Goal: Information Seeking & Learning: Check status

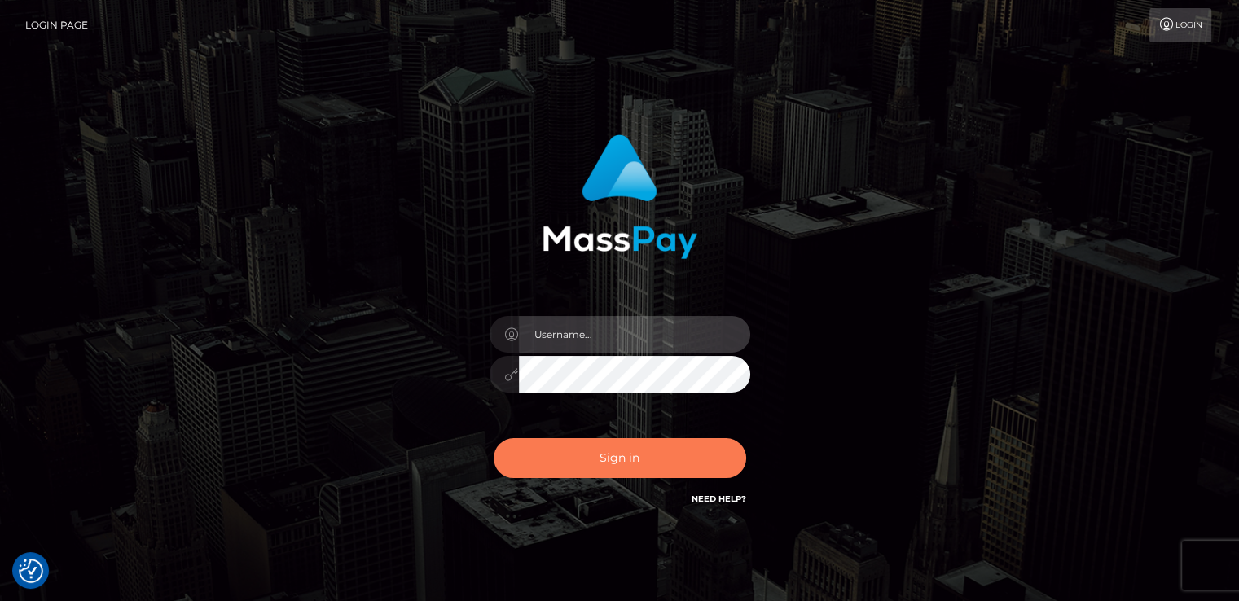
type input "[DOMAIN_NAME]"
click at [578, 474] on button "Sign in" at bounding box center [620, 458] width 252 height 40
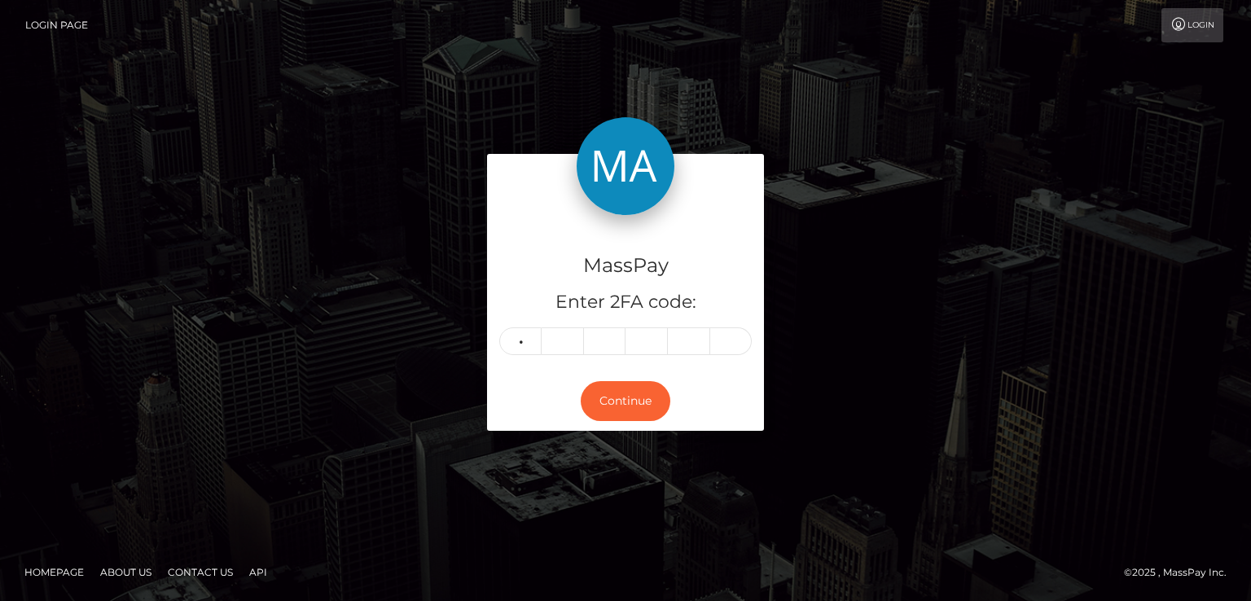
type input "7"
type input "6"
type input "7"
type input "9"
type input "1"
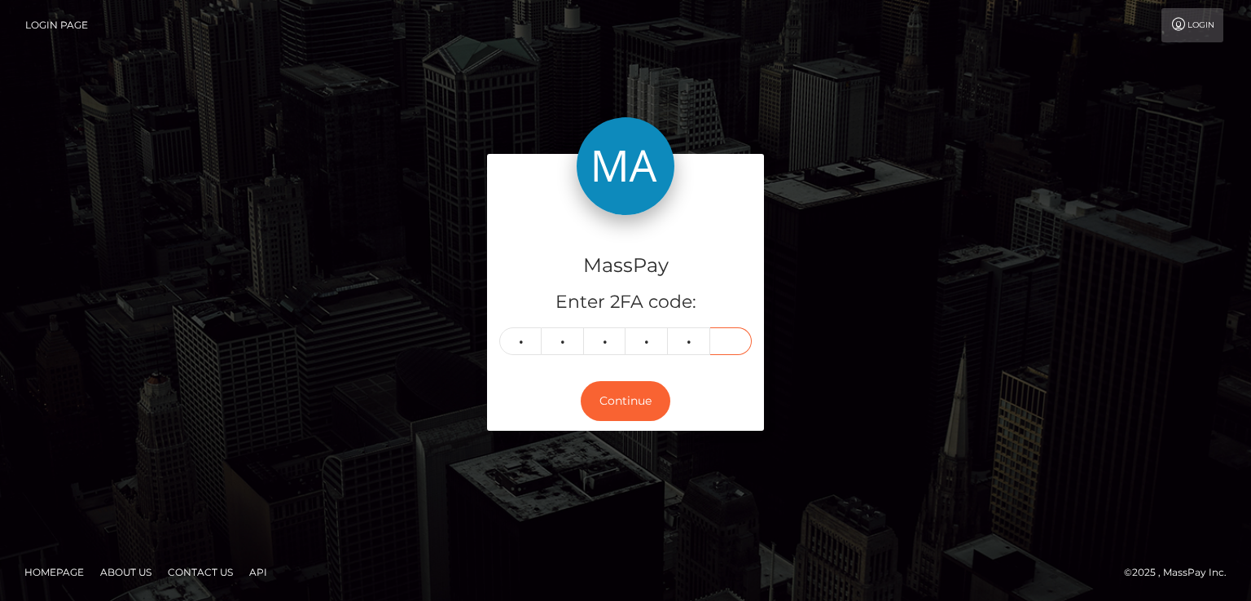
type input "2"
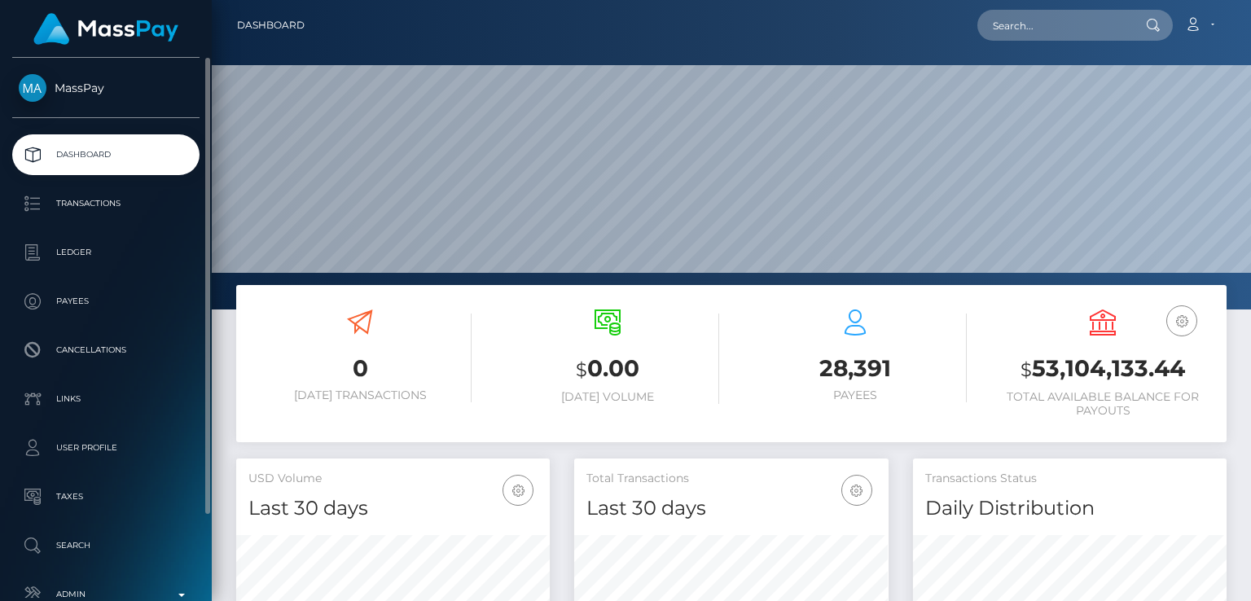
scroll to position [288, 313]
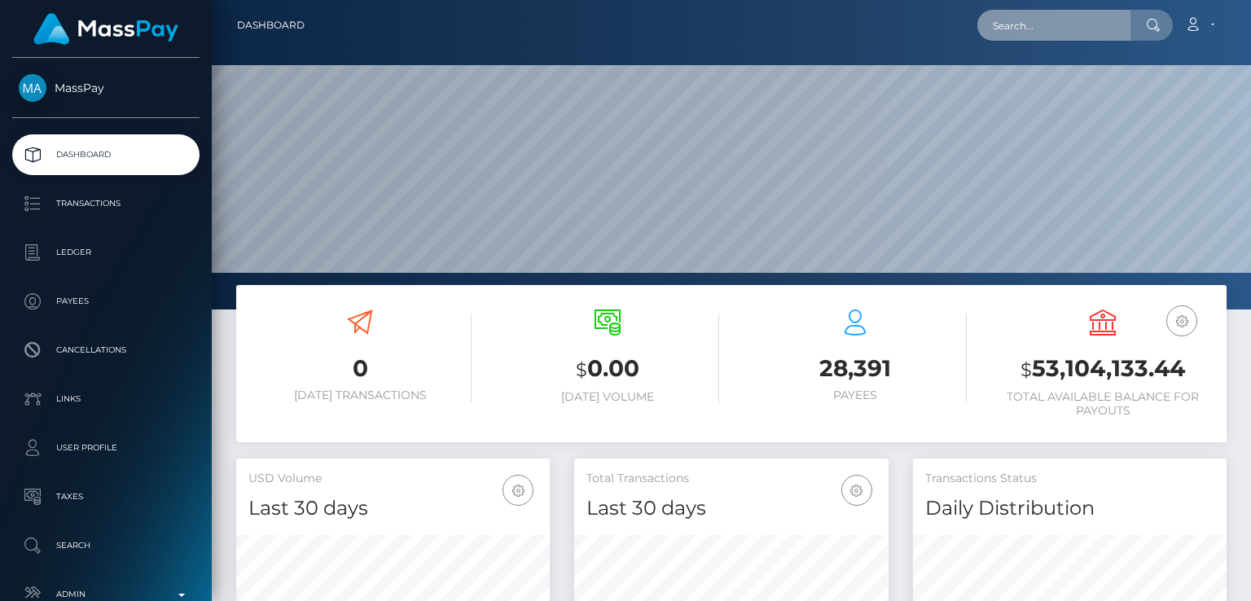
click at [1071, 17] on input "text" at bounding box center [1053, 25] width 153 height 31
paste input "ambrosiaspidereset@gmail.com"
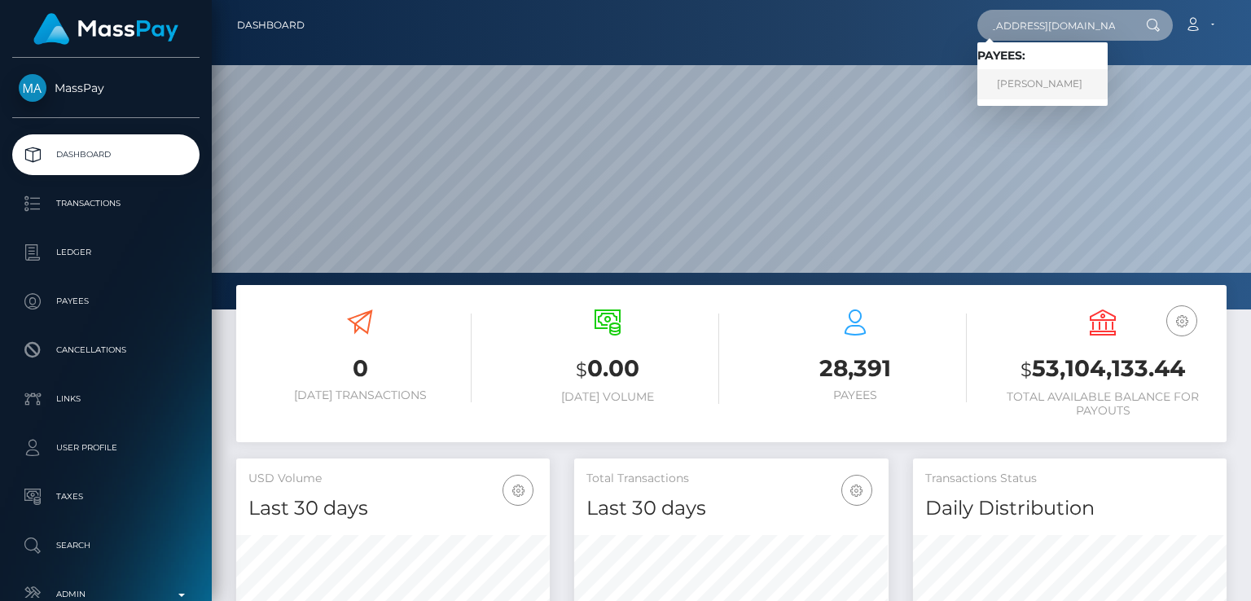
type input "ambrosiaspidereset@gmail.com"
click at [1078, 79] on link "JAQUELINE AHUMADA LANDRIEL" at bounding box center [1042, 84] width 130 height 30
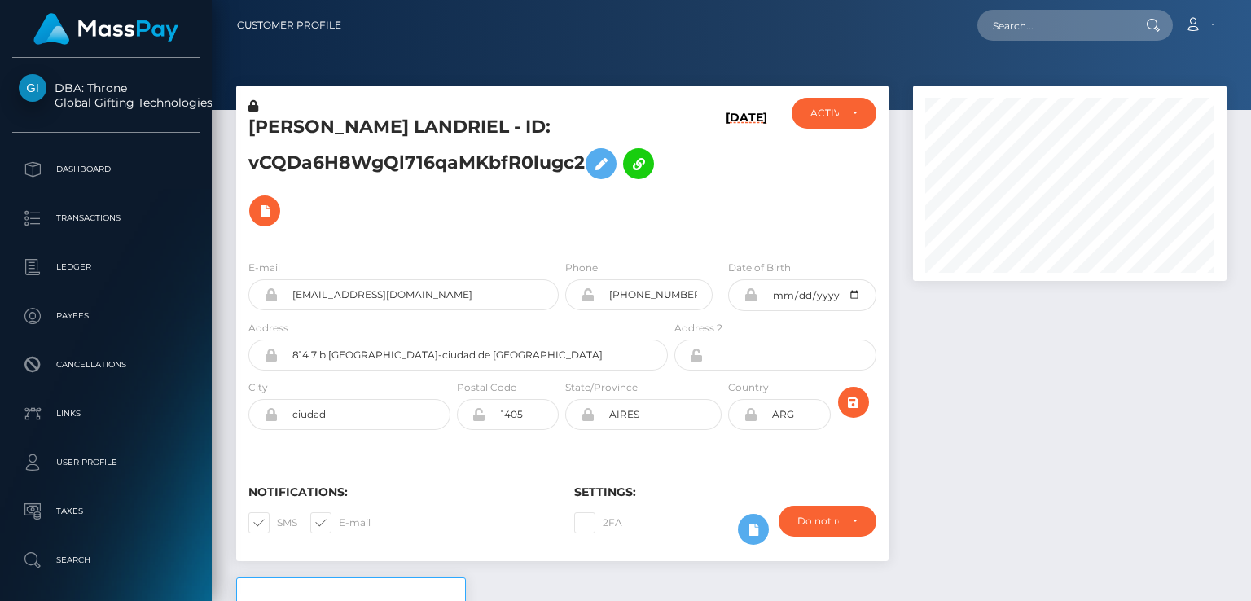
scroll to position [195, 313]
click at [855, 120] on div "ACTIVE" at bounding box center [834, 113] width 84 height 31
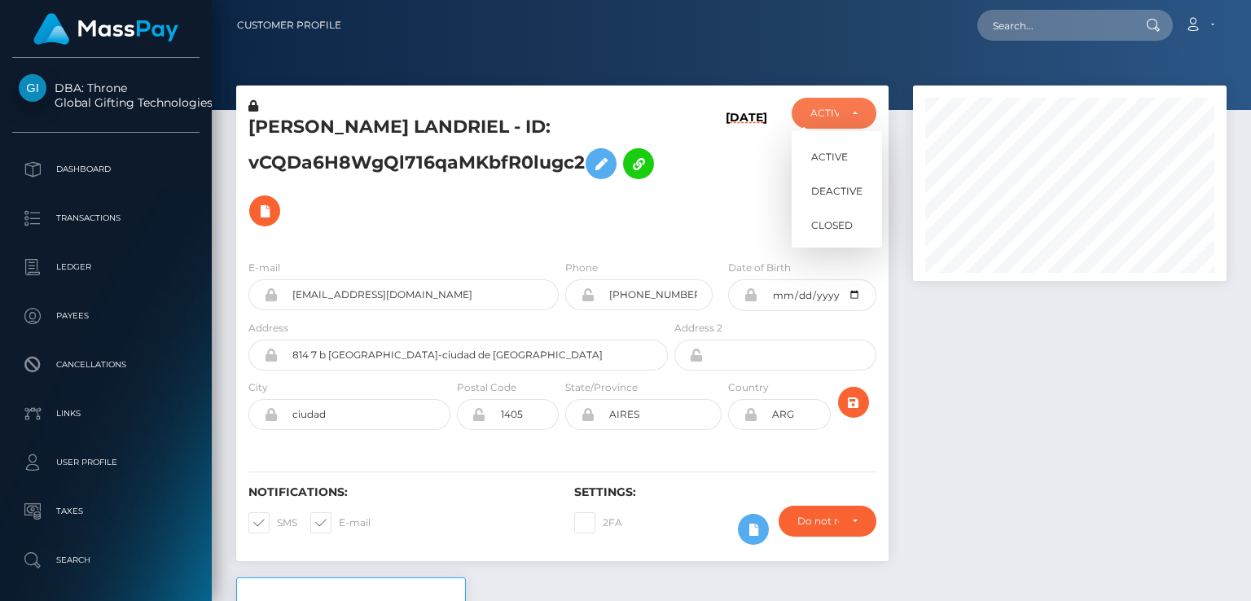
click at [713, 182] on div "[DATE]" at bounding box center [725, 172] width 108 height 149
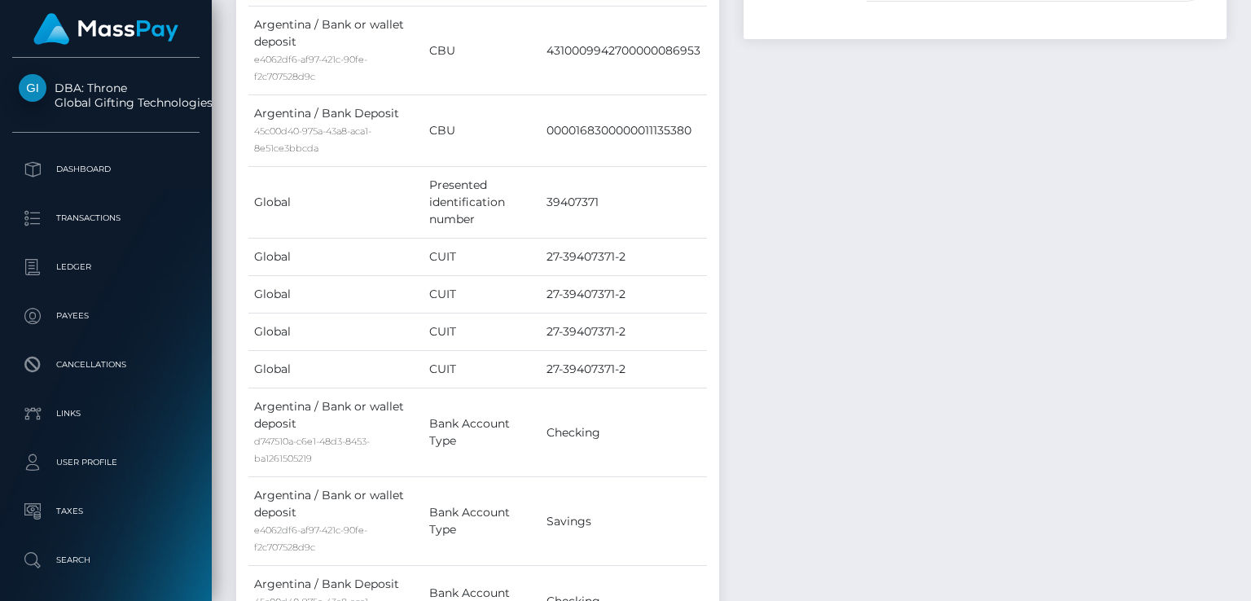
click at [713, 182] on div "Payer Name Label Value Argentina / Bank Deposit 45c00d40-975a-43a8-aca1-8e51ce3…" at bounding box center [477, 183] width 483 height 1144
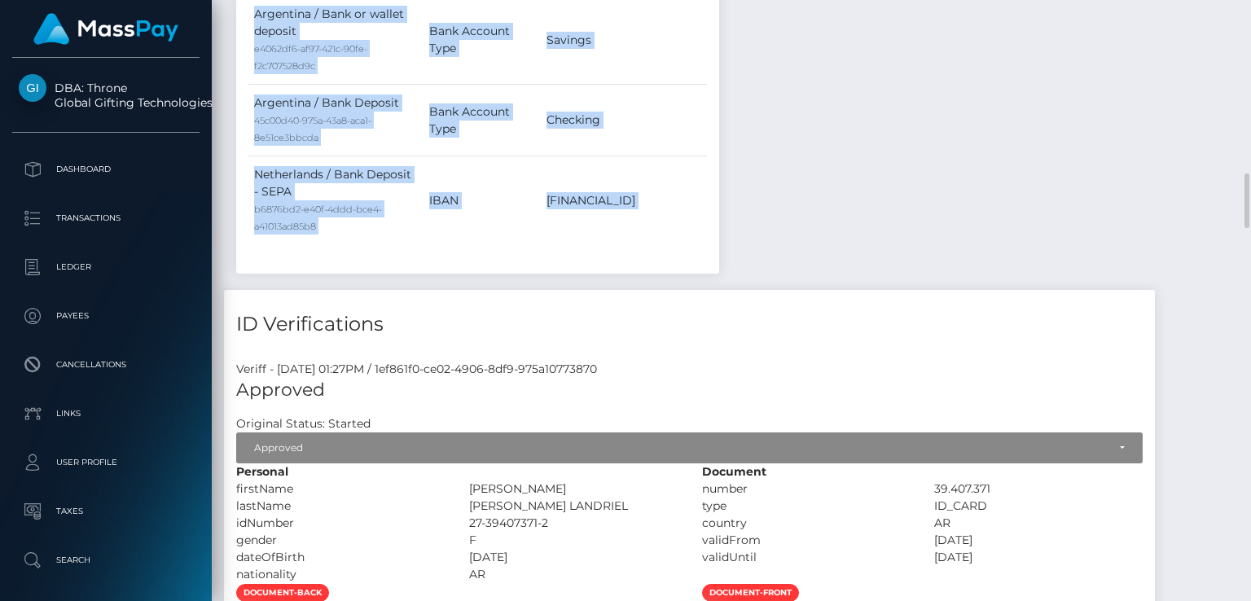
scroll to position [1852, 0]
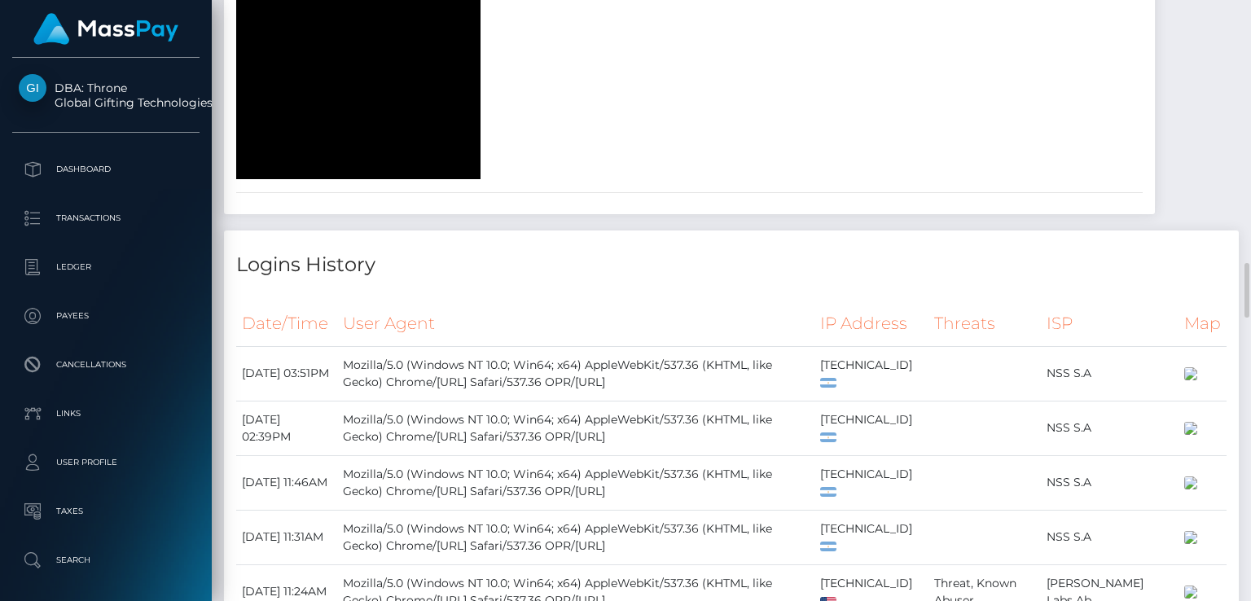
scroll to position [2819, 0]
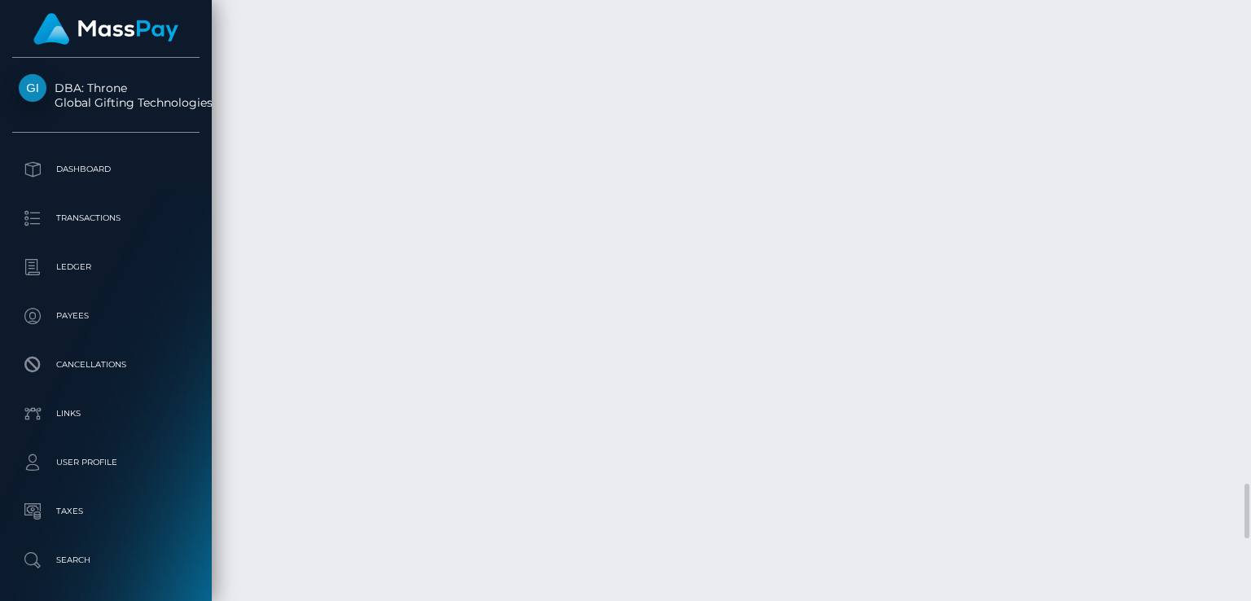
scroll to position [5252, 0]
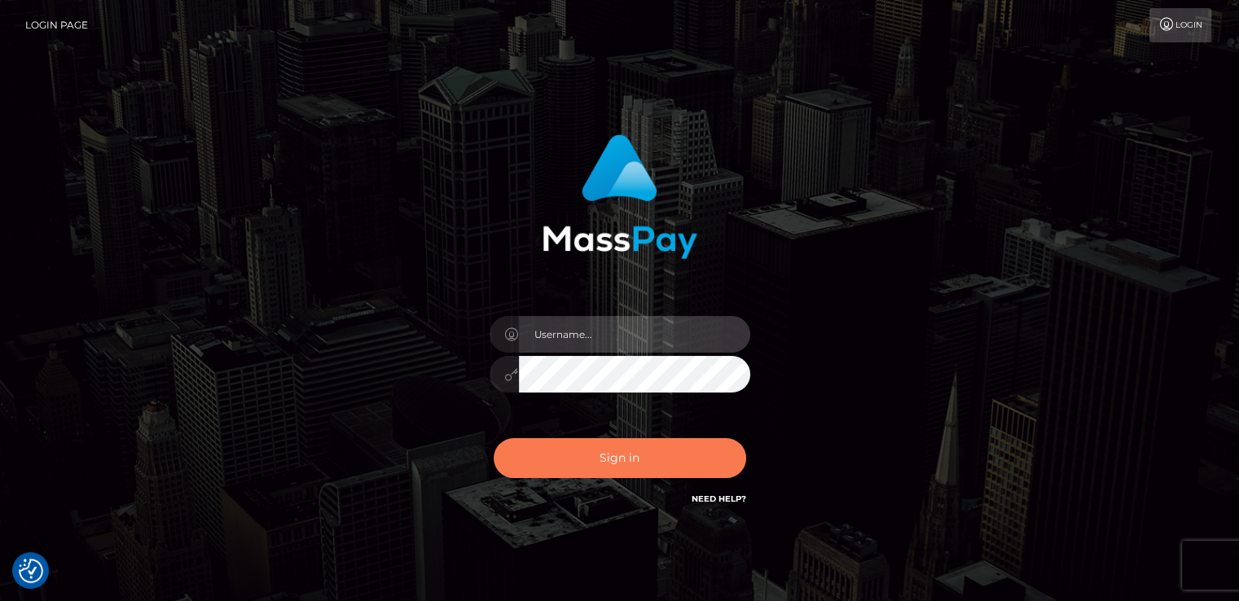
type input "nt.es"
click at [593, 470] on button "Sign in" at bounding box center [620, 458] width 252 height 40
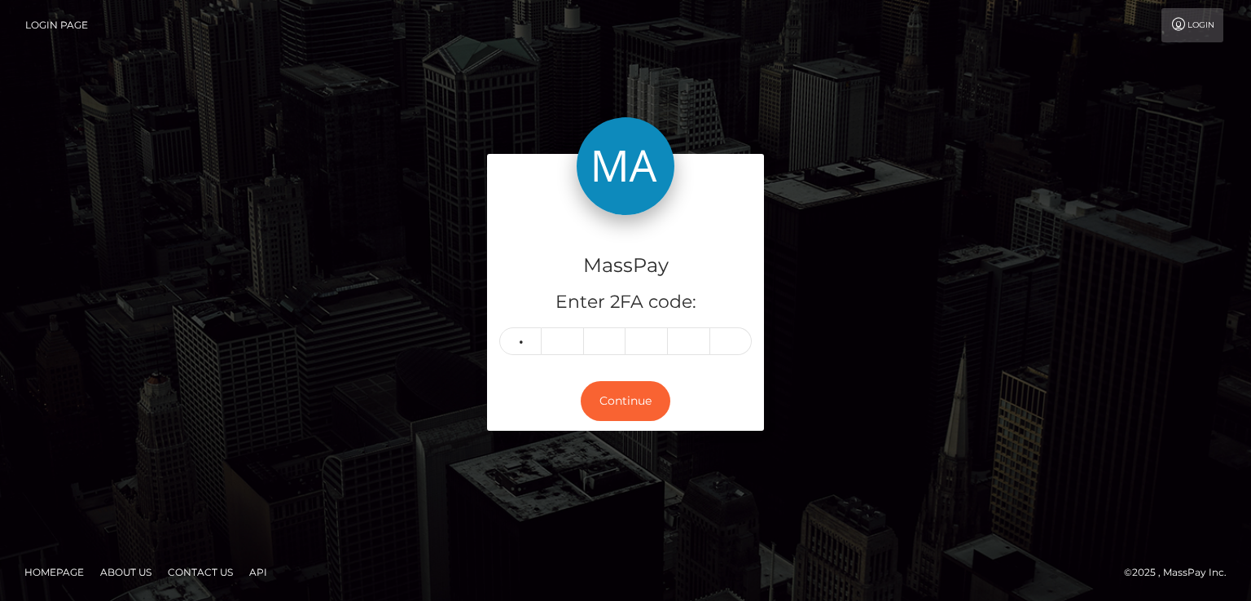
type input "7"
type input "8"
type input "6"
type input "3"
type input "0"
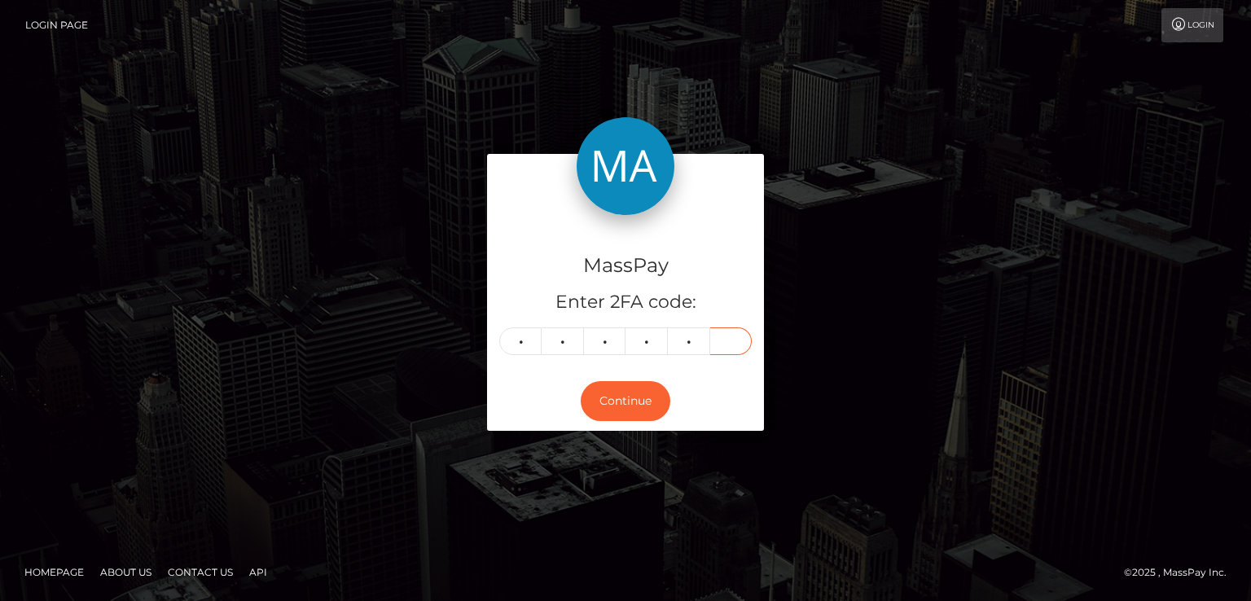
type input "0"
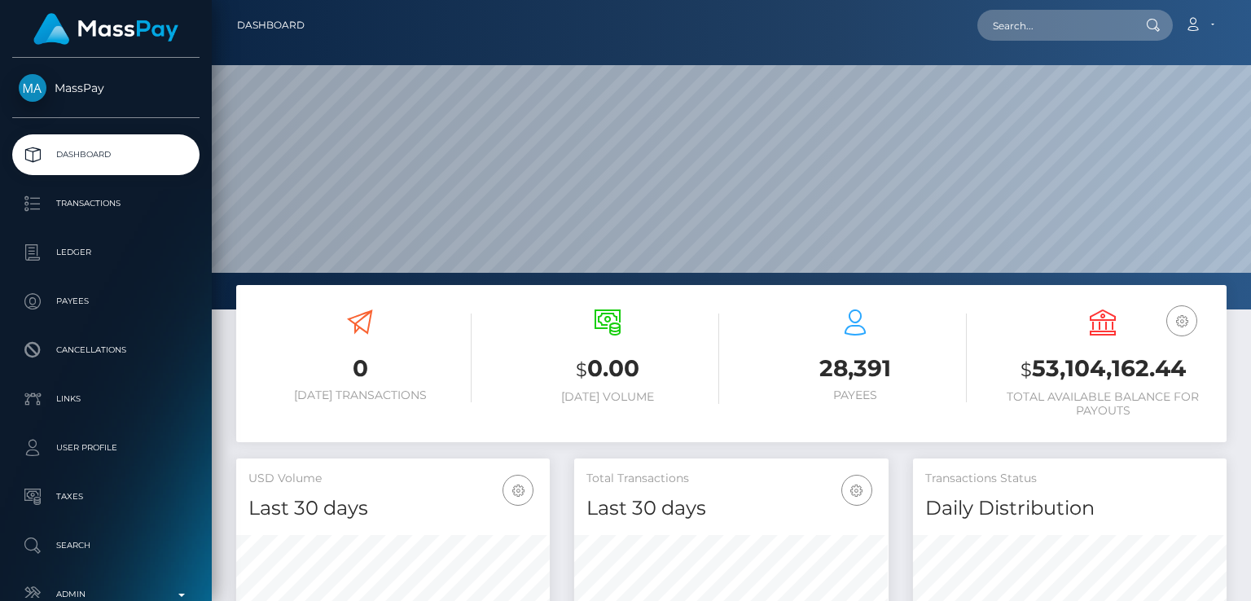
scroll to position [288, 313]
paste input "[EMAIL_ADDRESS][DOMAIN_NAME]"
type input "[EMAIL_ADDRESS][DOMAIN_NAME]"
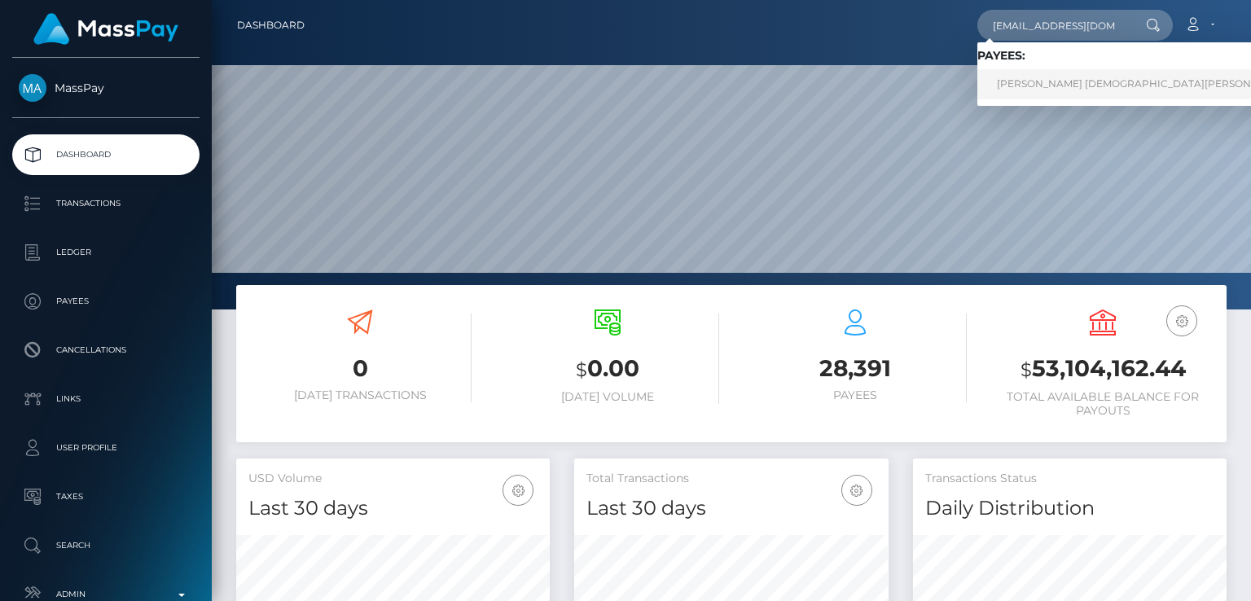
click at [1081, 77] on link "ALEXANDRU CRISTIAN ILIE" at bounding box center [1143, 84] width 332 height 30
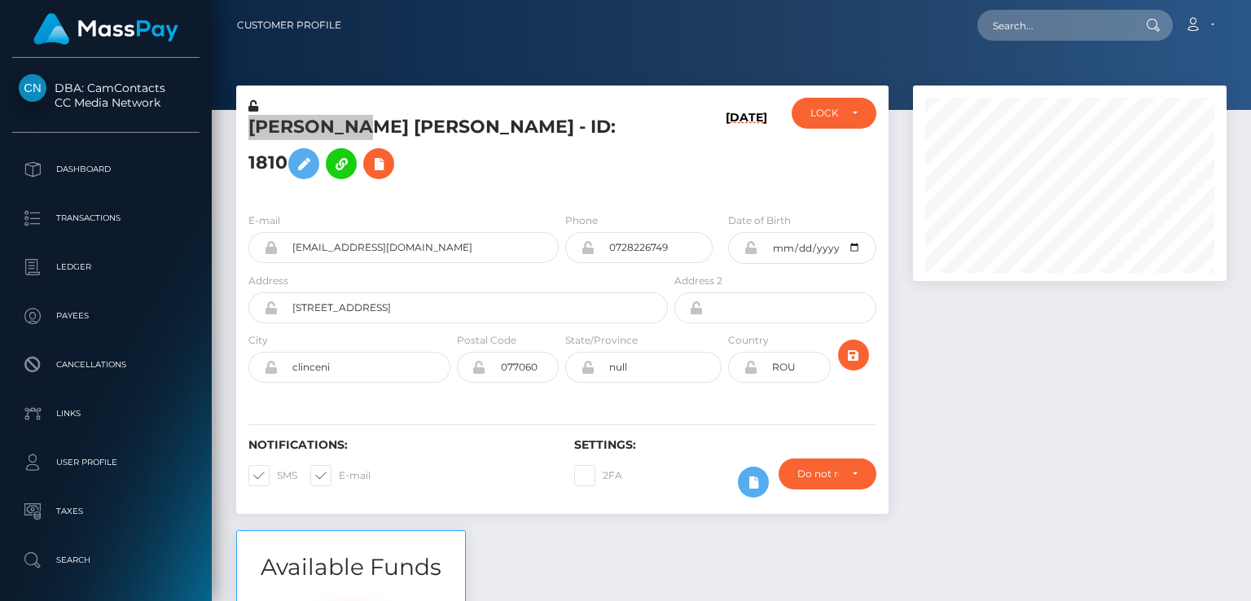
scroll to position [195, 313]
click at [402, 187] on h5 "[PERSON_NAME] [PERSON_NAME] - ID: 1810" at bounding box center [453, 151] width 410 height 72
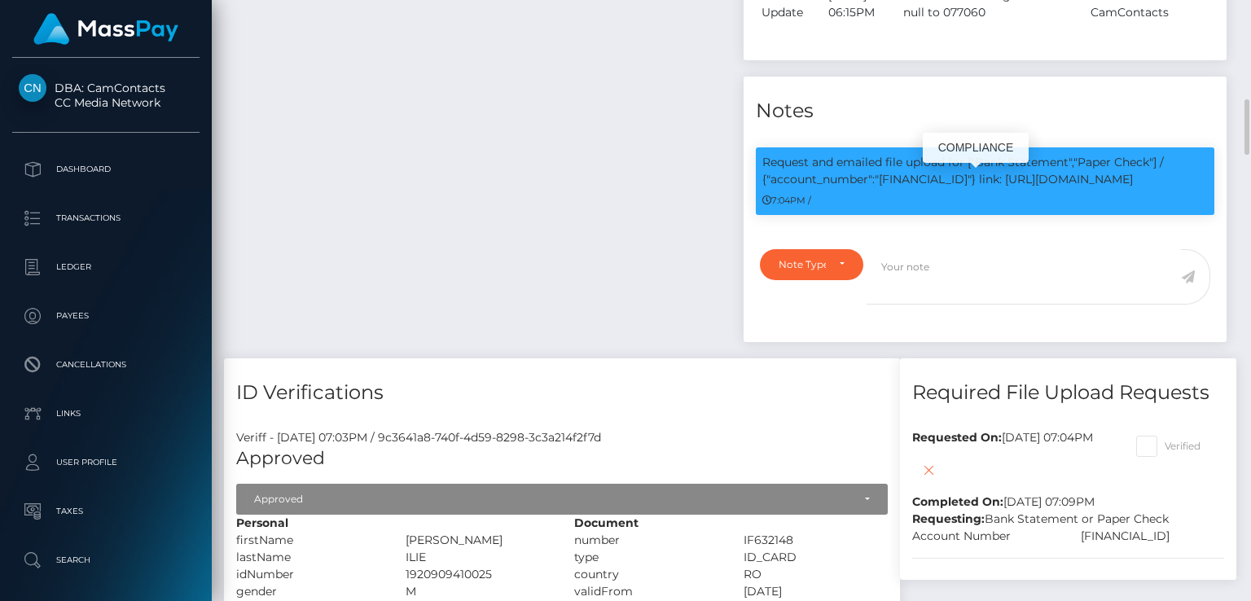
click at [1006, 188] on p "Request and emailed file upload for ["Bank Statement","Paper Check"] / {"accoun…" at bounding box center [985, 171] width 446 height 34
copy p "[FINANCIAL_ID]"
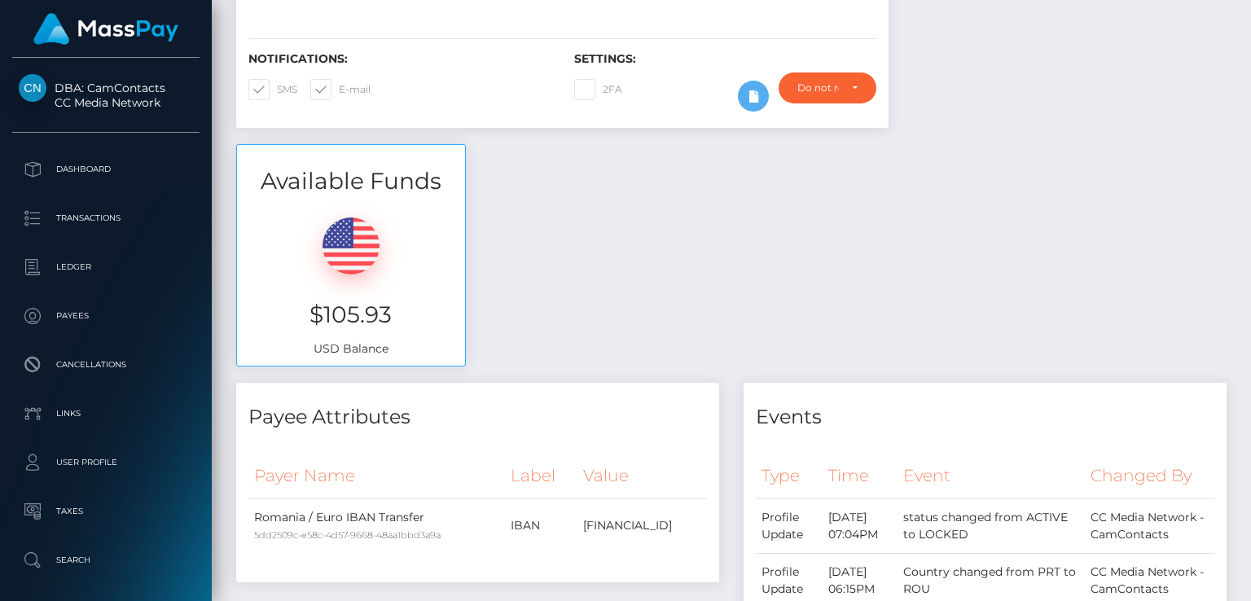
scroll to position [0, 0]
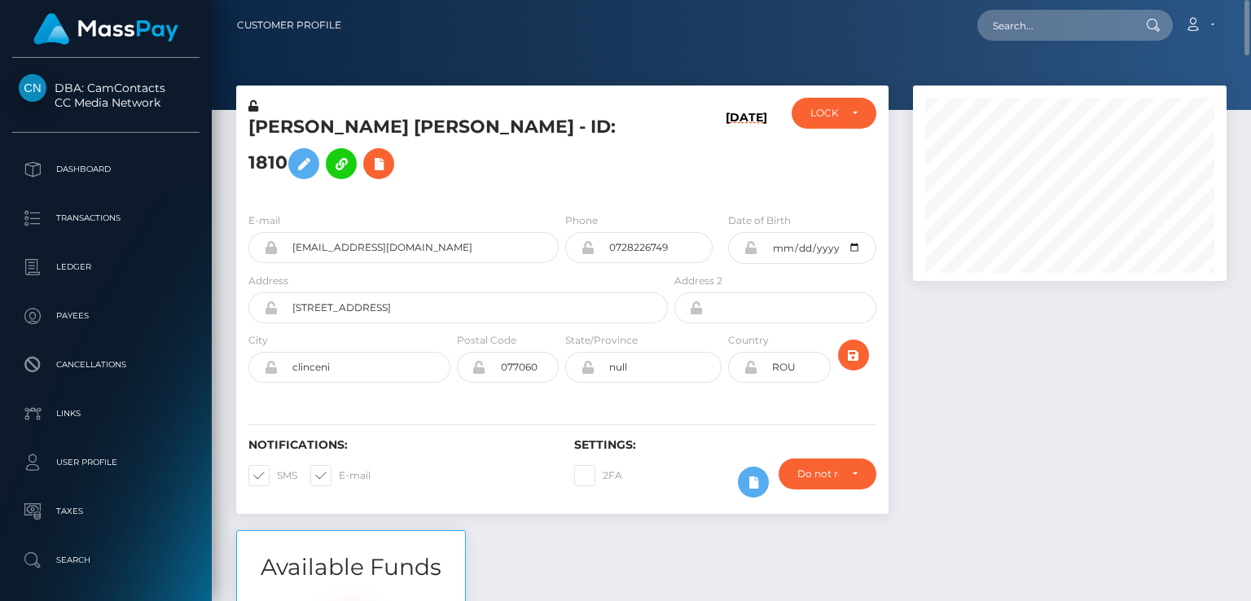
click at [1067, 4] on nav "Customer Profile Loading... Loading... Account" at bounding box center [731, 25] width 1039 height 50
click at [1062, 29] on input "text" at bounding box center [1053, 25] width 153 height 31
paste input "[EMAIL_ADDRESS][DOMAIN_NAME]"
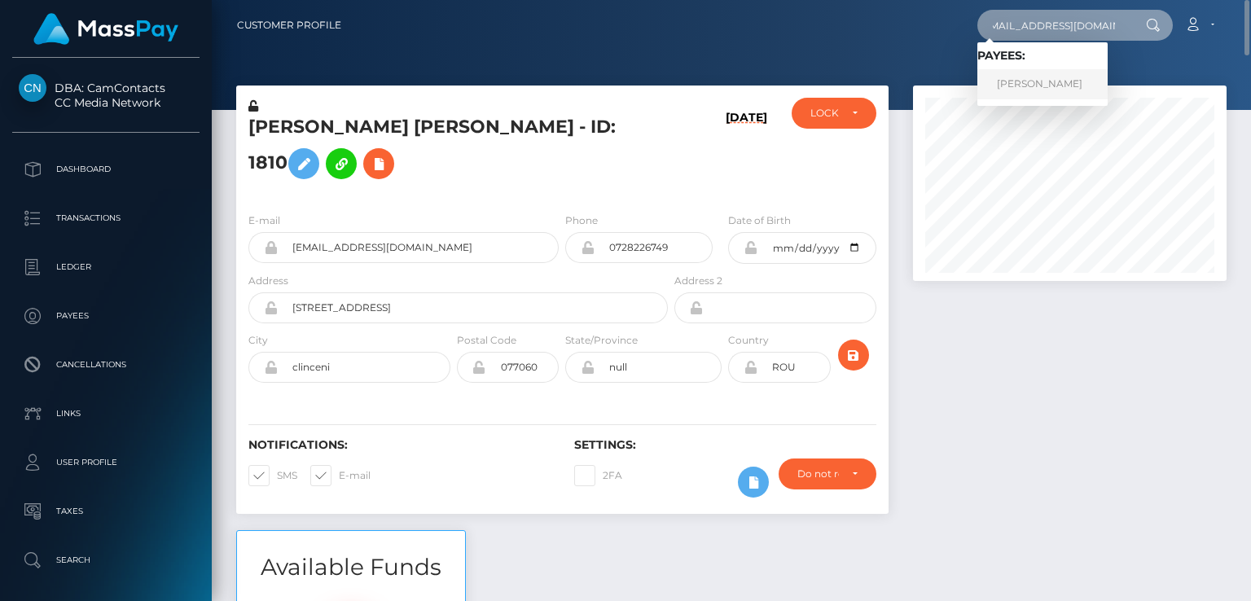
type input "[EMAIL_ADDRESS][DOMAIN_NAME]"
click at [1043, 81] on link "[PERSON_NAME]" at bounding box center [1042, 84] width 130 height 30
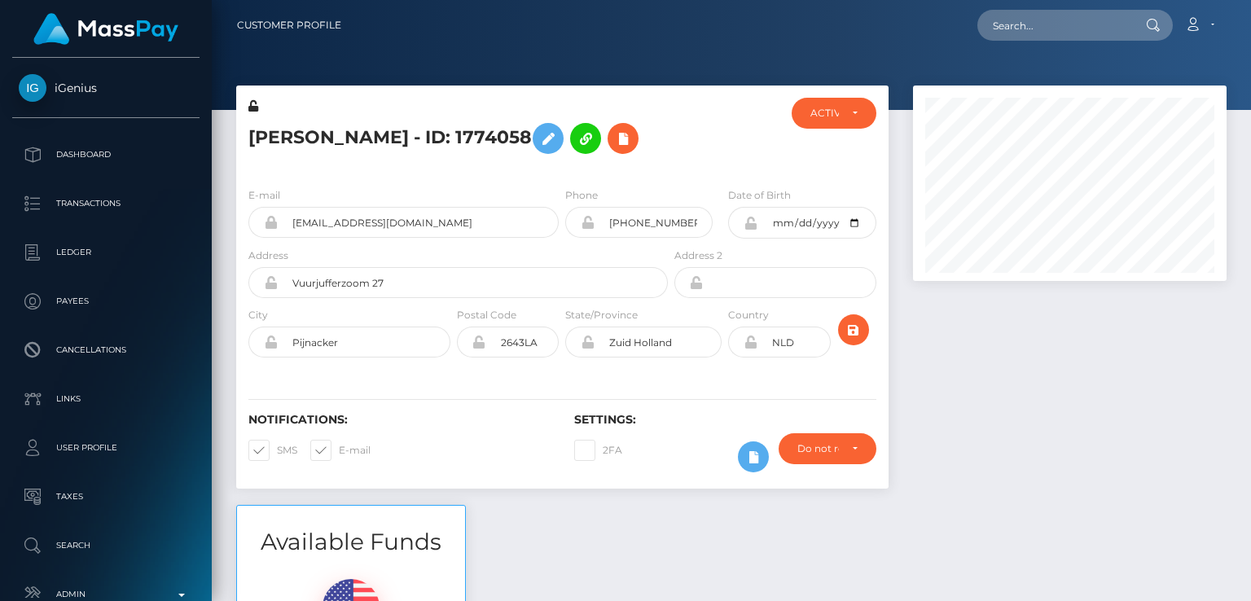
click at [296, 135] on h5 "Michelly Gerardus - ID: 1774058" at bounding box center [453, 138] width 410 height 47
click at [295, 135] on h5 "Michelly Gerardus - ID: 1774058" at bounding box center [453, 138] width 410 height 47
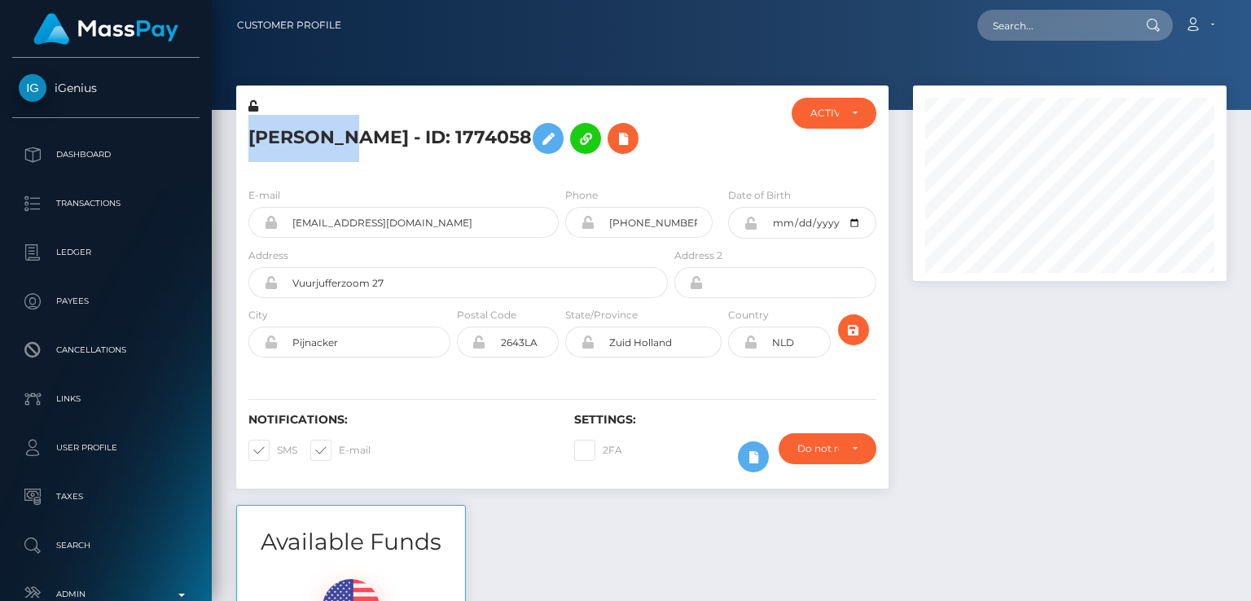
click at [295, 135] on h5 "Michelly Gerardus - ID: 1774058" at bounding box center [453, 138] width 410 height 47
drag, startPoint x: 295, startPoint y: 135, endPoint x: 335, endPoint y: 144, distance: 40.9
click at [335, 144] on h5 "Michelly Gerardus - ID: 1774058" at bounding box center [453, 138] width 410 height 47
click at [300, 130] on h5 "Michelly Gerardus - ID: 1774058" at bounding box center [453, 138] width 410 height 47
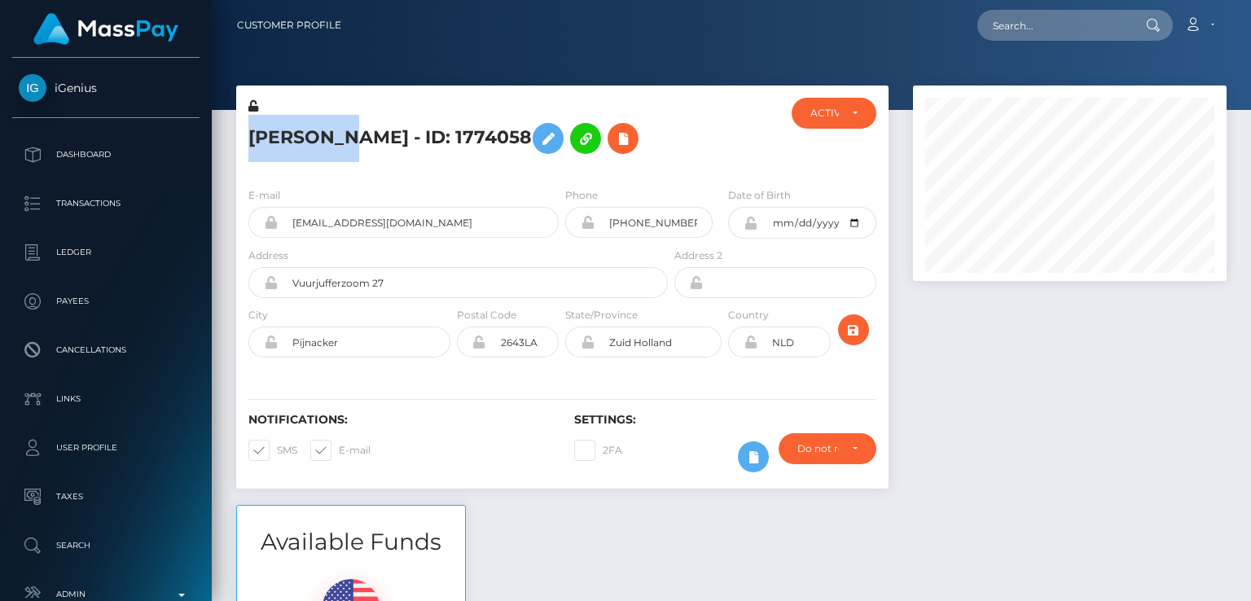
copy h5 "Michelly"
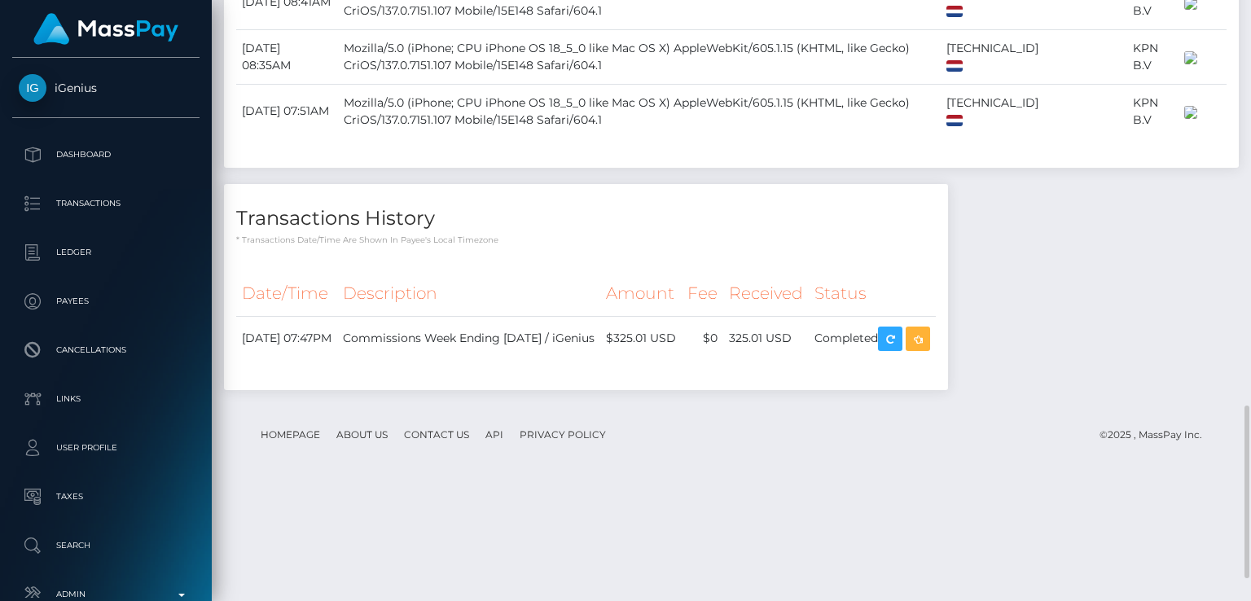
scroll to position [1490, 0]
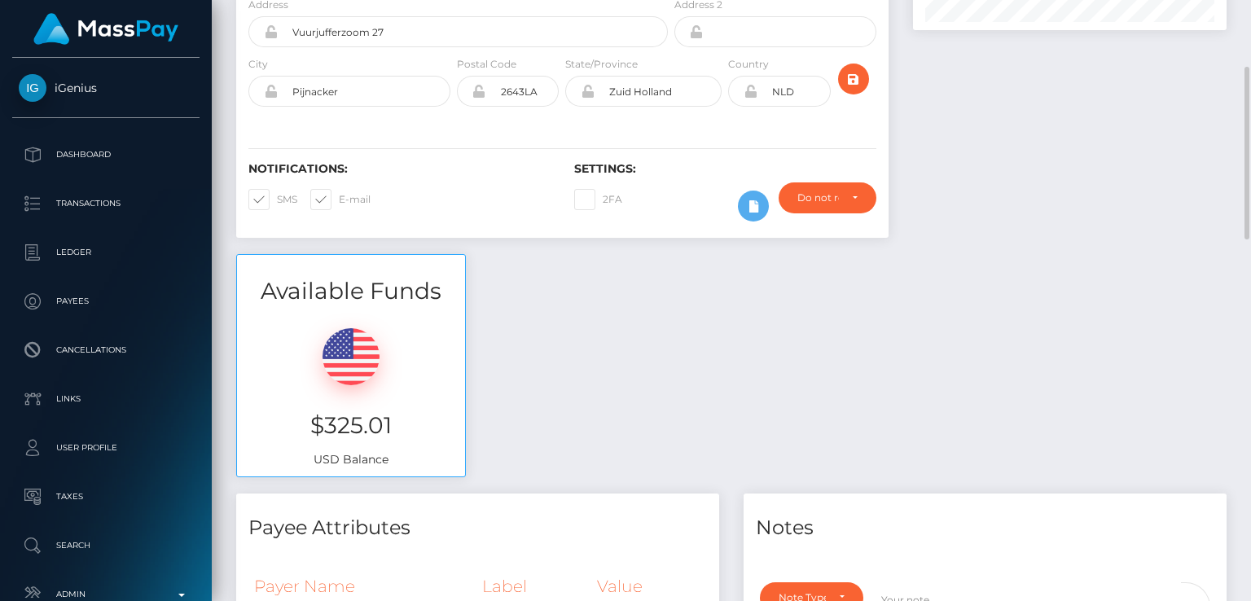
scroll to position [255, 0]
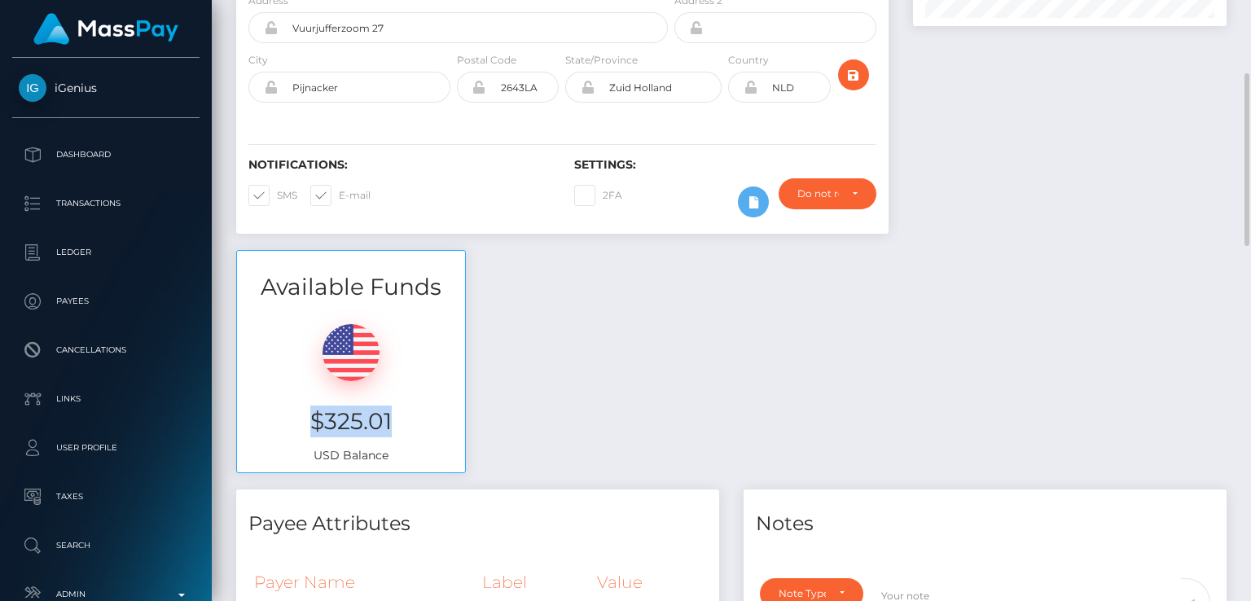
drag, startPoint x: 388, startPoint y: 424, endPoint x: 315, endPoint y: 421, distance: 72.5
click at [315, 421] on h3 "$325.01" at bounding box center [351, 422] width 204 height 32
copy h3 "$325.01"
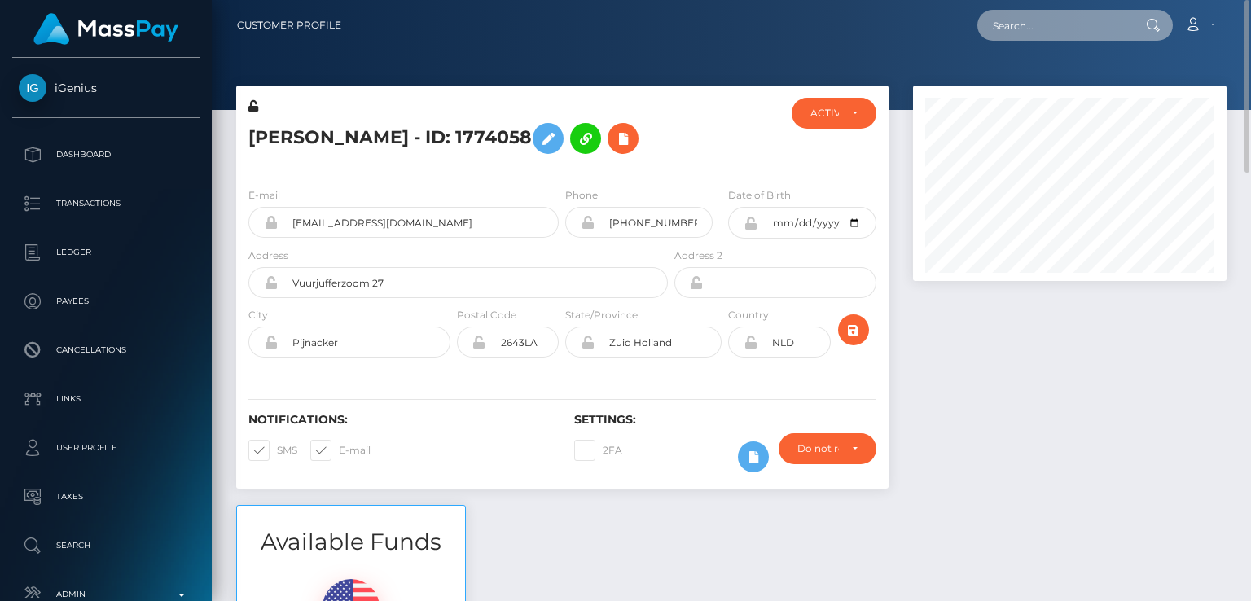
click at [1052, 20] on input "text" at bounding box center [1053, 25] width 153 height 31
paste input "aboutmoodinna@gmail.com"
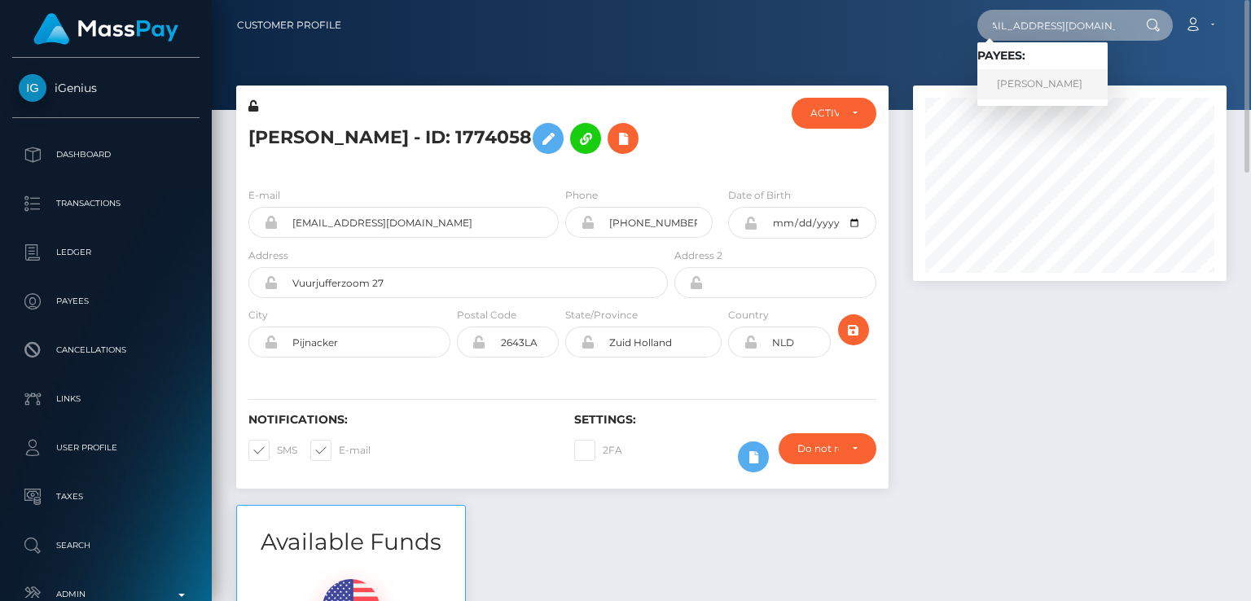
type input "aboutmoodinna@gmail.com"
click at [1043, 90] on link "INNA MOSKVICHOVA" at bounding box center [1042, 84] width 130 height 30
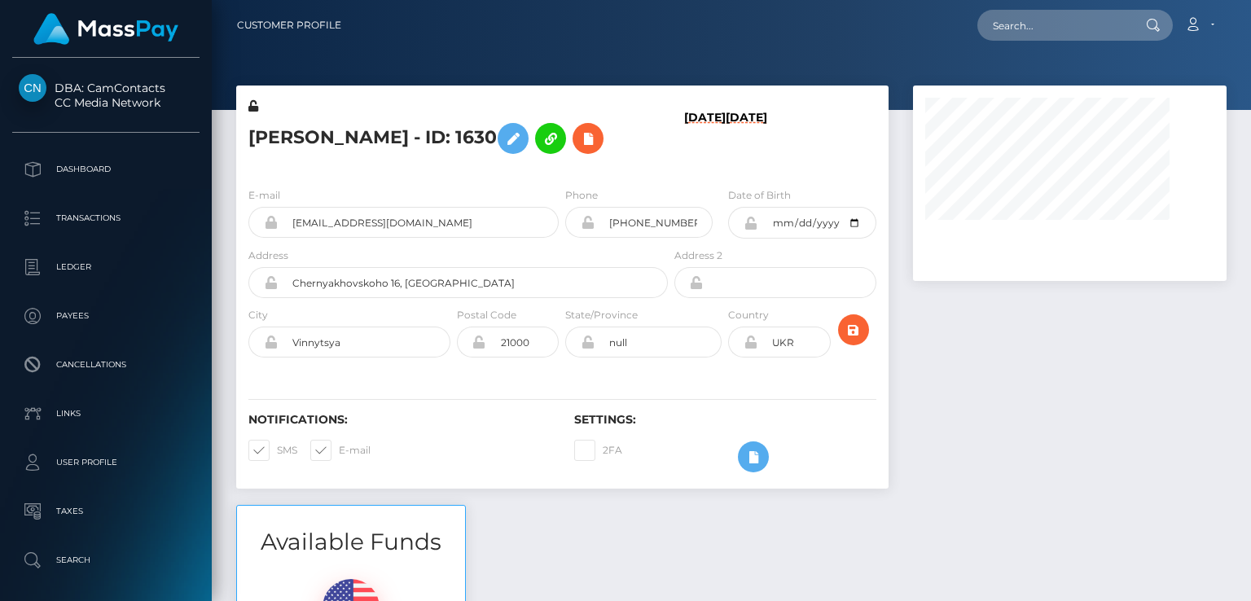
click at [280, 136] on h5 "[PERSON_NAME] - ID: 1630" at bounding box center [453, 138] width 410 height 47
copy h5 "INNA"
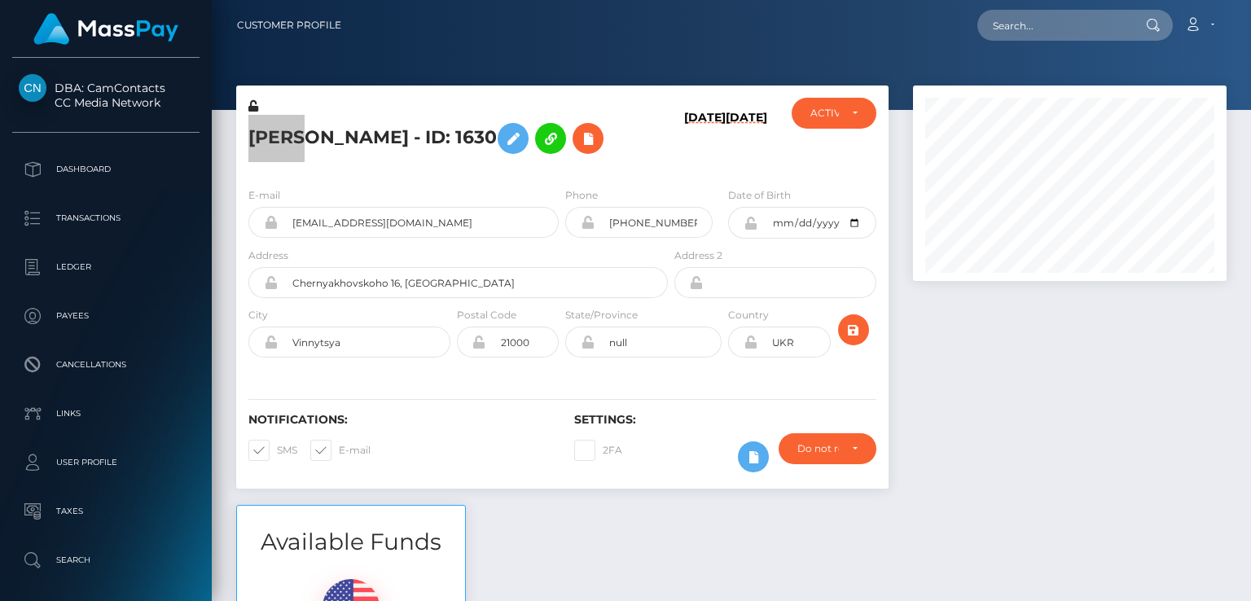
scroll to position [195, 313]
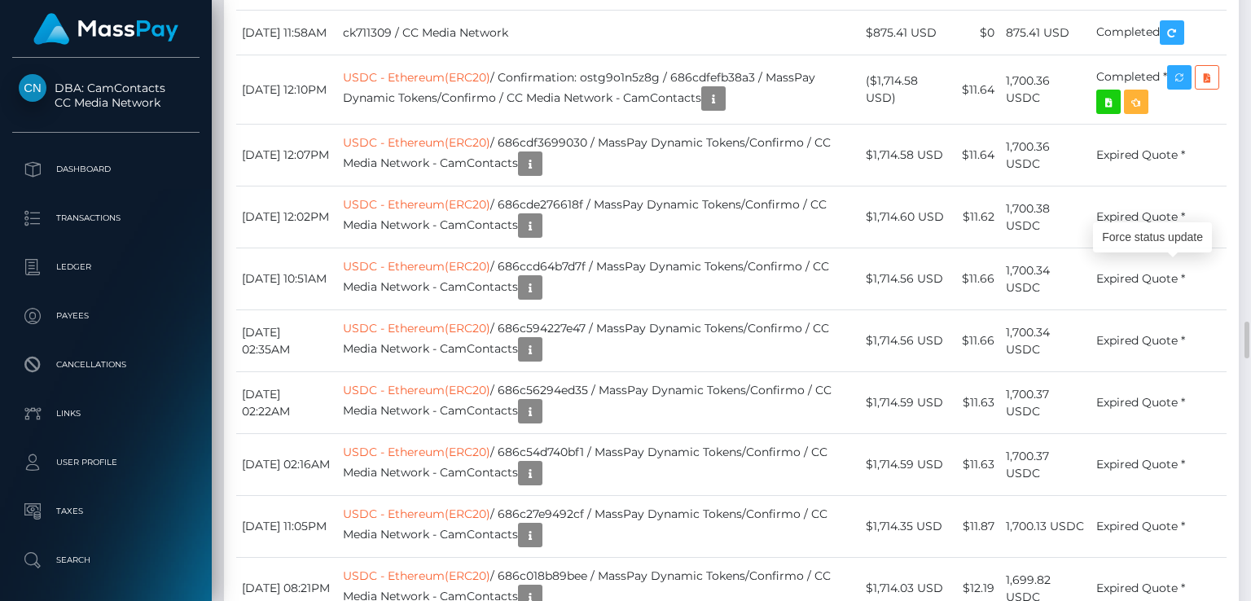
click at [1161, 233] on div "Force status update" at bounding box center [1152, 237] width 119 height 30
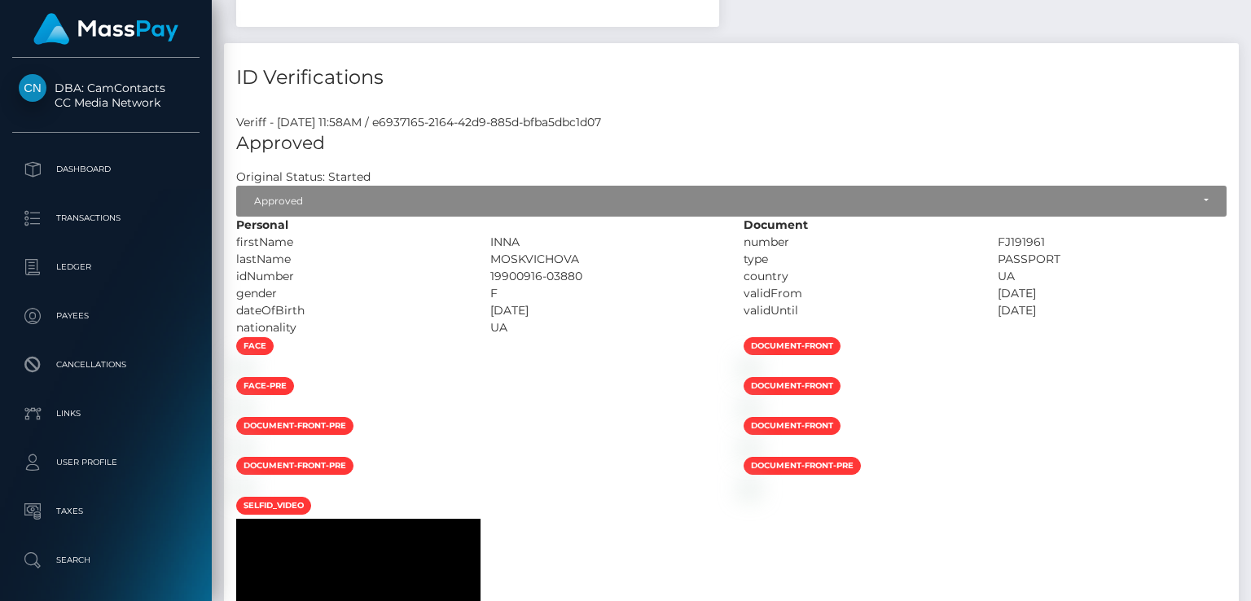
scroll to position [0, 0]
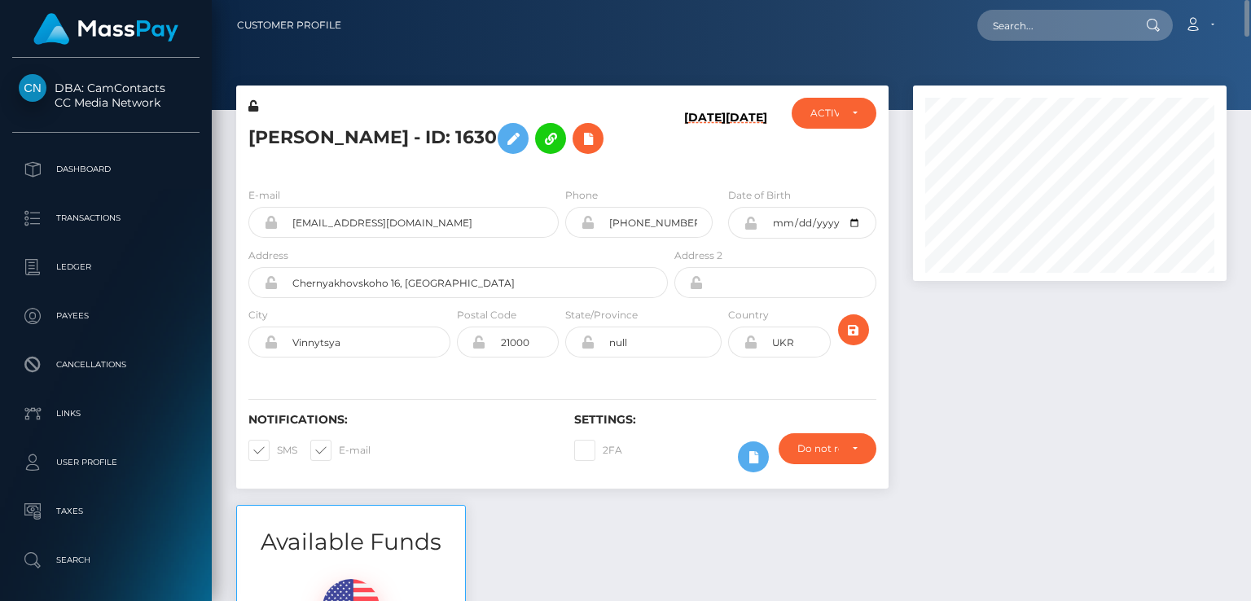
click at [1015, 44] on nav "Customer Profile Loading... Loading... Account" at bounding box center [731, 25] width 1039 height 50
click at [1013, 27] on input "text" at bounding box center [1053, 25] width 153 height 31
paste input "[EMAIL_ADDRESS][DOMAIN_NAME]"
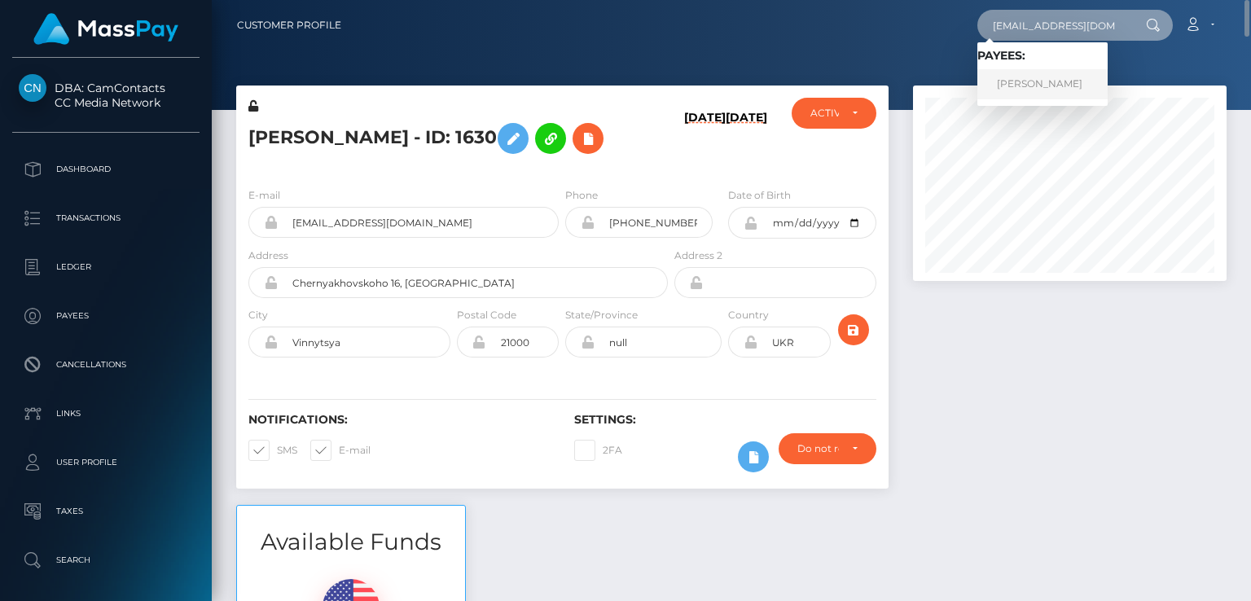
type input "[EMAIL_ADDRESS][DOMAIN_NAME]"
click at [1059, 72] on link "[PERSON_NAME]" at bounding box center [1042, 84] width 130 height 30
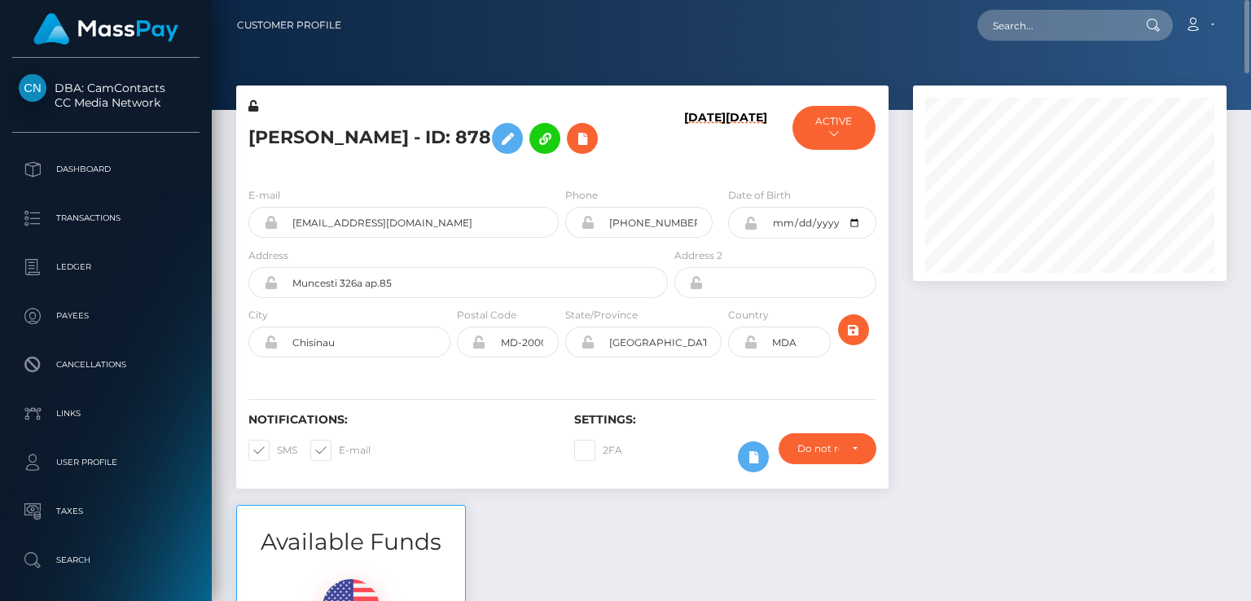
click at [280, 139] on h5 "[PERSON_NAME] - ID: 878" at bounding box center [453, 138] width 410 height 47
copy h5 "BELEA"
click at [1052, 35] on input "text" at bounding box center [1053, 25] width 153 height 31
paste input "[EMAIL_ADDRESS][DOMAIN_NAME]"
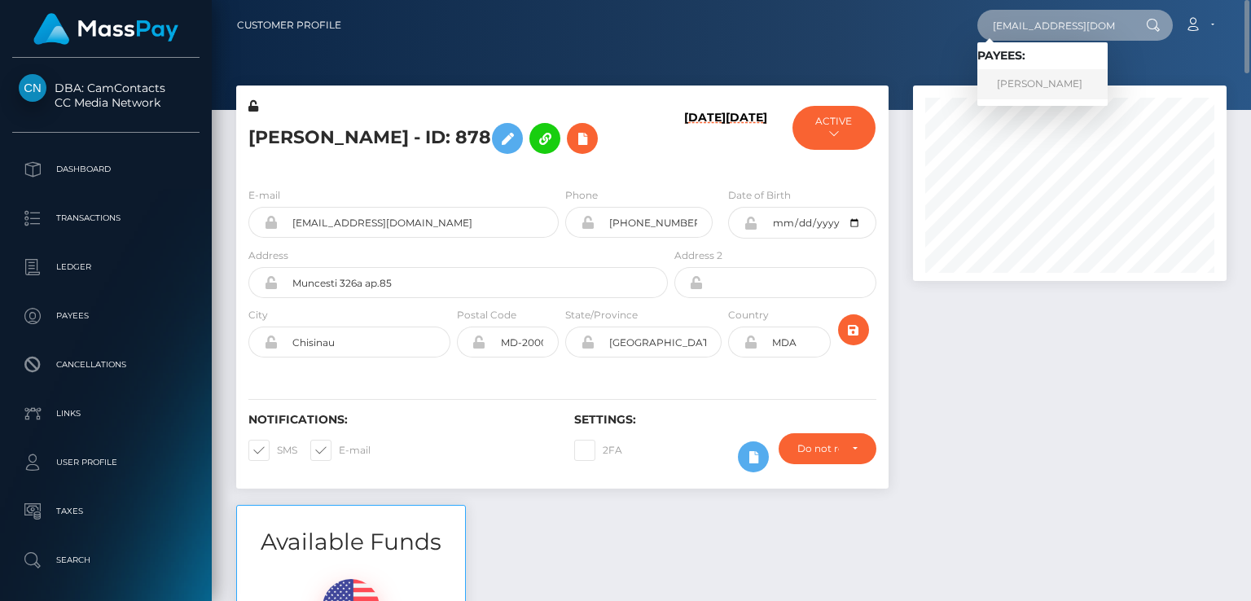
type input "[EMAIL_ADDRESS][DOMAIN_NAME]"
click at [1026, 87] on link "[PERSON_NAME]" at bounding box center [1042, 84] width 130 height 30
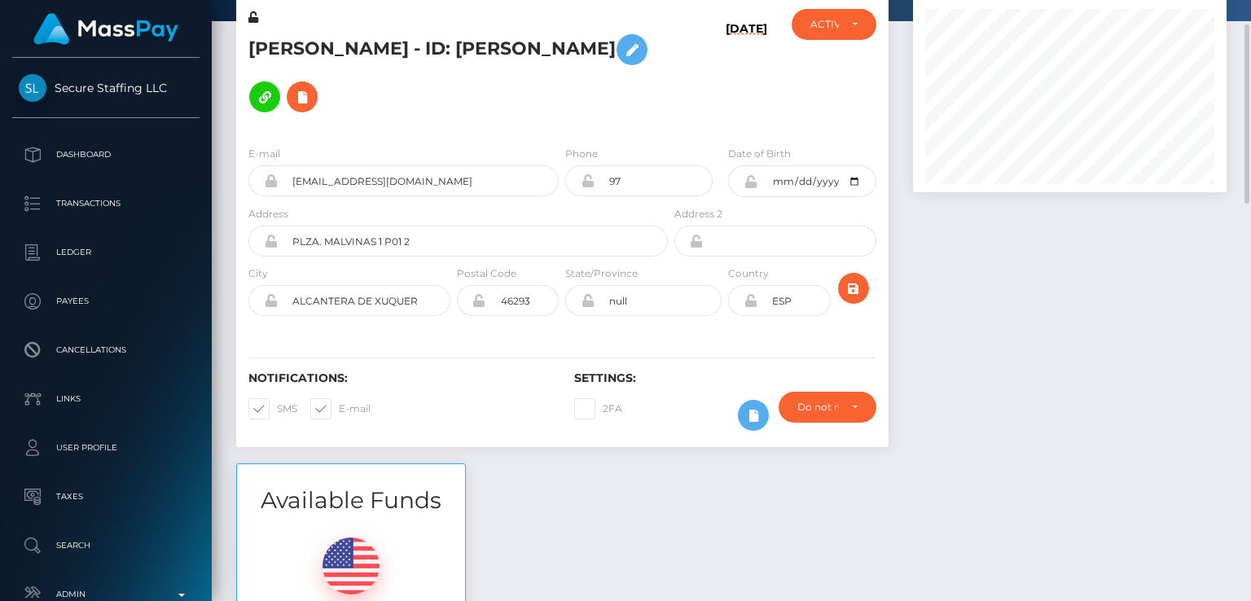
scroll to position [87, 0]
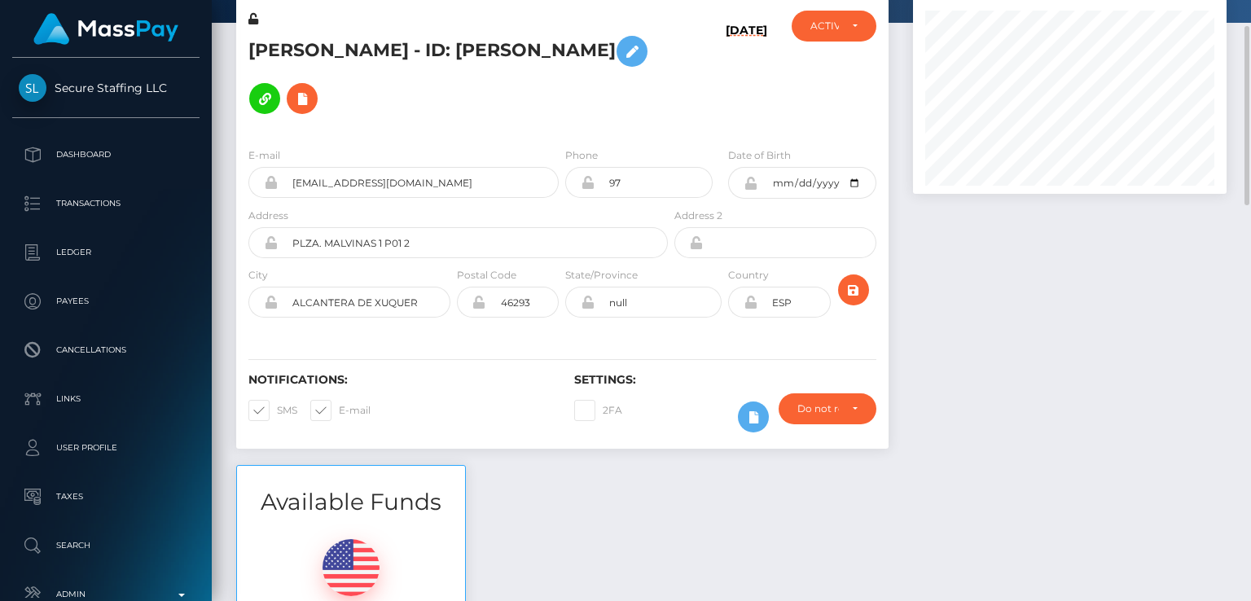
click at [280, 59] on h5 "[PERSON_NAME] - ID: [PERSON_NAME]" at bounding box center [453, 75] width 410 height 94
copy h5 "[PERSON_NAME]"
click at [548, 503] on div "Available Funds $0.04 USD Balance" at bounding box center [731, 584] width 1015 height 239
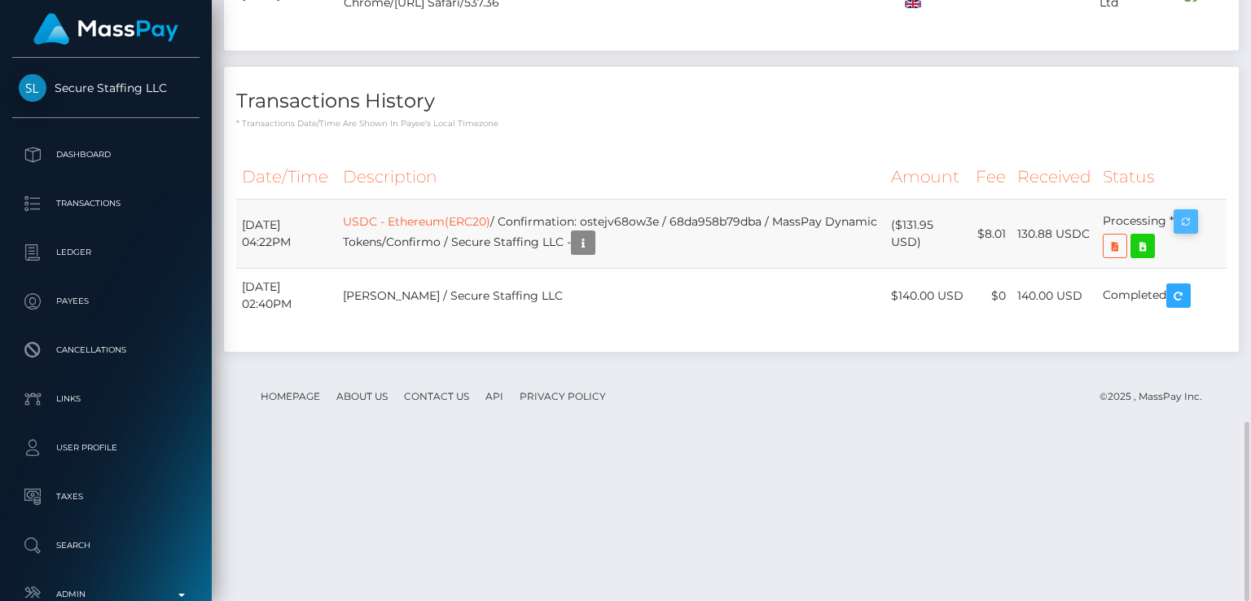
scroll to position [195, 313]
click at [1192, 232] on icon "button" at bounding box center [1186, 222] width 20 height 20
click at [701, 269] on td "USDC - Ethereum(ERC20) / Confirmation: ostejv68ow3e / 68da958b79dba / MassPay D…" at bounding box center [611, 234] width 548 height 69
drag, startPoint x: 685, startPoint y: 372, endPoint x: 669, endPoint y: 375, distance: 16.5
click at [669, 269] on td "USDC - Ethereum(ERC20) / Confirmation: ostejv68ow3e / 68da958b79dba / MassPay D…" at bounding box center [611, 234] width 548 height 69
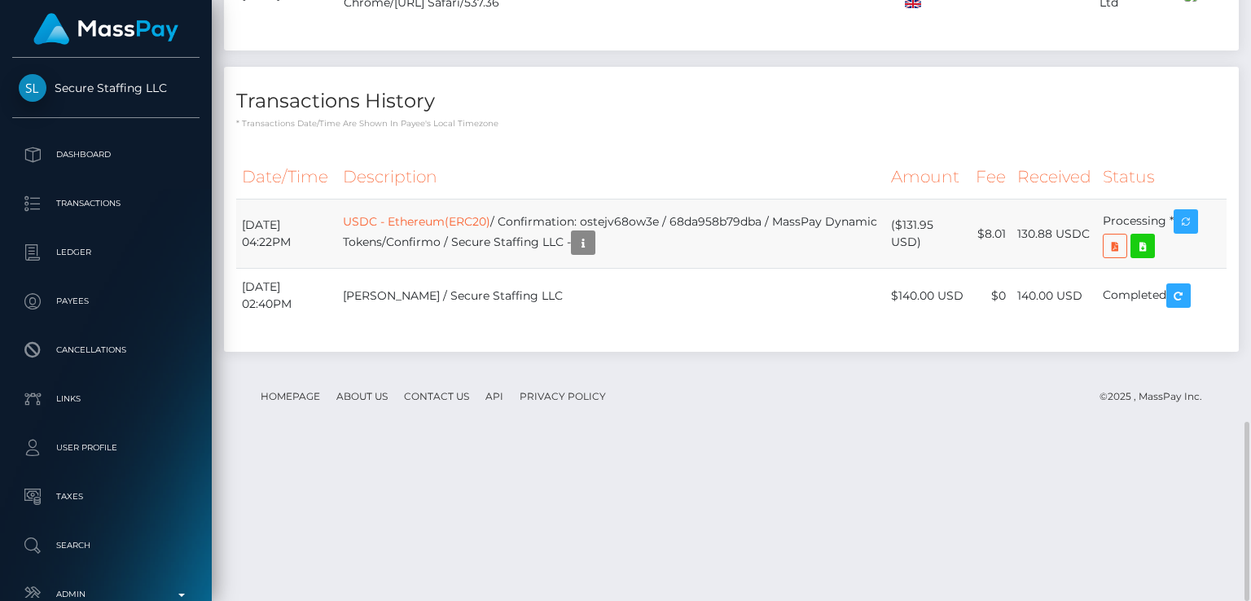
click at [669, 269] on td "USDC - Ethereum(ERC20) / Confirmation: ostejv68ow3e / 68da958b79dba / MassPay D…" at bounding box center [611, 234] width 548 height 69
click at [595, 130] on p "* Transactions date/time are shown in payee's local timezone" at bounding box center [731, 123] width 990 height 12
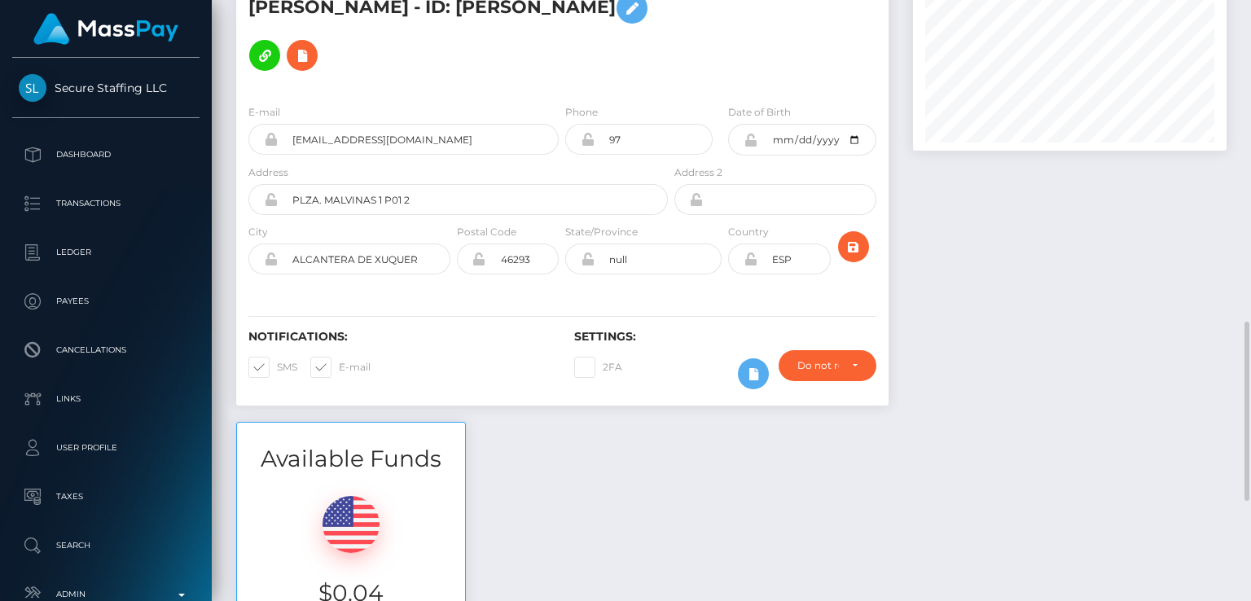
scroll to position [0, 0]
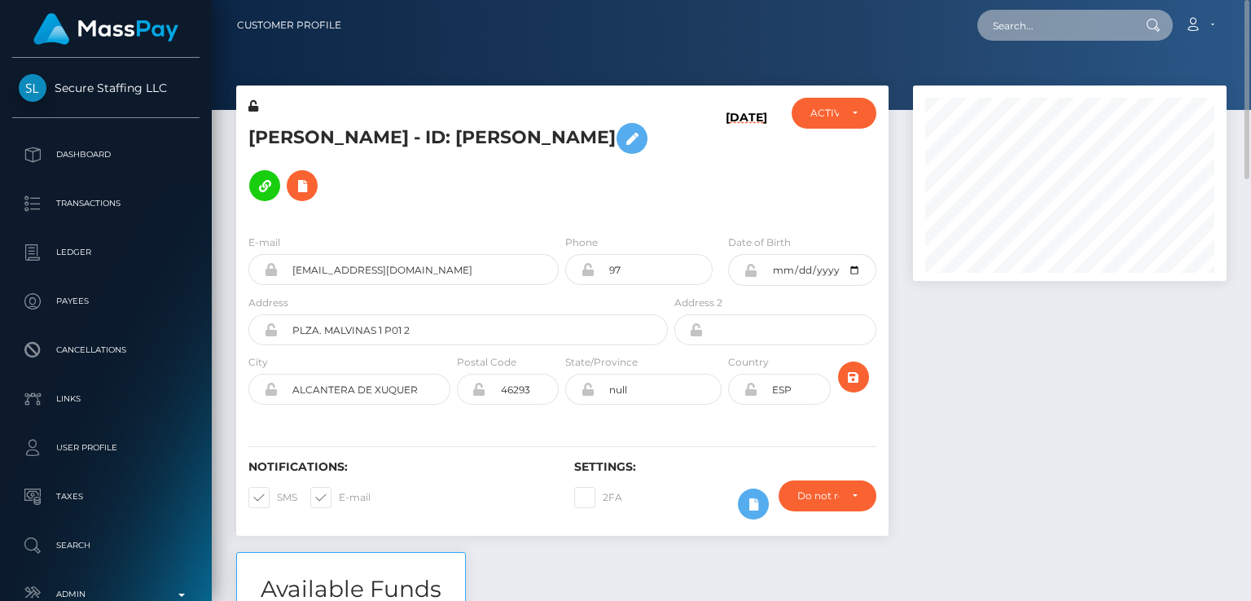
click at [1094, 17] on input "text" at bounding box center [1053, 25] width 153 height 31
paste input "[EMAIL_ADDRESS][DOMAIN_NAME]"
click at [1073, 30] on input "[EMAIL_ADDRESS][DOMAIN_NAME]" at bounding box center [1053, 25] width 153 height 31
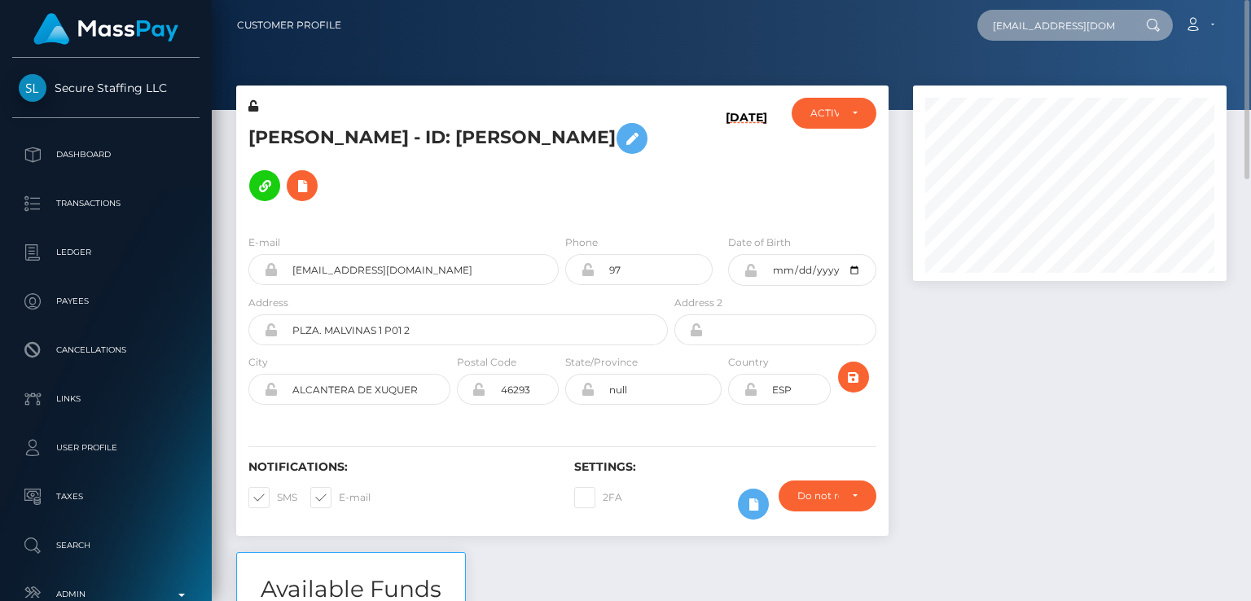
paste input "org"
click at [1020, 35] on input "[EMAIL_ADDRESS][DOMAIN_NAME]" at bounding box center [1053, 25] width 153 height 31
paste input "[EMAIL_ADDRESS][DOMAIN_NAME]"
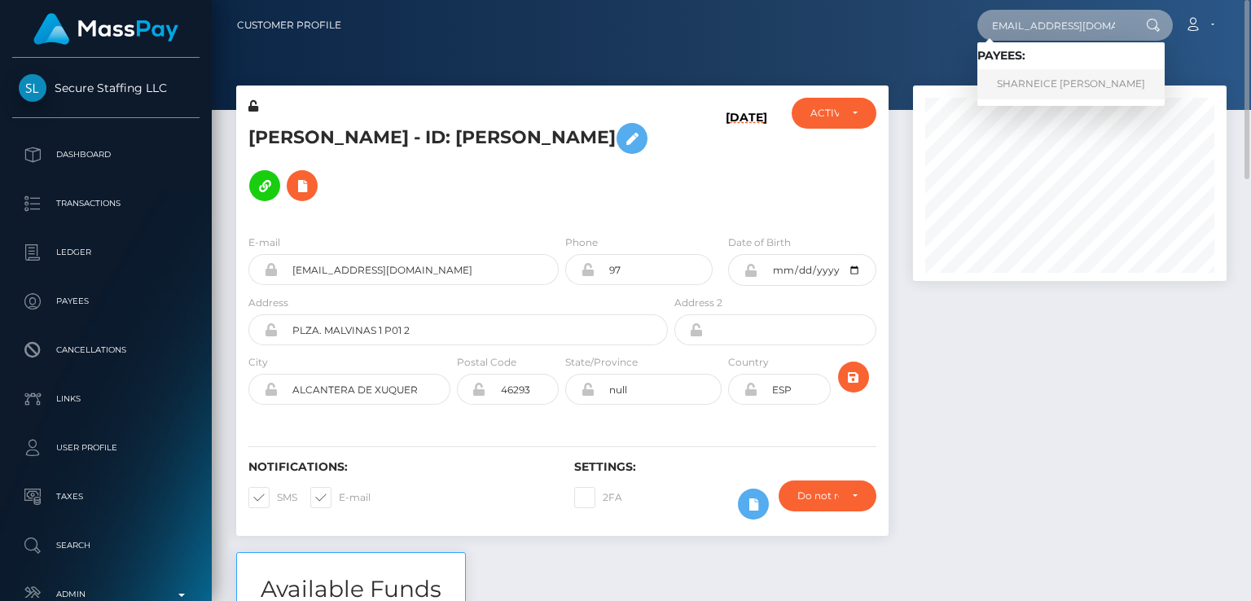
type input "[EMAIL_ADDRESS][DOMAIN_NAME]"
click at [1039, 76] on link "SHARNEICE [PERSON_NAME]" at bounding box center [1070, 84] width 187 height 30
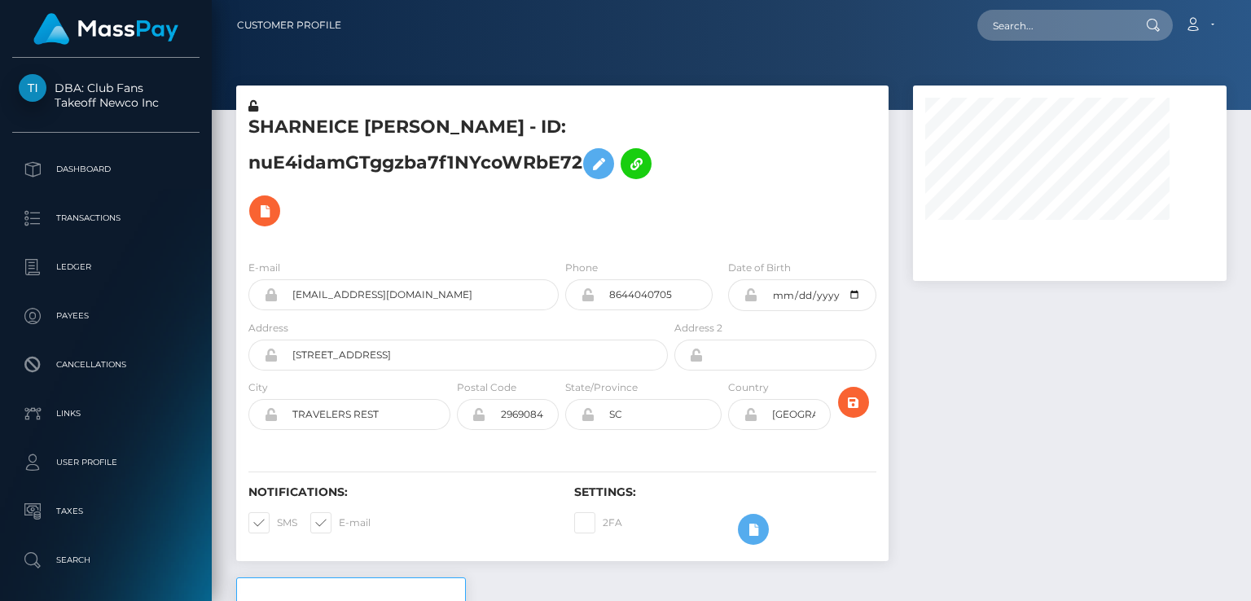
click at [341, 125] on h5 "SHARNEICE [PERSON_NAME] - ID: nuE4idamGTggzba7f1NYcoWRbE72" at bounding box center [453, 175] width 410 height 120
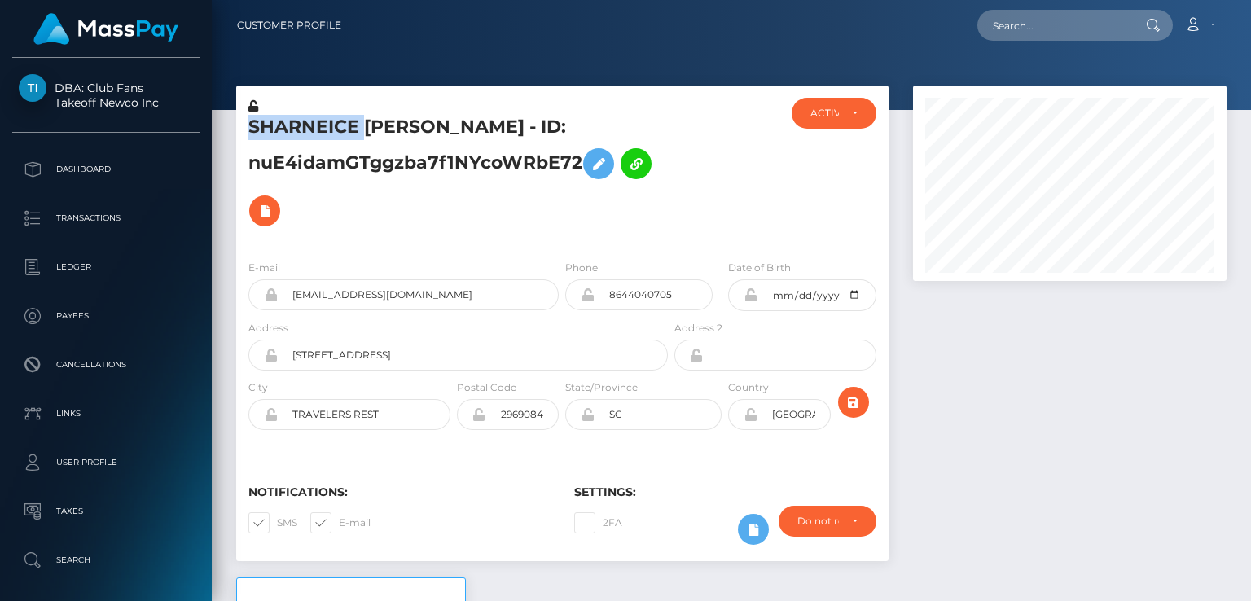
scroll to position [195, 313]
copy h5 "SHARNEICE"
click at [520, 450] on div "Notifications: SMS E-mail Settings: 2FA" at bounding box center [562, 503] width 652 height 115
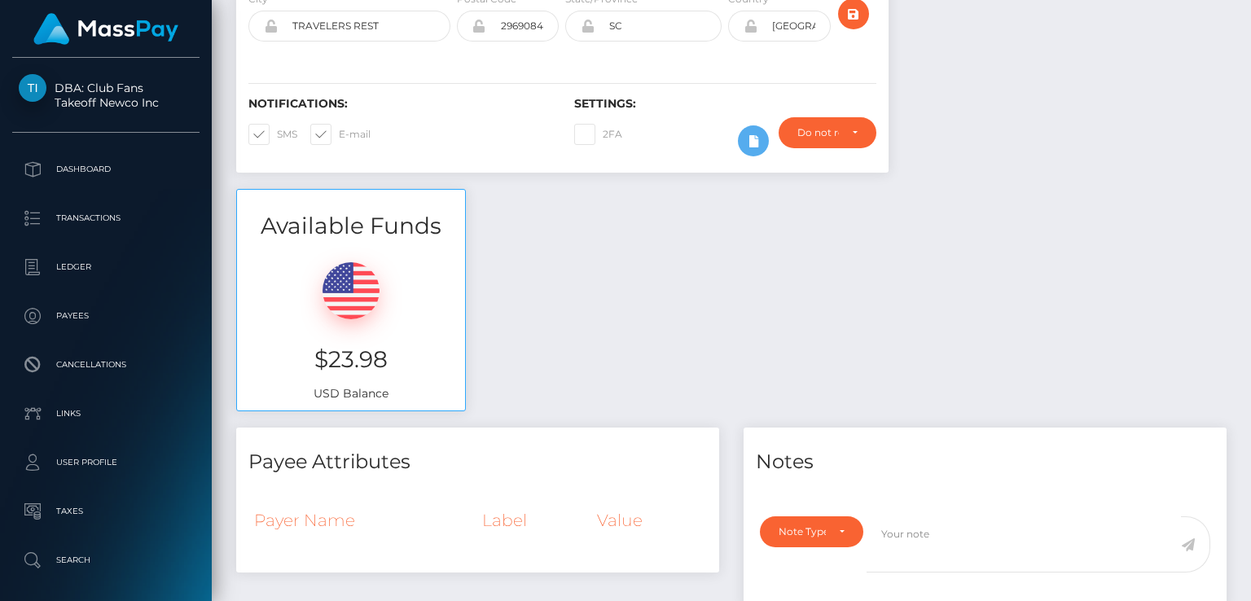
scroll to position [0, 0]
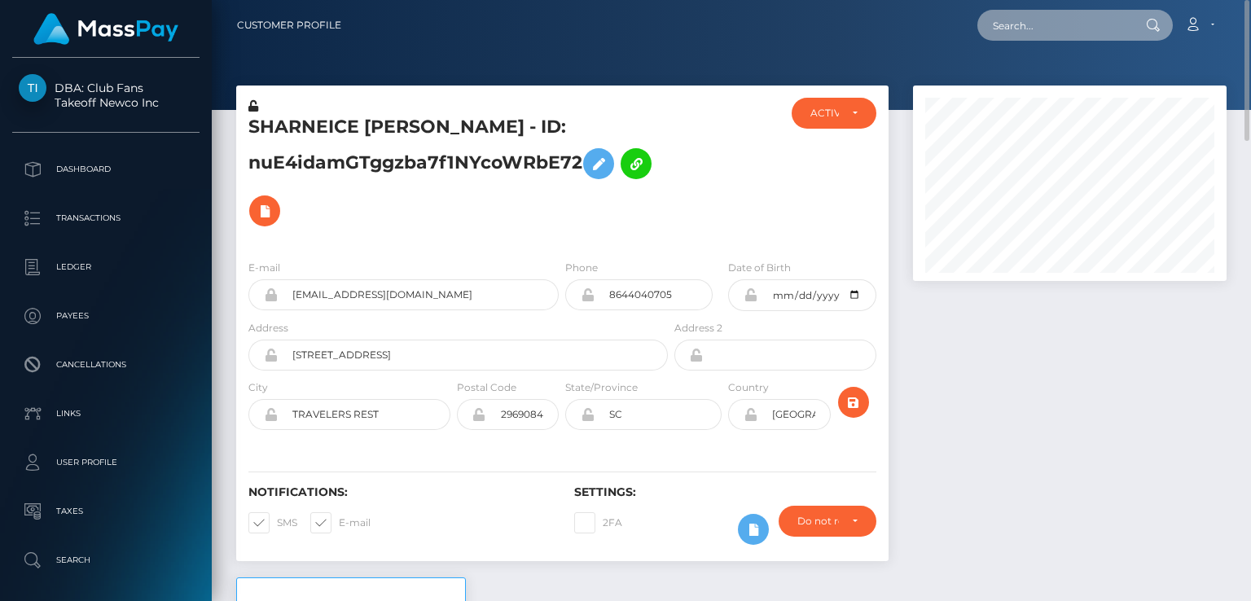
click at [1057, 33] on input "text" at bounding box center [1053, 25] width 153 height 31
paste input "[EMAIL_ADDRESS][DOMAIN_NAME]"
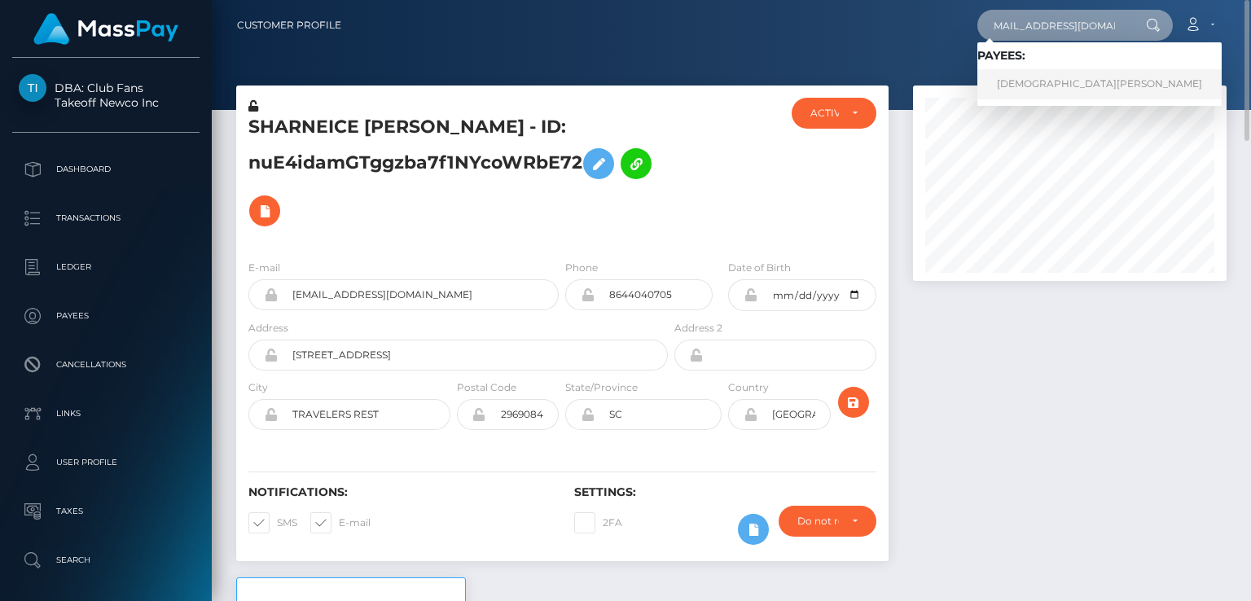
type input "[EMAIL_ADDRESS][DOMAIN_NAME]"
click at [1049, 75] on link "Jesus Vladimir Hernandez" at bounding box center [1099, 84] width 244 height 30
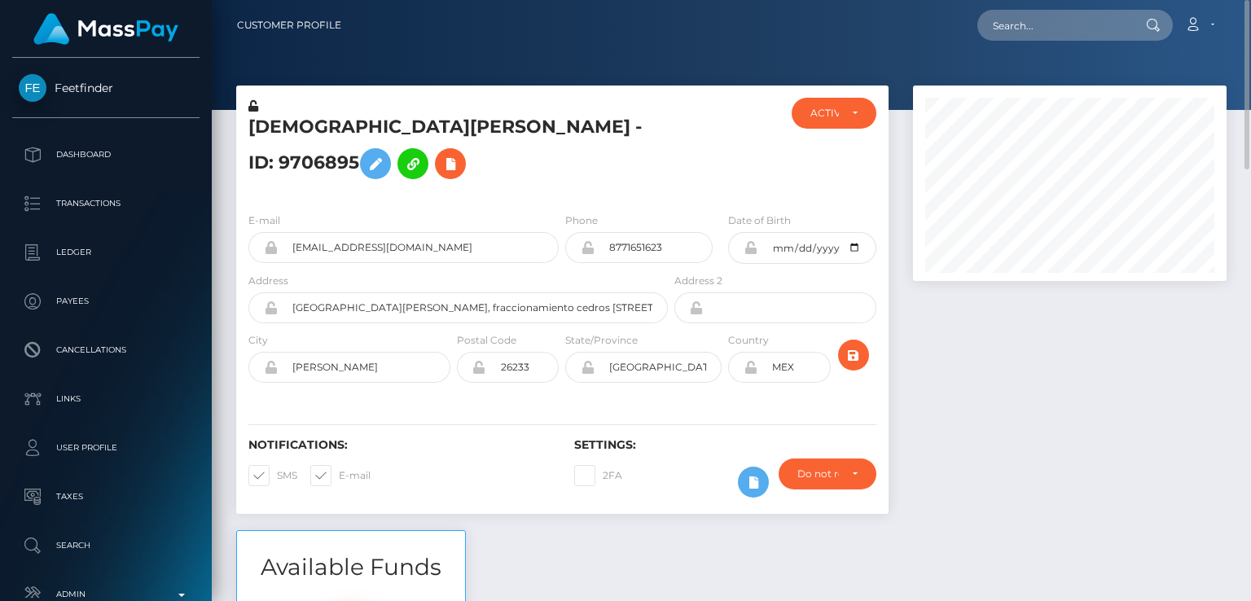
click at [274, 134] on h5 "[DEMOGRAPHIC_DATA][PERSON_NAME] - ID: 9706895" at bounding box center [453, 151] width 410 height 72
copy h5 "Jesus"
click at [460, 506] on div "Notifications: SMS E-mail" at bounding box center [399, 472] width 326 height 68
click at [1097, 11] on input "text" at bounding box center [1053, 25] width 153 height 31
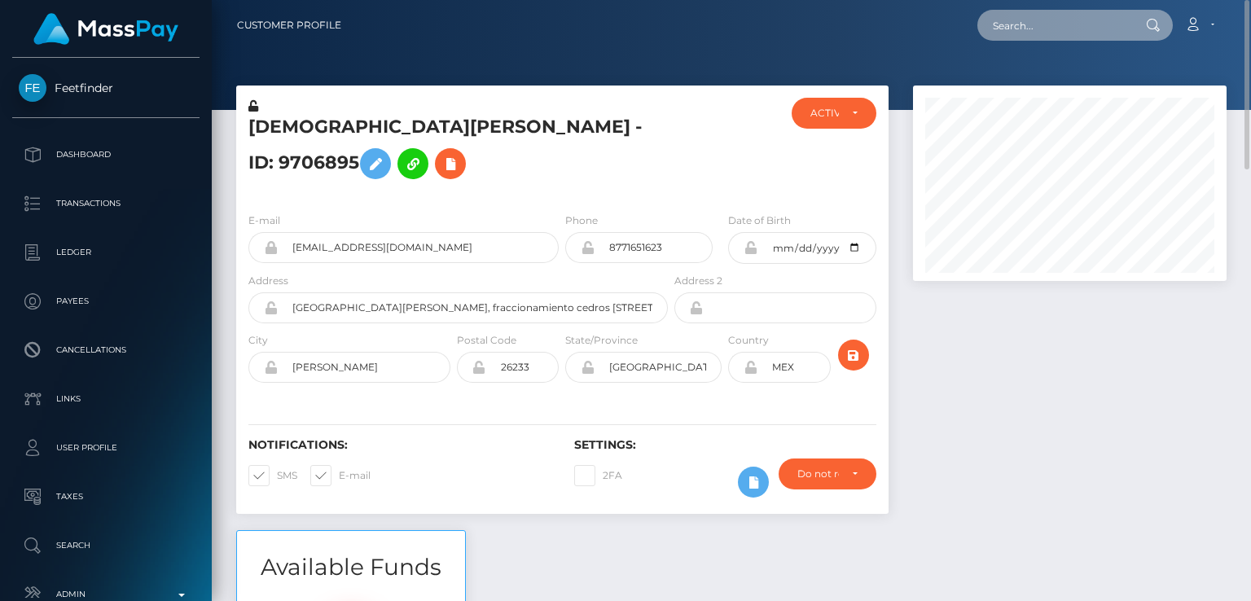
paste input "k.melkumova90@mail.ru"
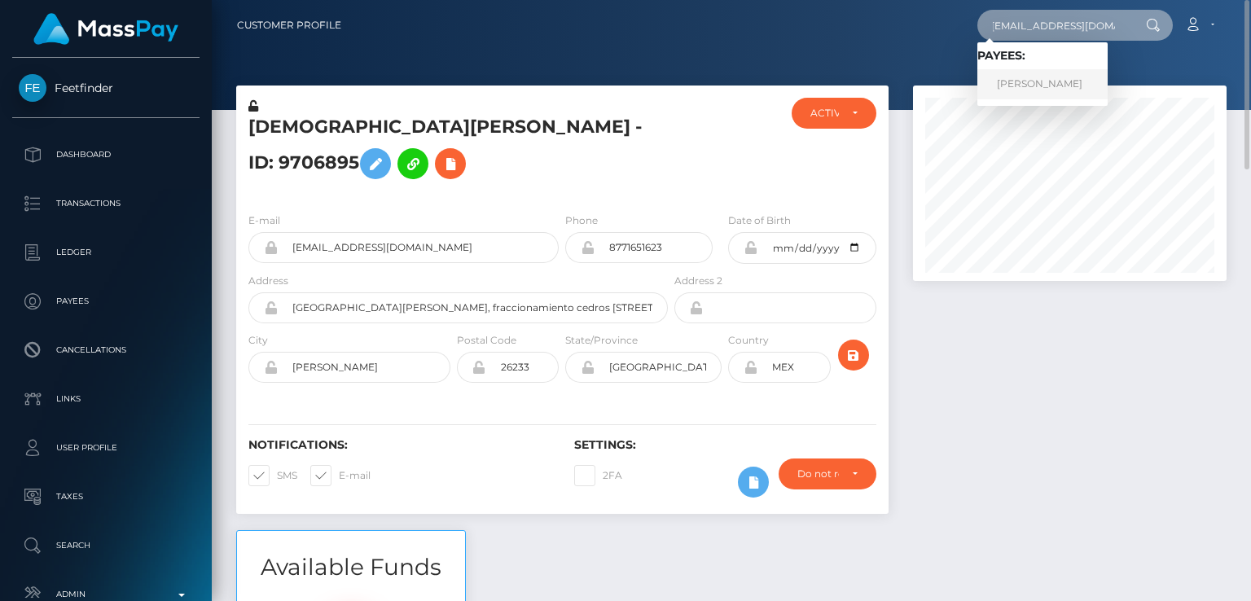
type input "k.melkumova90@mail.ru"
click at [1082, 82] on link "Kristina Kris Melkumova" at bounding box center [1042, 84] width 130 height 30
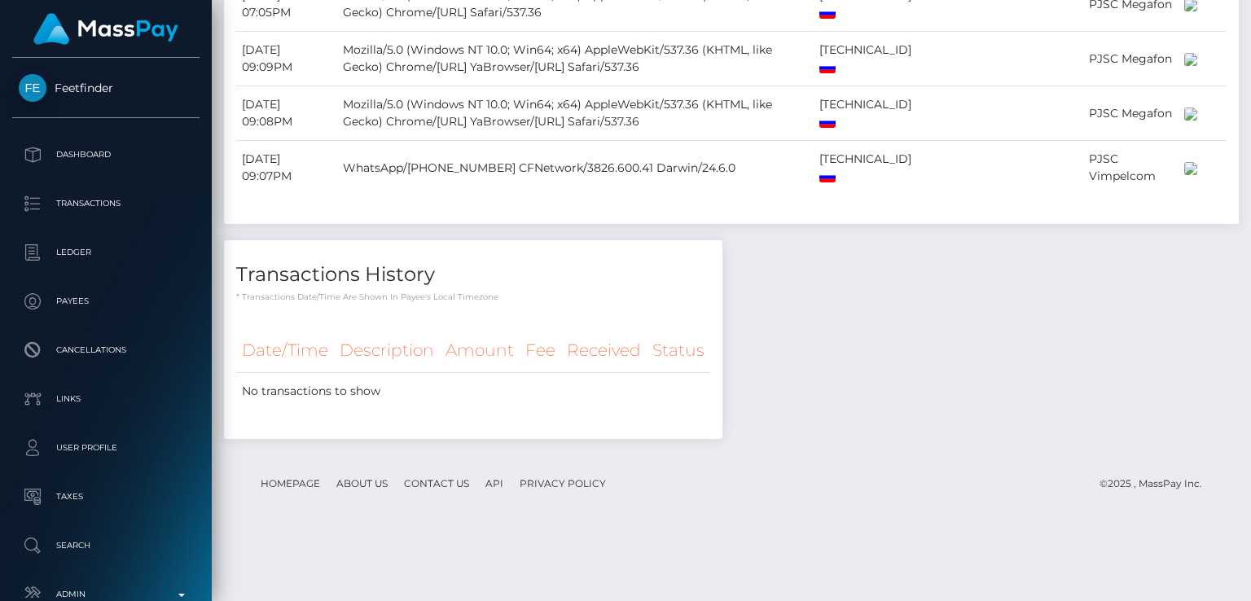
scroll to position [2496, 0]
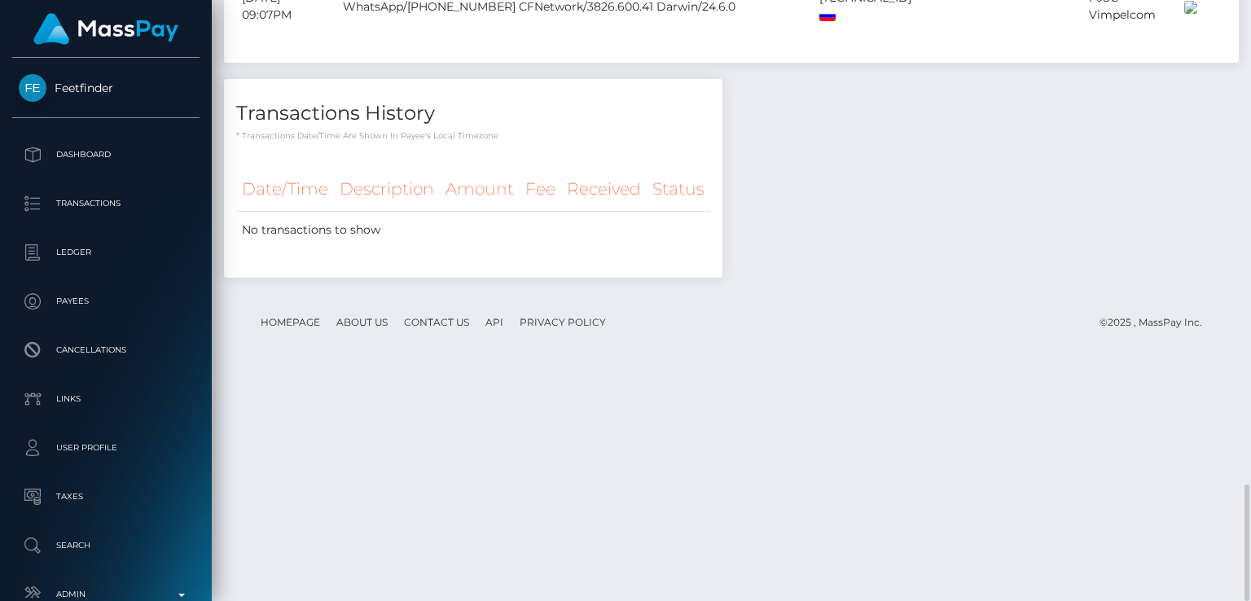
drag, startPoint x: 797, startPoint y: 322, endPoint x: 648, endPoint y: 632, distance: 344.3
click at [648, 600] on html "Feetfinder Dashboard Transactions Ledger Payees Cancellations" at bounding box center [625, 300] width 1251 height 601
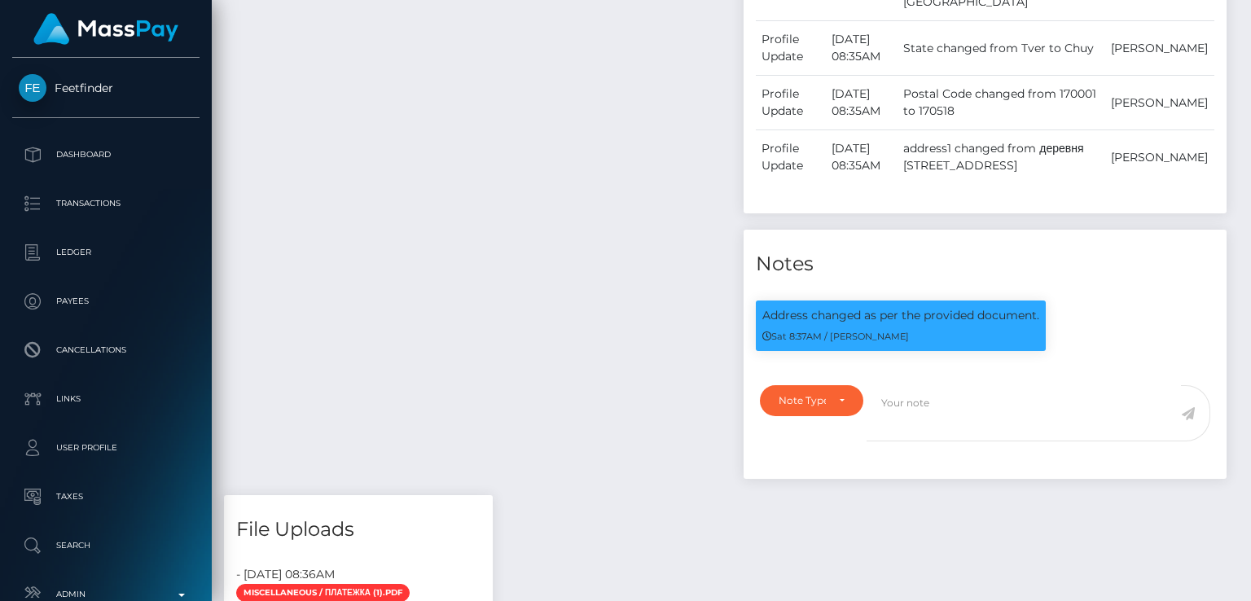
scroll to position [0, 0]
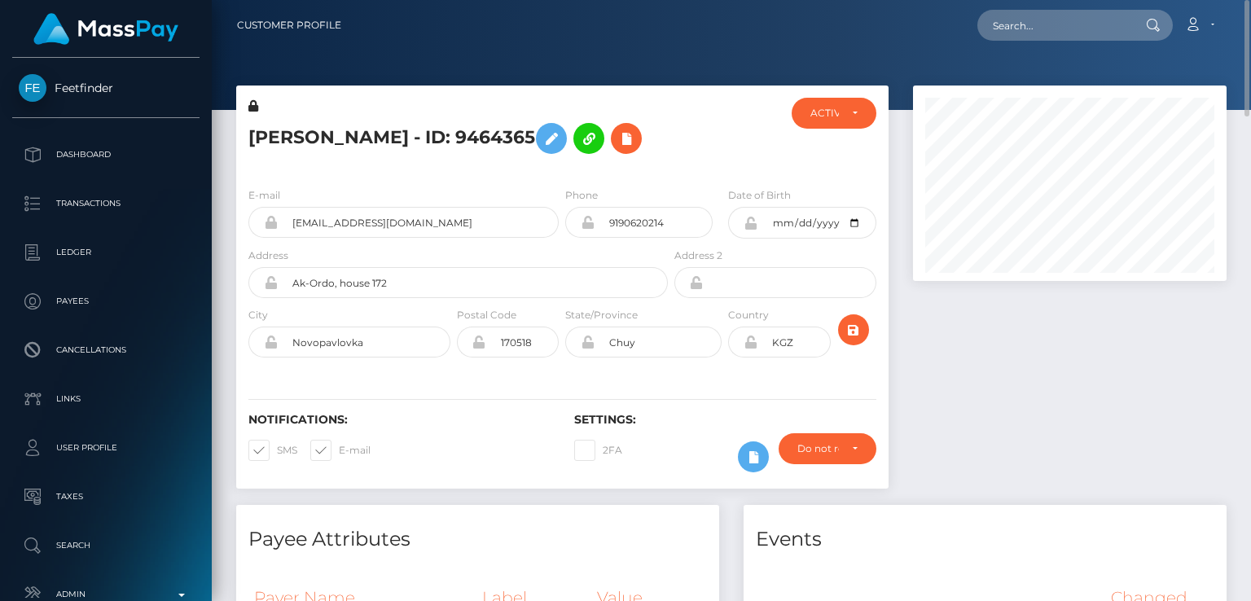
click at [285, 125] on h5 "[PERSON_NAME] - ID: 9464365" at bounding box center [453, 138] width 410 height 47
copy h5 "[PERSON_NAME]"
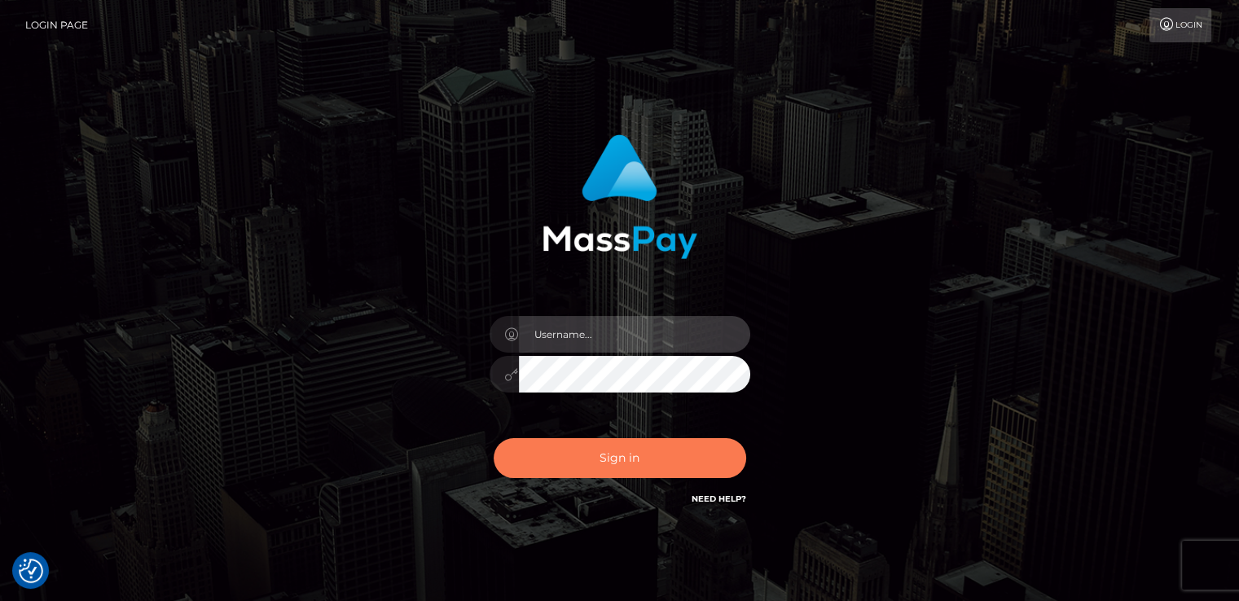
type input "[DOMAIN_NAME]"
click at [575, 452] on button "Sign in" at bounding box center [620, 458] width 252 height 40
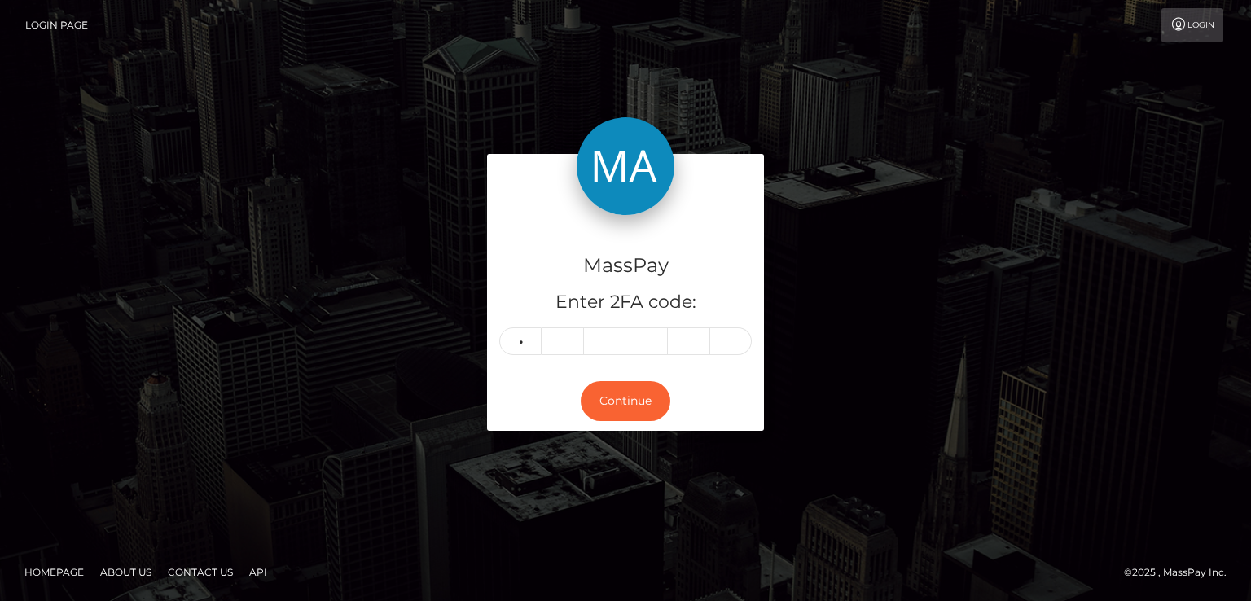
type input "4"
type input "1"
type input "9"
type input "4"
type input "7"
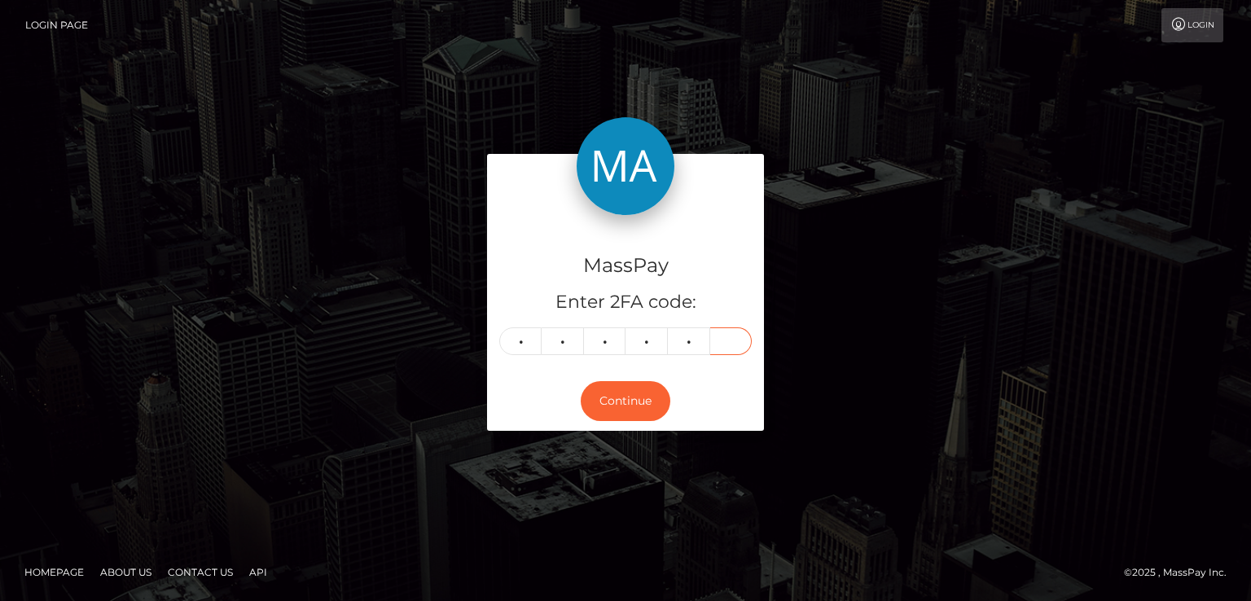
type input "8"
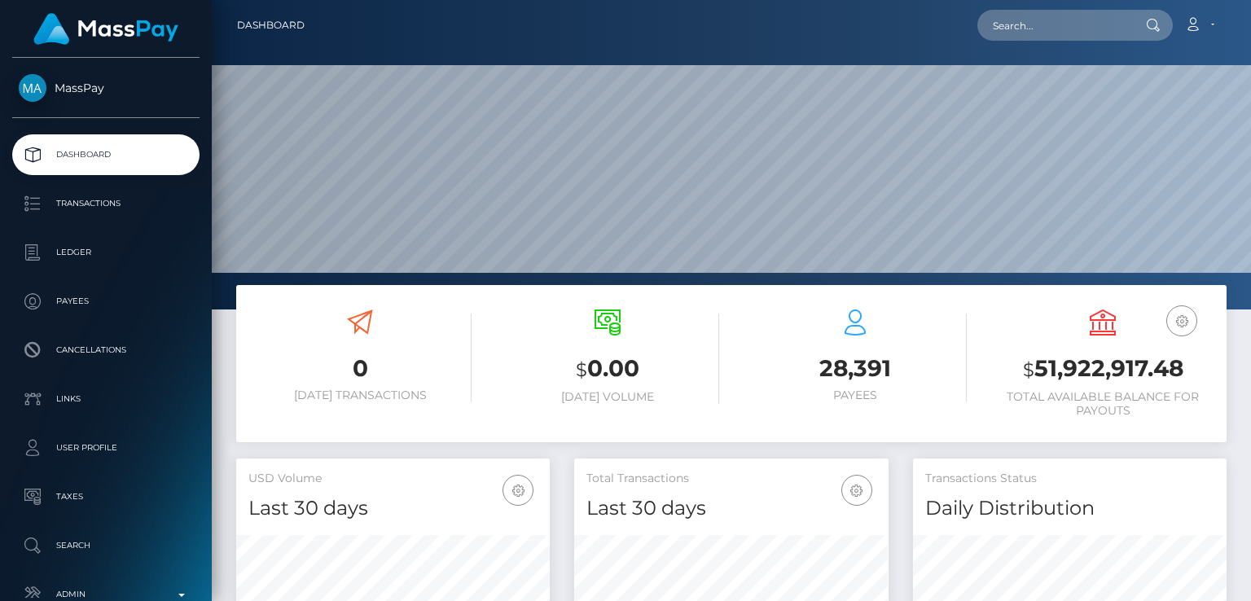
scroll to position [288, 313]
click at [1202, 46] on nav "Dashboard Loading... Loading... Account Edit Profile" at bounding box center [731, 25] width 1039 height 50
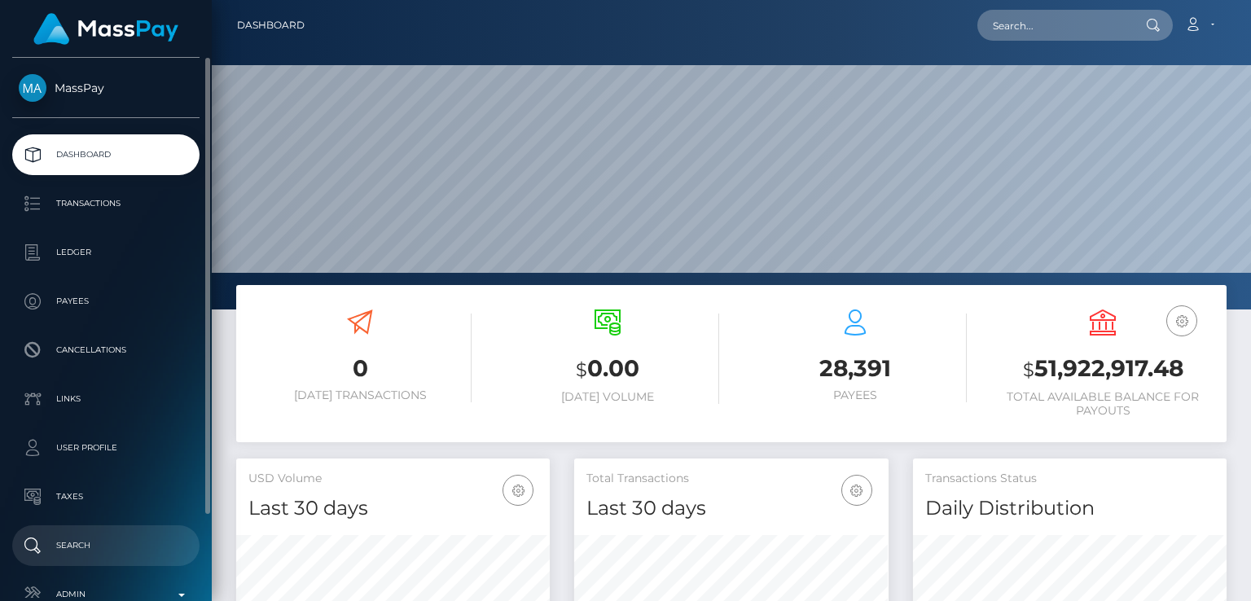
click at [62, 529] on link "Search" at bounding box center [105, 545] width 187 height 41
click at [72, 559] on link "Search" at bounding box center [105, 545] width 187 height 41
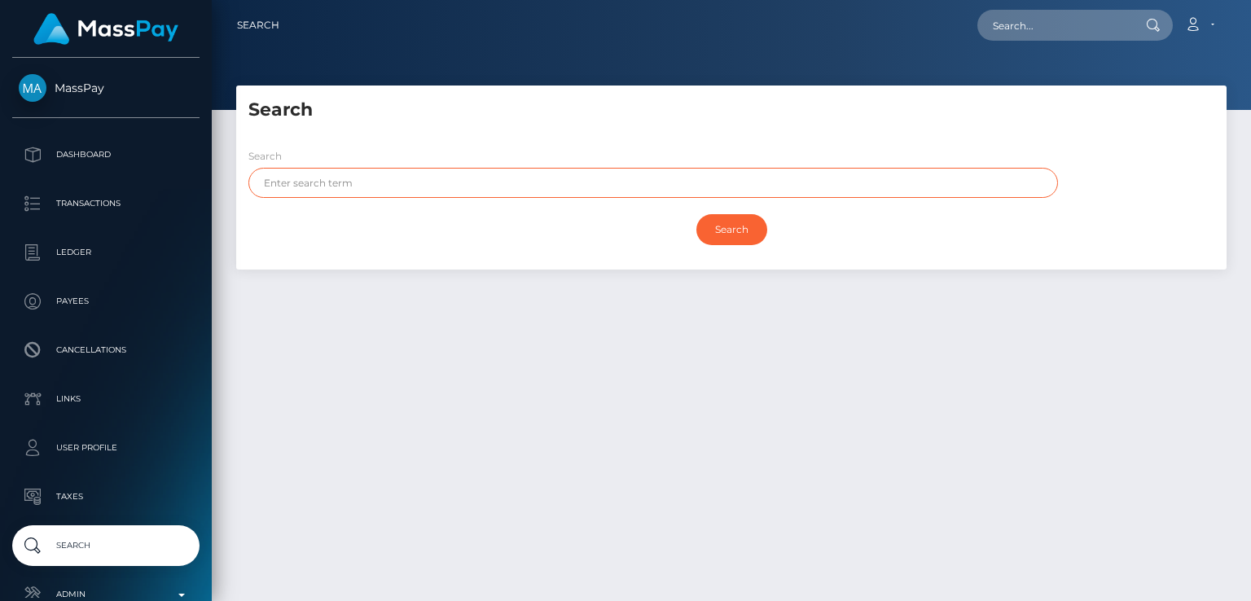
click at [375, 190] on input "text" at bounding box center [653, 183] width 810 height 30
paste input "[PERSON_NAME]"
click at [319, 180] on input "[PERSON_NAME]" at bounding box center [653, 183] width 810 height 30
type input "Mario"
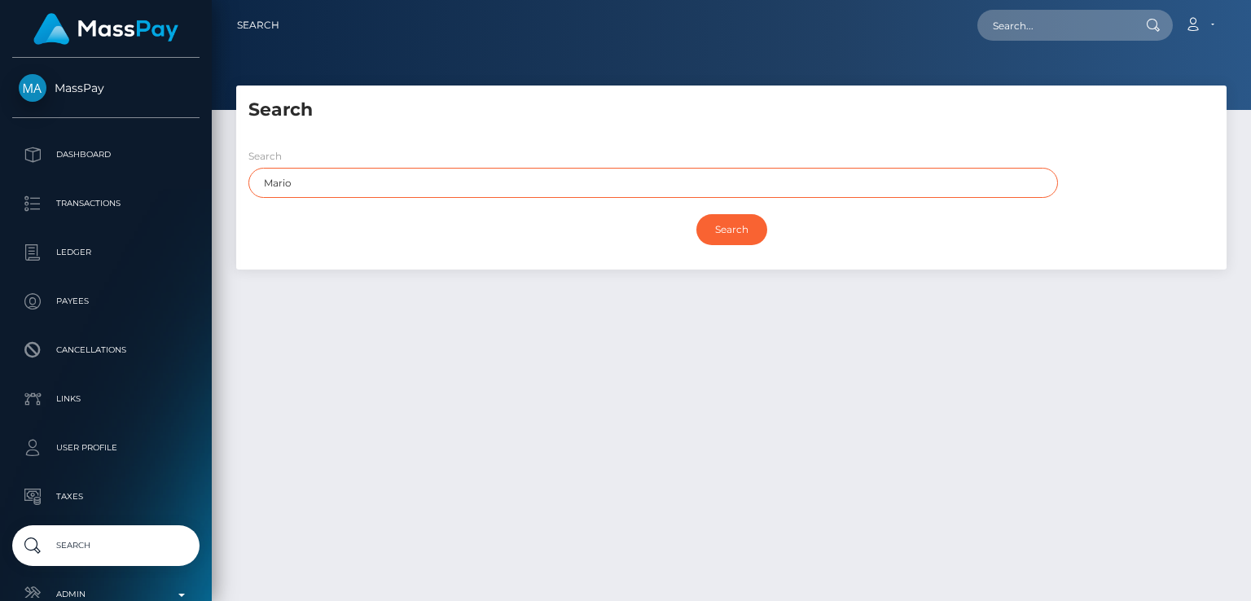
click at [696, 214] on input "Search" at bounding box center [731, 229] width 71 height 31
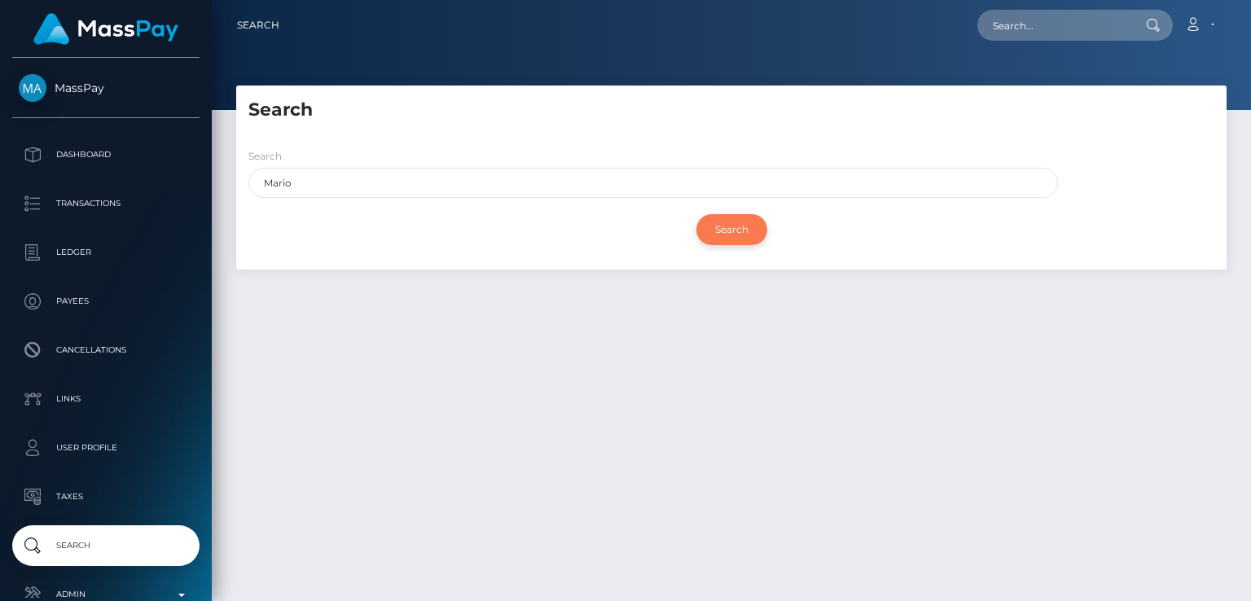
click at [748, 234] on input "Search" at bounding box center [731, 229] width 71 height 31
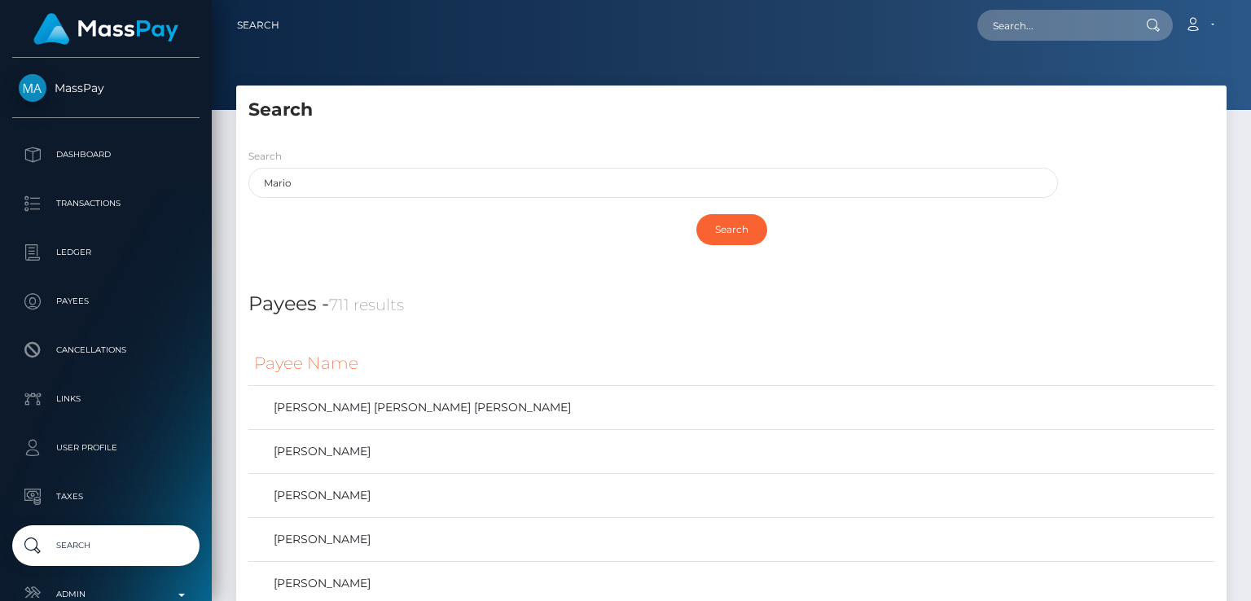
click at [597, 361] on th "Payee Name" at bounding box center [731, 363] width 966 height 45
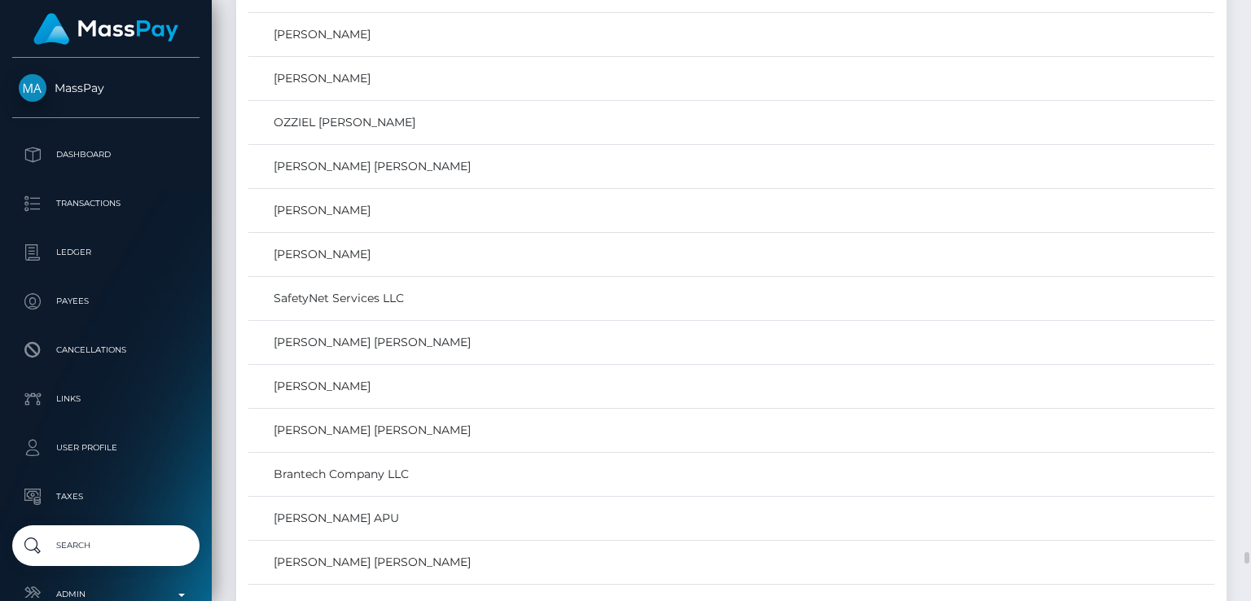
scroll to position [29117, 0]
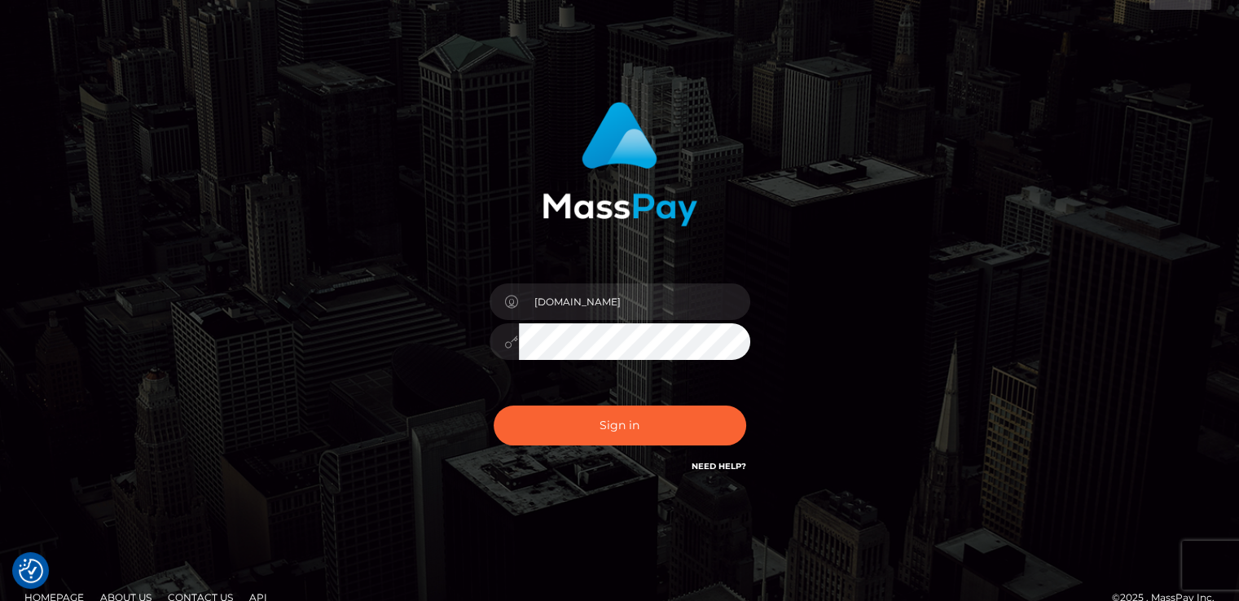
scroll to position [33, 0]
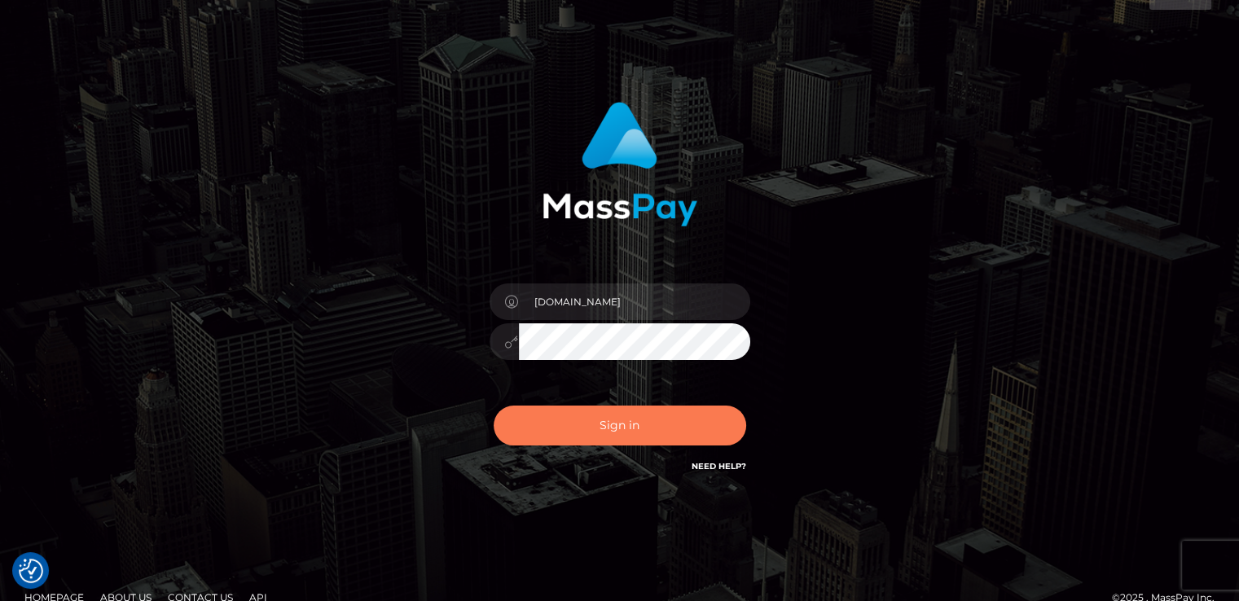
click at [613, 433] on button "Sign in" at bounding box center [620, 426] width 252 height 40
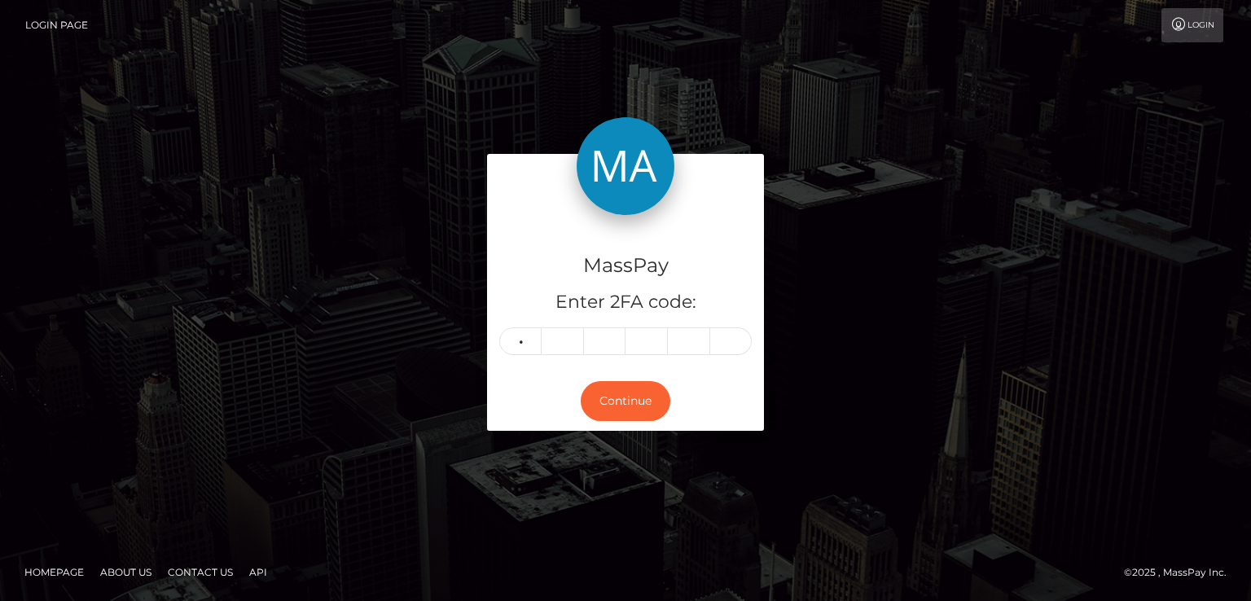
type input "9"
type input "8"
type input "2"
type input "0"
type input "1"
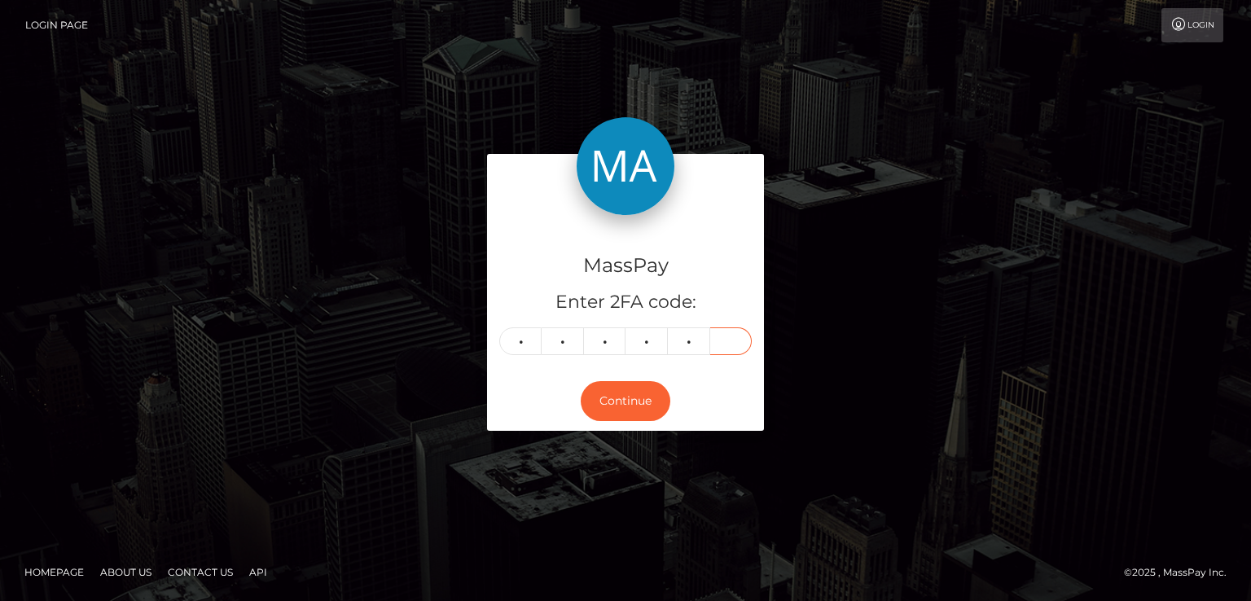
type input "1"
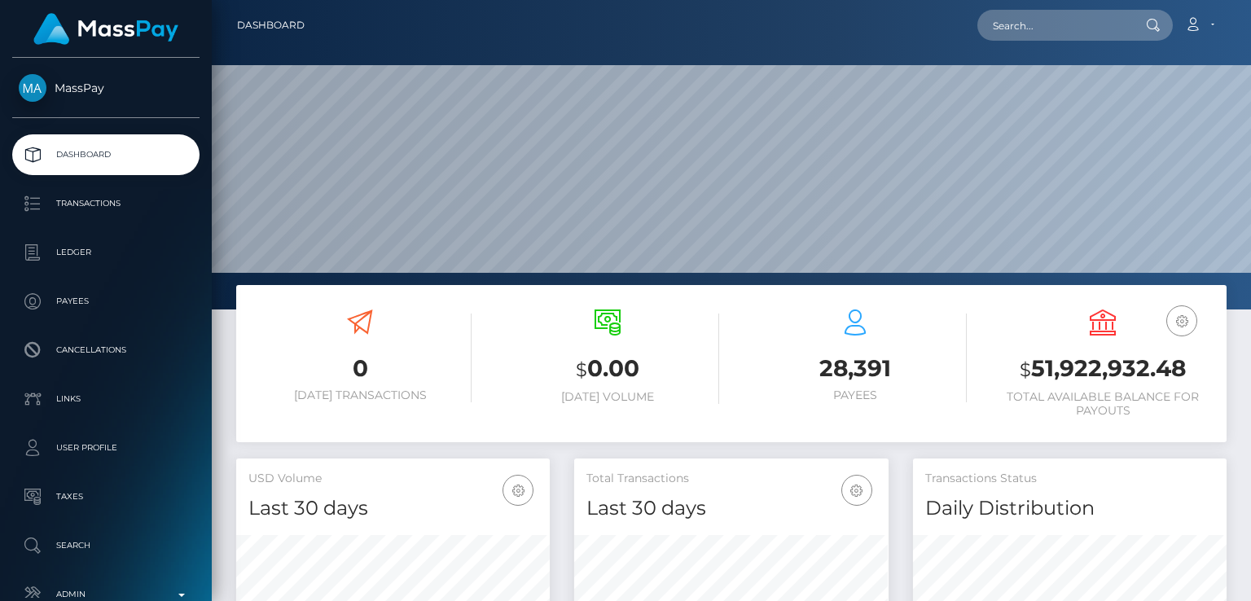
scroll to position [288, 313]
click at [1082, 40] on input "text" at bounding box center [1053, 25] width 153 height 31
paste input "[EMAIL_ADDRESS][DOMAIN_NAME]"
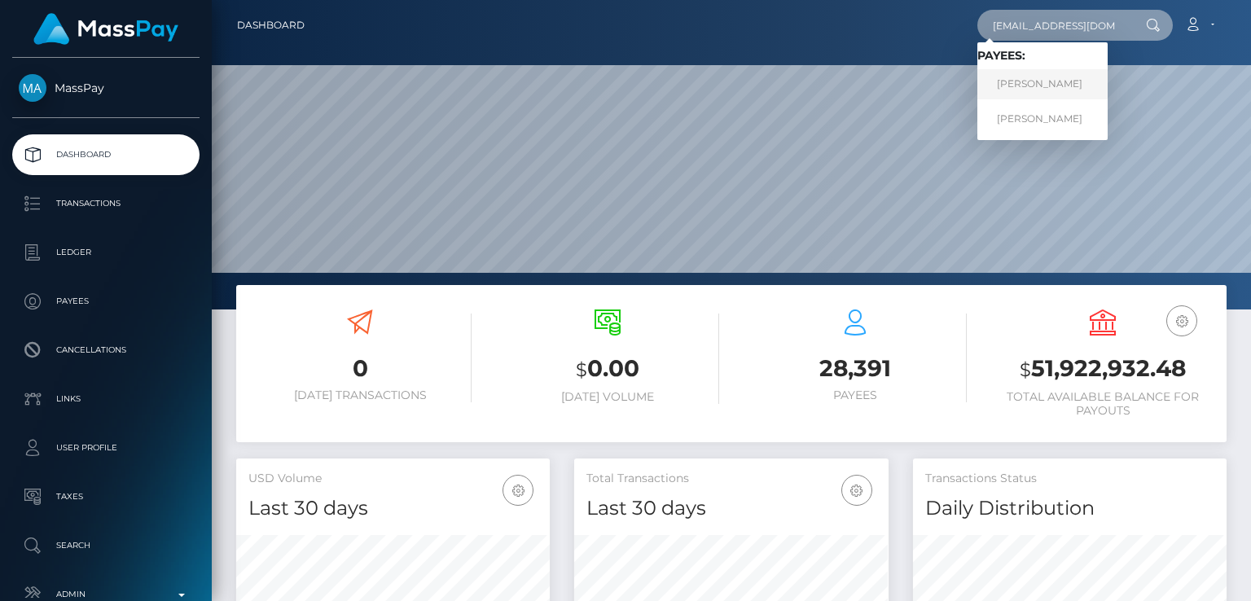
type input "[EMAIL_ADDRESS][DOMAIN_NAME]"
click at [1026, 82] on link "[PERSON_NAME]" at bounding box center [1042, 84] width 130 height 30
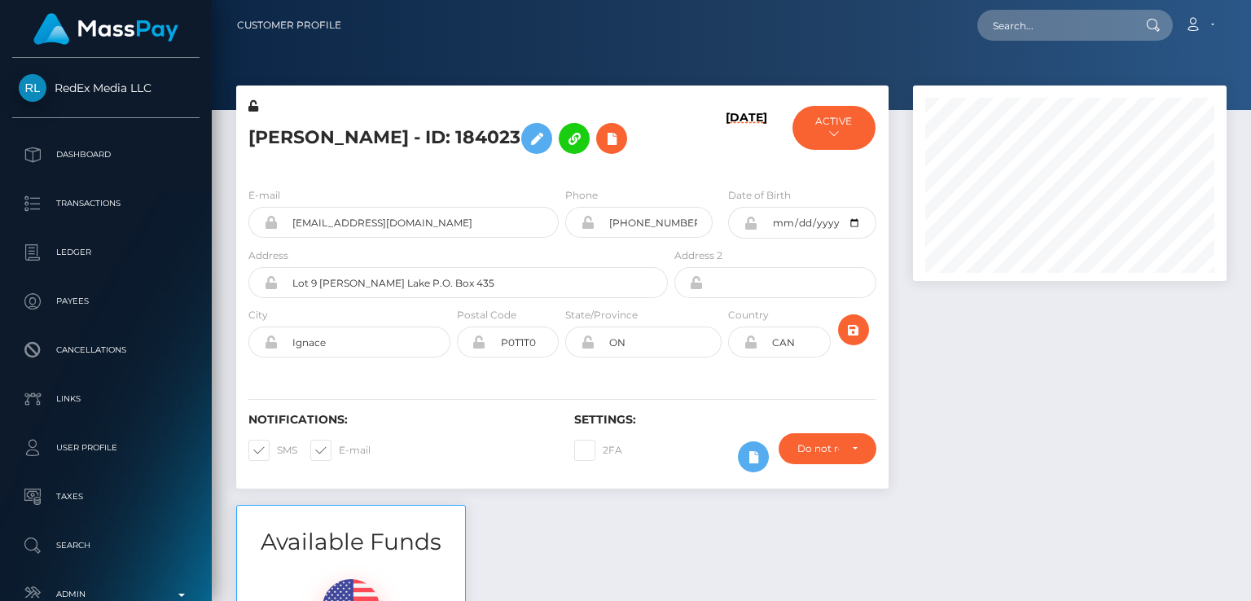
scroll to position [195, 313]
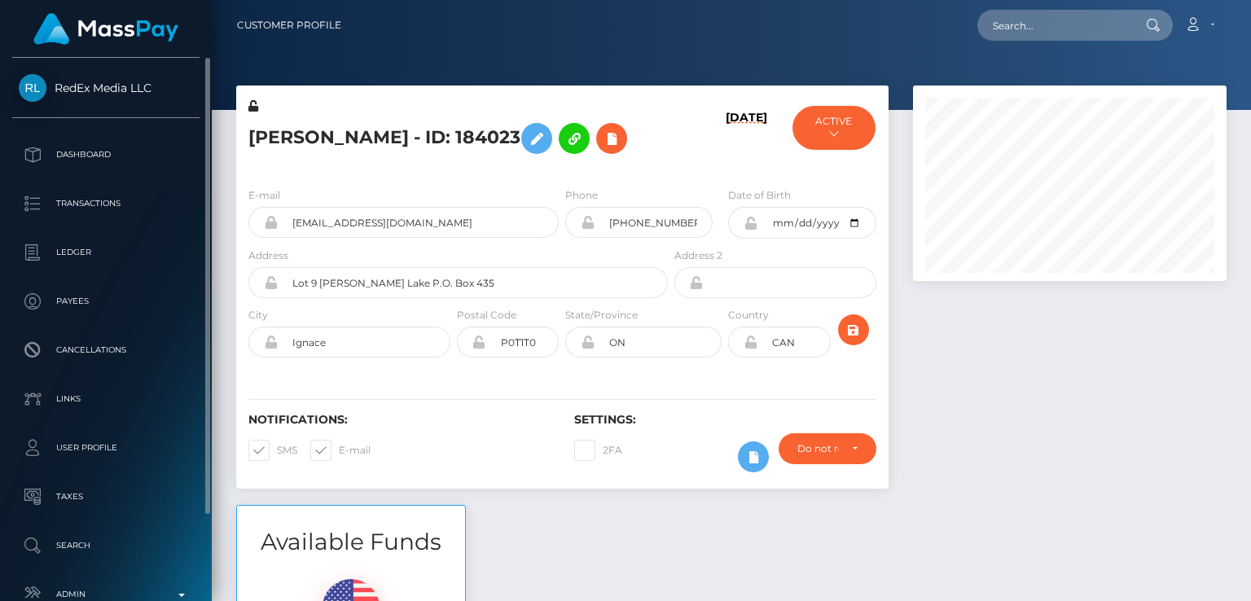
drag, startPoint x: 55, startPoint y: 72, endPoint x: 165, endPoint y: 80, distance: 110.2
click at [165, 80] on div "RedEx Media LLC Dashboard Transactions Ledger Payees Cancellations Links Taxes" at bounding box center [106, 328] width 212 height 540
copy span "RedEx Media LLC"
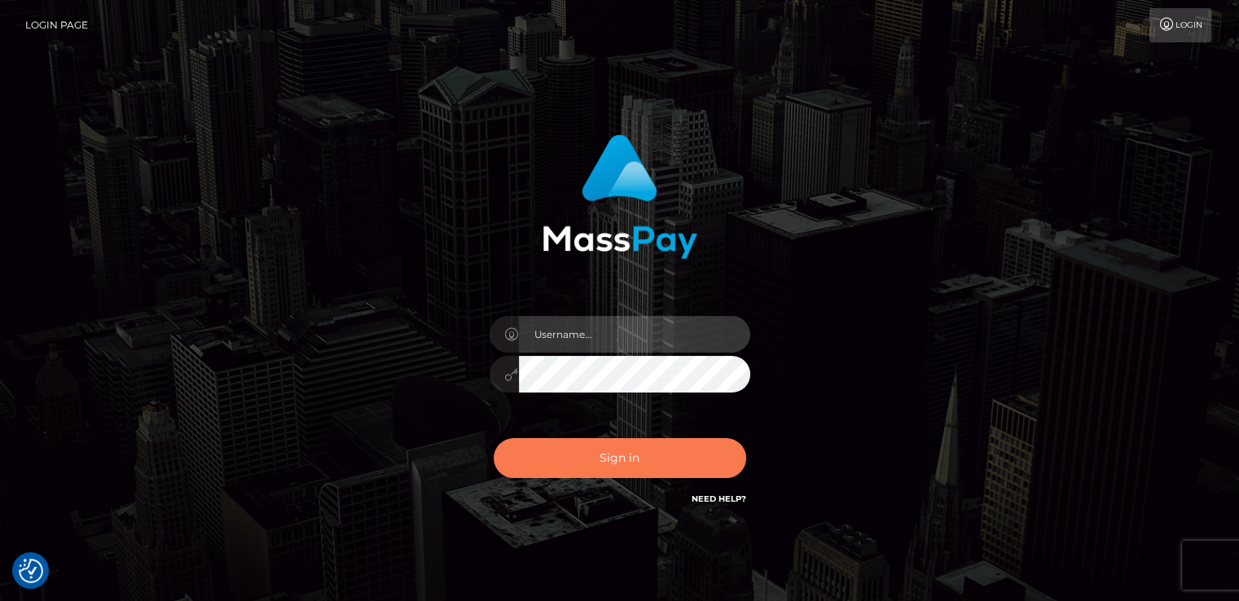
type input "[DOMAIN_NAME]"
click at [544, 454] on button "Sign in" at bounding box center [620, 458] width 252 height 40
type input "[DOMAIN_NAME]"
click at [544, 454] on button "Sign in" at bounding box center [620, 458] width 252 height 40
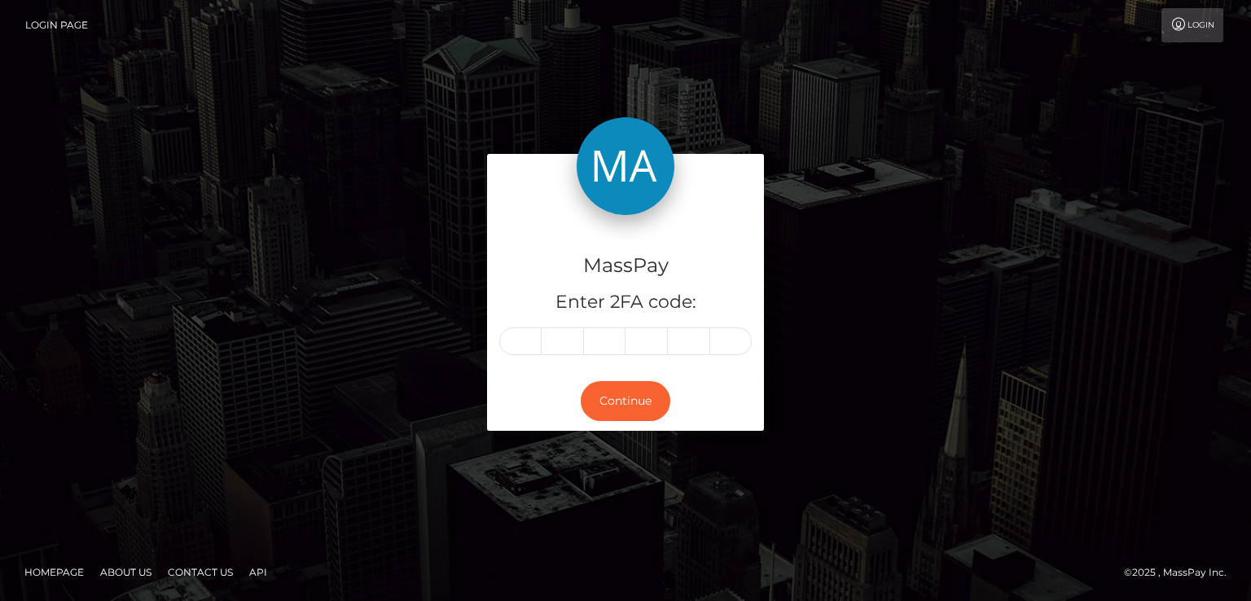
click at [544, 454] on div "MassPay Enter 2FA code: Continue" at bounding box center [625, 300] width 1251 height 537
click at [521, 349] on input "text" at bounding box center [520, 341] width 42 height 28
type input "6"
type input "9"
type input "5"
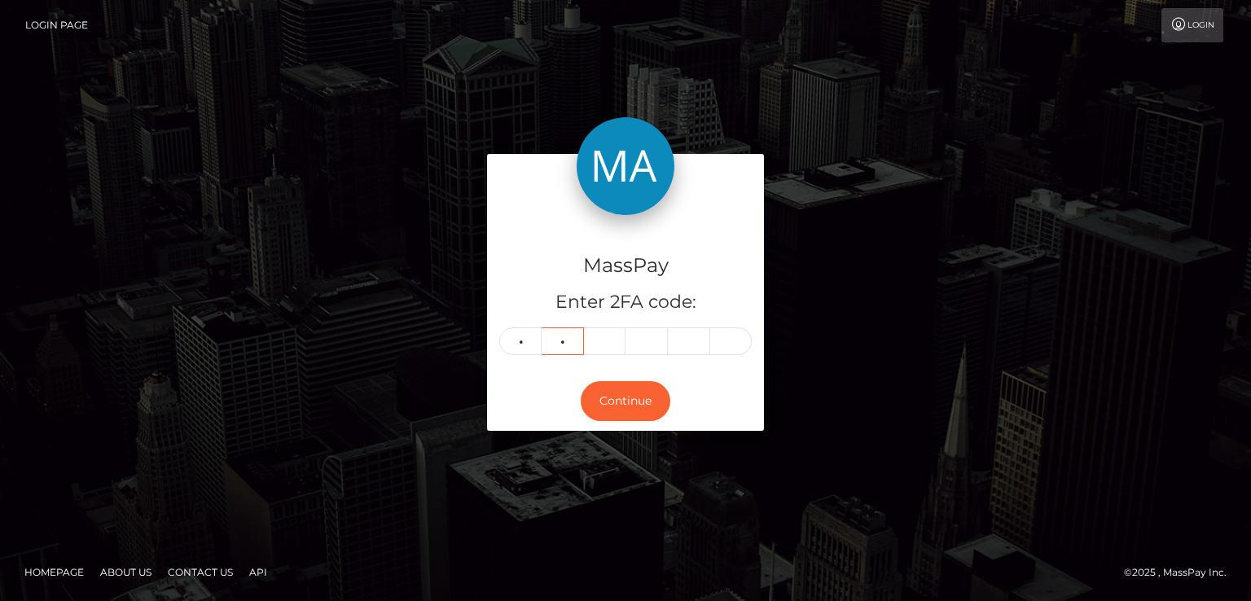
type input "9"
type input "3"
type input "7"
type input "1"
type input "3"
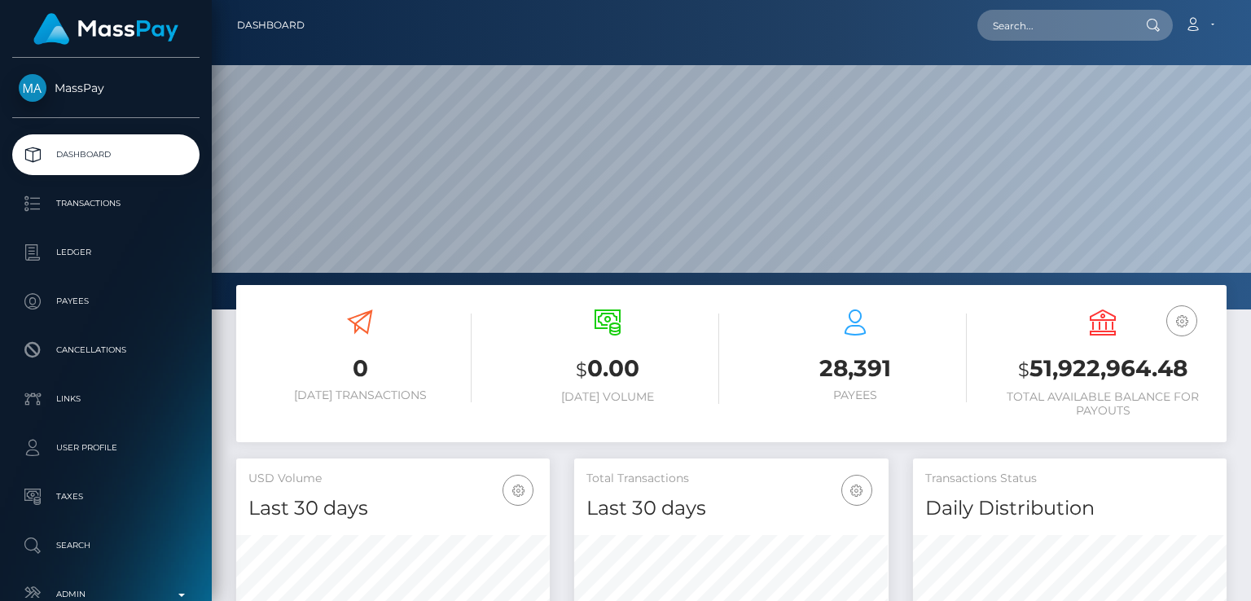
scroll to position [288, 313]
click at [1040, 31] on input "text" at bounding box center [1053, 25] width 153 height 31
paste input "[EMAIL_ADDRESS][DOMAIN_NAME]"
type input "[EMAIL_ADDRESS][DOMAIN_NAME]"
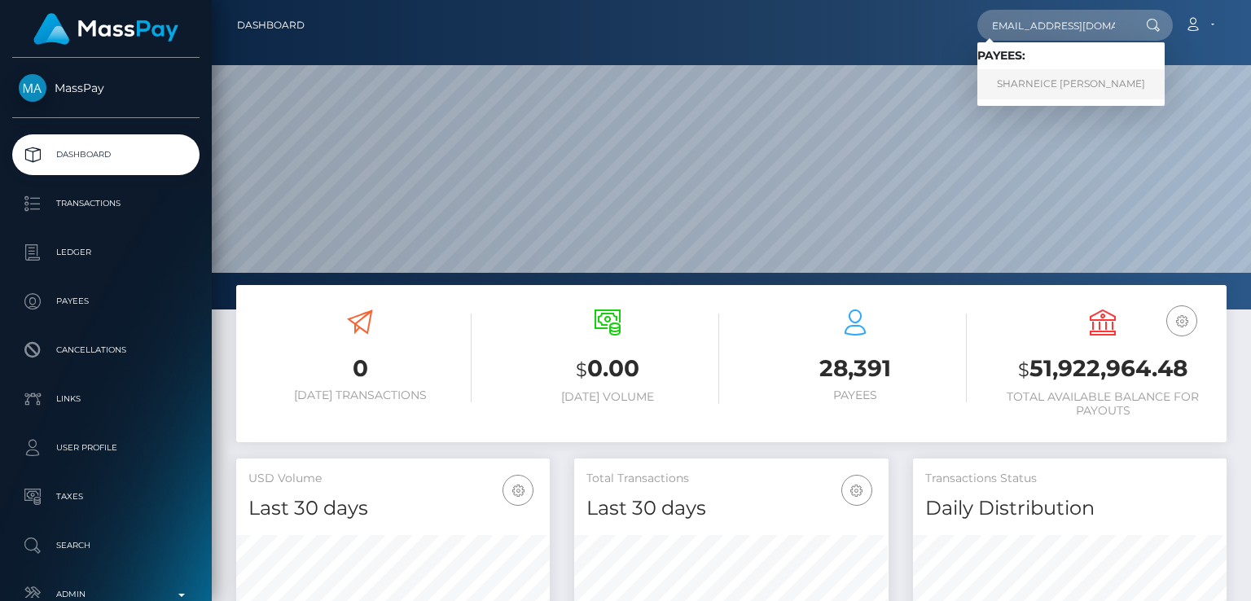
scroll to position [0, 0]
click at [1073, 89] on link "SHARNEICE [PERSON_NAME]" at bounding box center [1070, 84] width 187 height 30
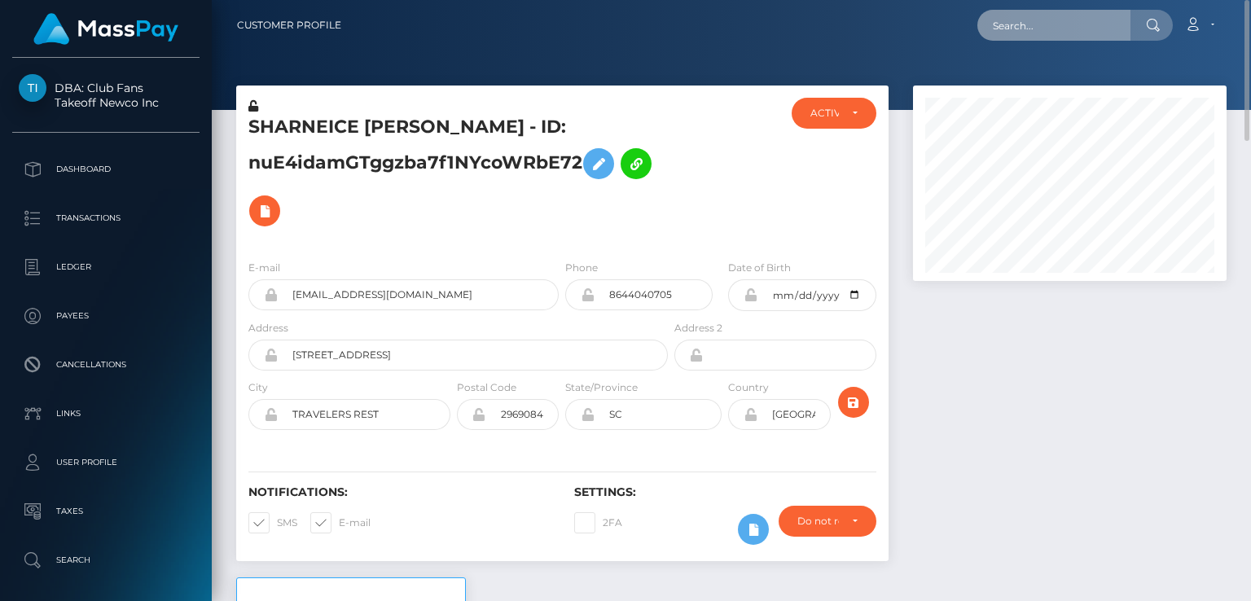
click at [1012, 14] on input "text" at bounding box center [1053, 25] width 153 height 31
paste input "[PERSON_NAME][EMAIL_ADDRESS][DOMAIN_NAME]"
type input "jamila.secrets@gmail.com"
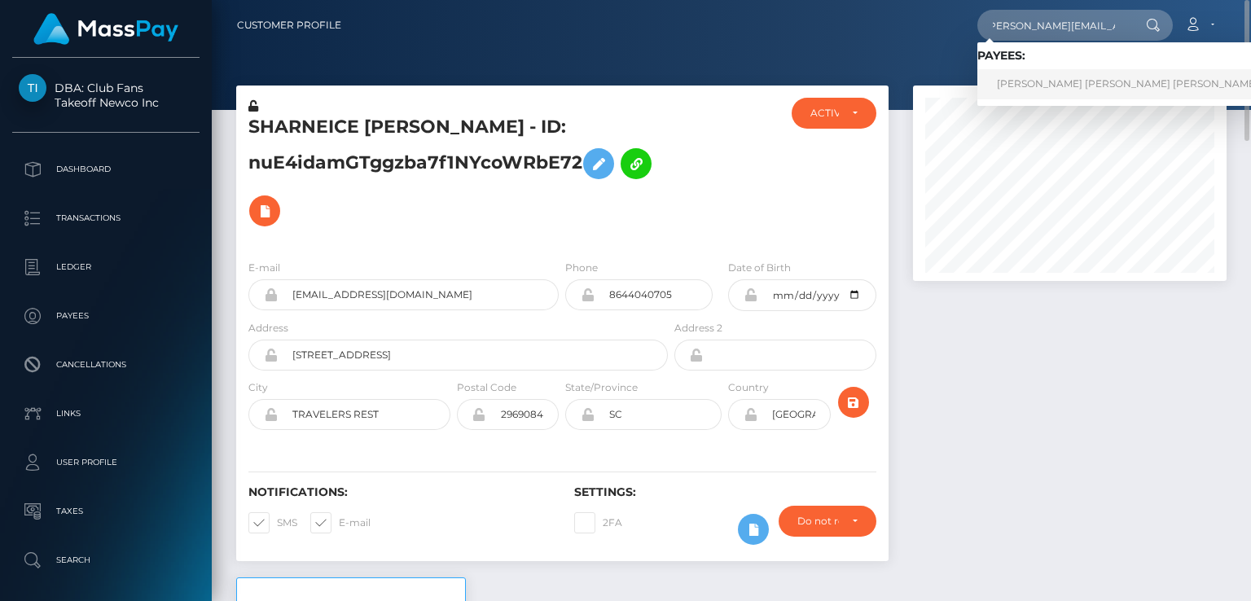
scroll to position [0, 0]
click at [1104, 86] on link "JAMILA DAIANA DAS DORES BENTO" at bounding box center [1127, 84] width 301 height 30
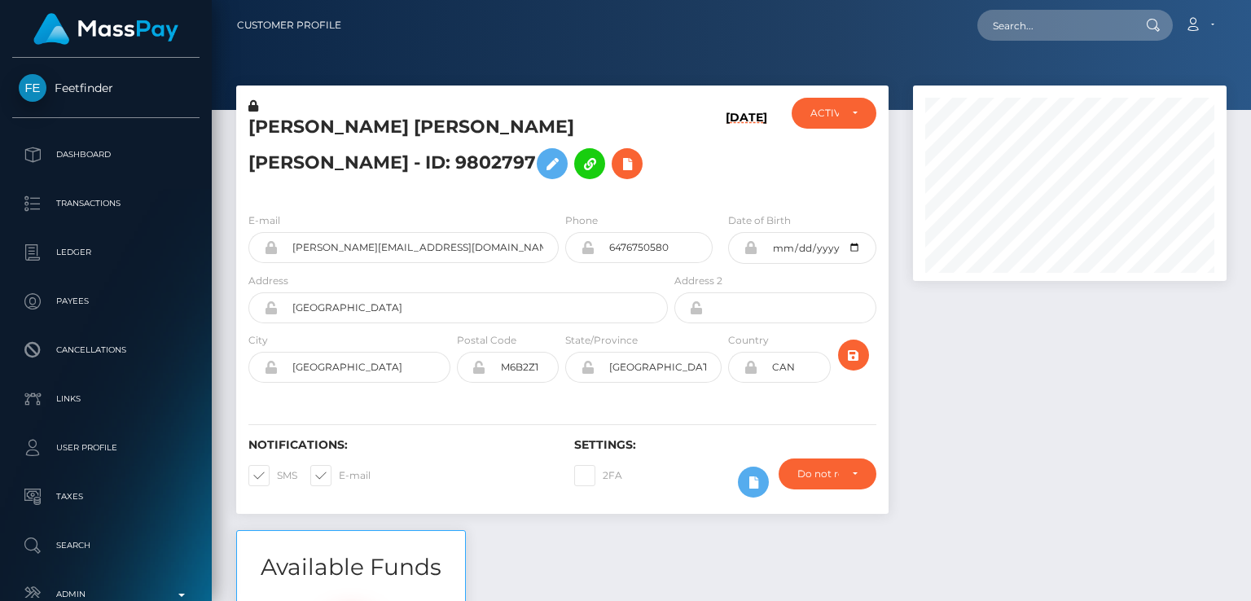
scroll to position [195, 313]
click at [287, 138] on h5 "JAMILA DAIANA DAS DORES BENTO - ID: 9802797" at bounding box center [453, 151] width 410 height 72
drag, startPoint x: 287, startPoint y: 138, endPoint x: 314, endPoint y: 147, distance: 28.6
click at [314, 147] on h5 "JAMILA DAIANA DAS DORES BENTO - ID: 9802797" at bounding box center [453, 151] width 410 height 72
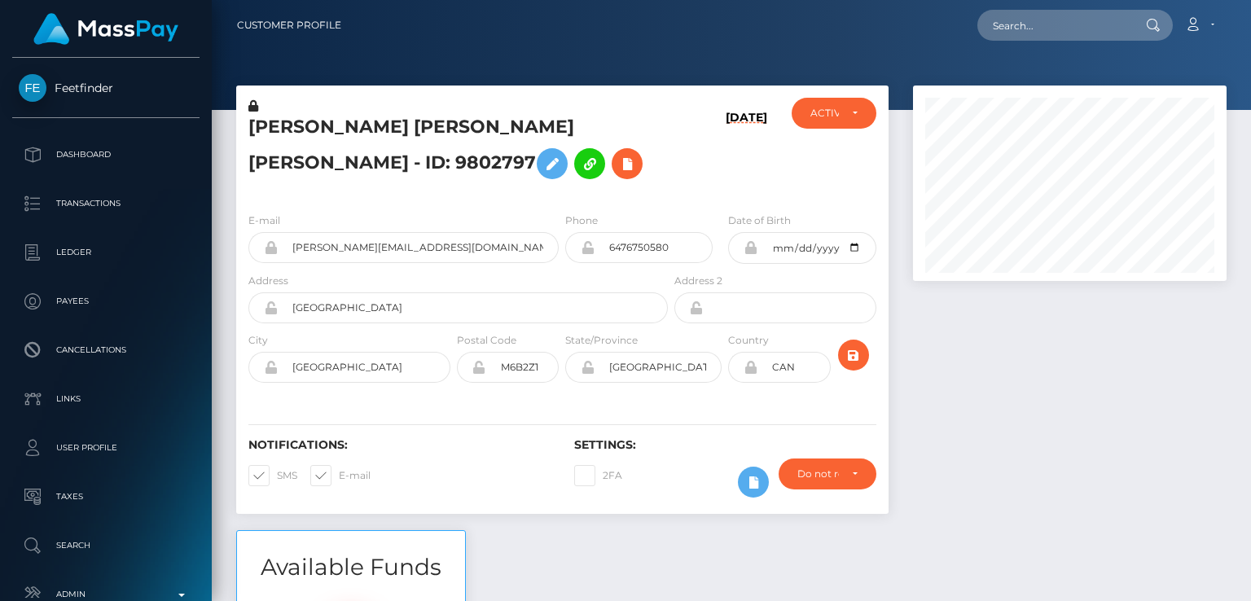
click at [296, 126] on h5 "JAMILA DAIANA DAS DORES BENTO - ID: 9802797" at bounding box center [453, 151] width 410 height 72
copy h5 "JAMILA"
click at [396, 476] on div "Notifications: SMS E-mail" at bounding box center [399, 472] width 326 height 68
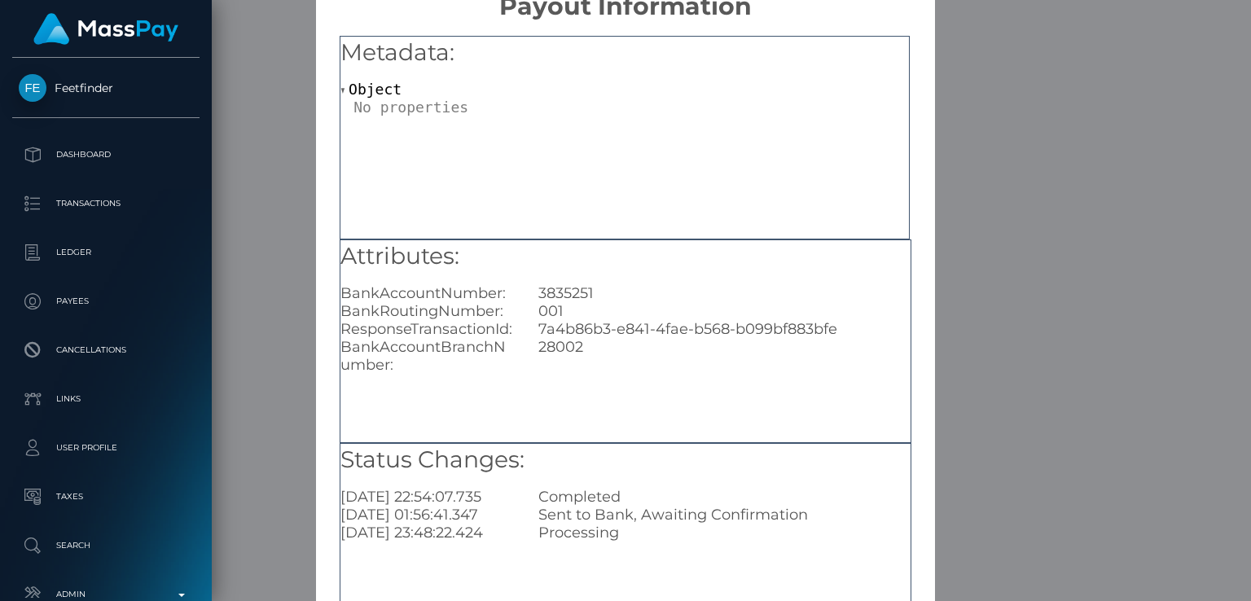
scroll to position [40, 0]
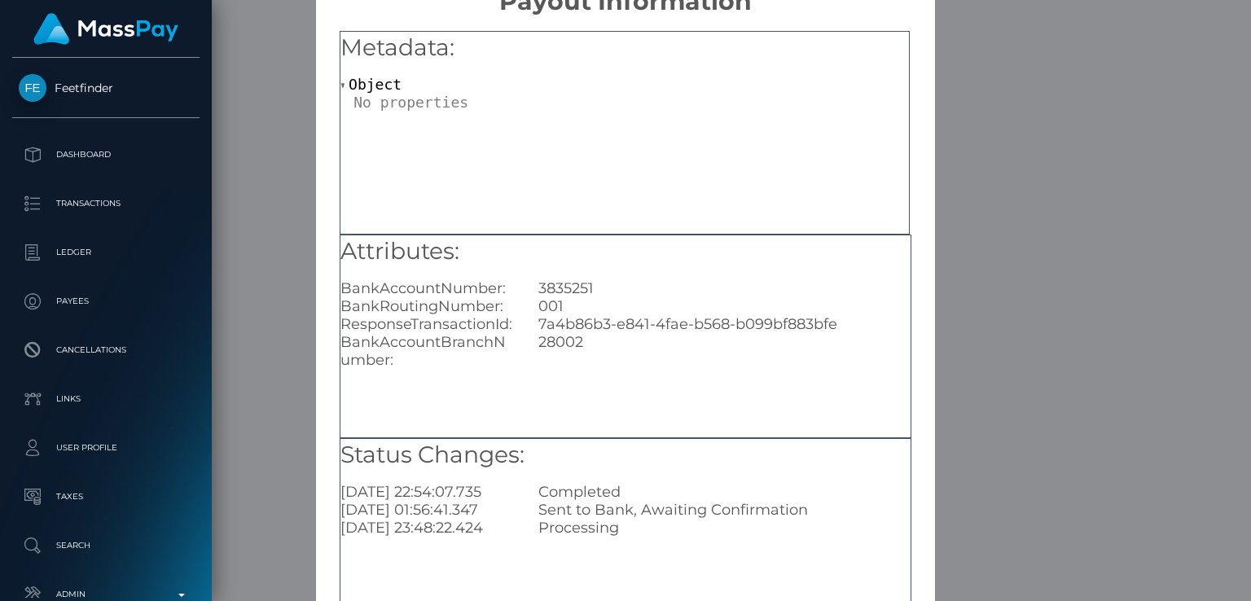
click at [564, 283] on div "3835251" at bounding box center [724, 288] width 396 height 18
copy div "3835251"
click at [978, 167] on div "× Payout Information Metadata: Object Attributes: BankAccountNumber: 3835251 Ba…" at bounding box center [625, 300] width 1251 height 601
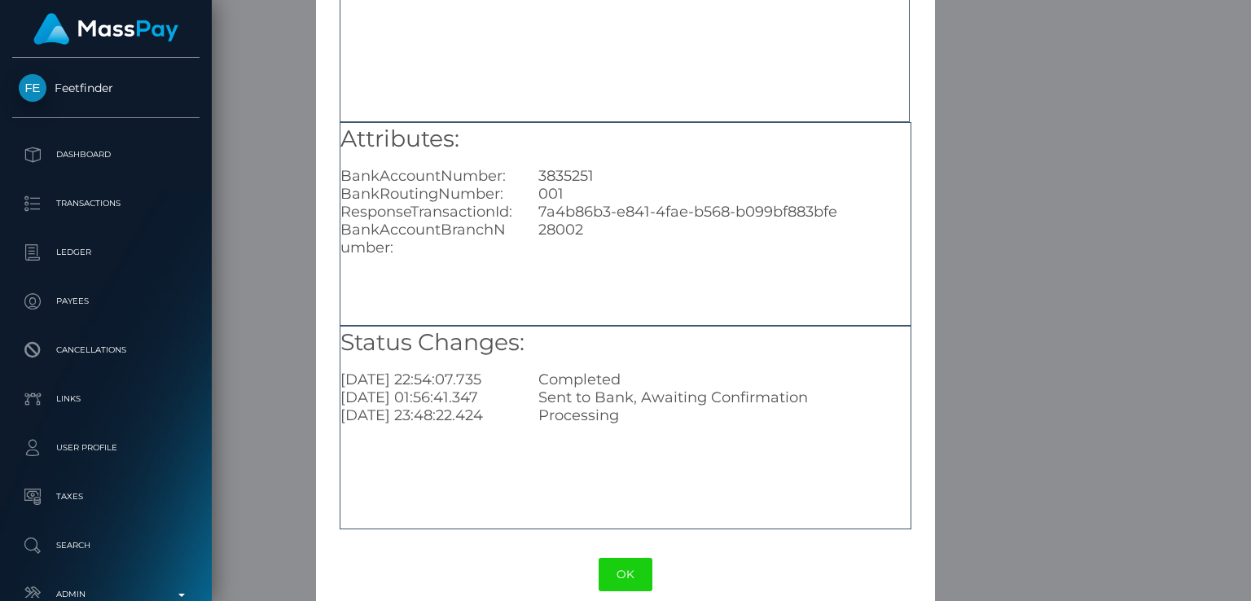
scroll to position [173, 0]
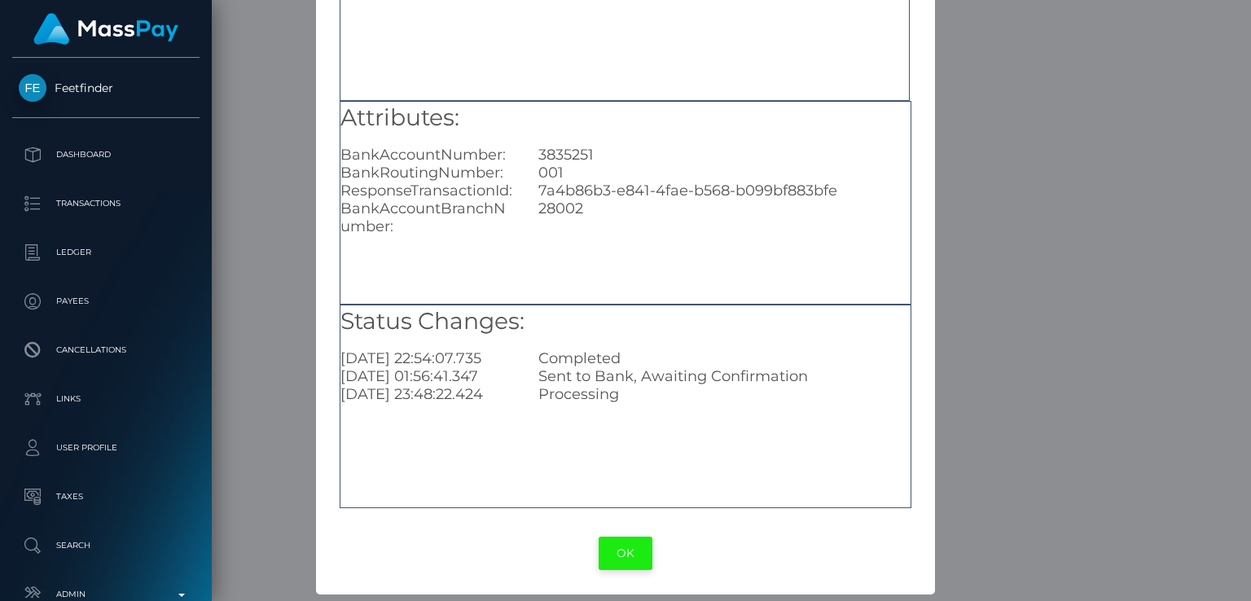
click at [630, 560] on button "OK" at bounding box center [626, 553] width 54 height 33
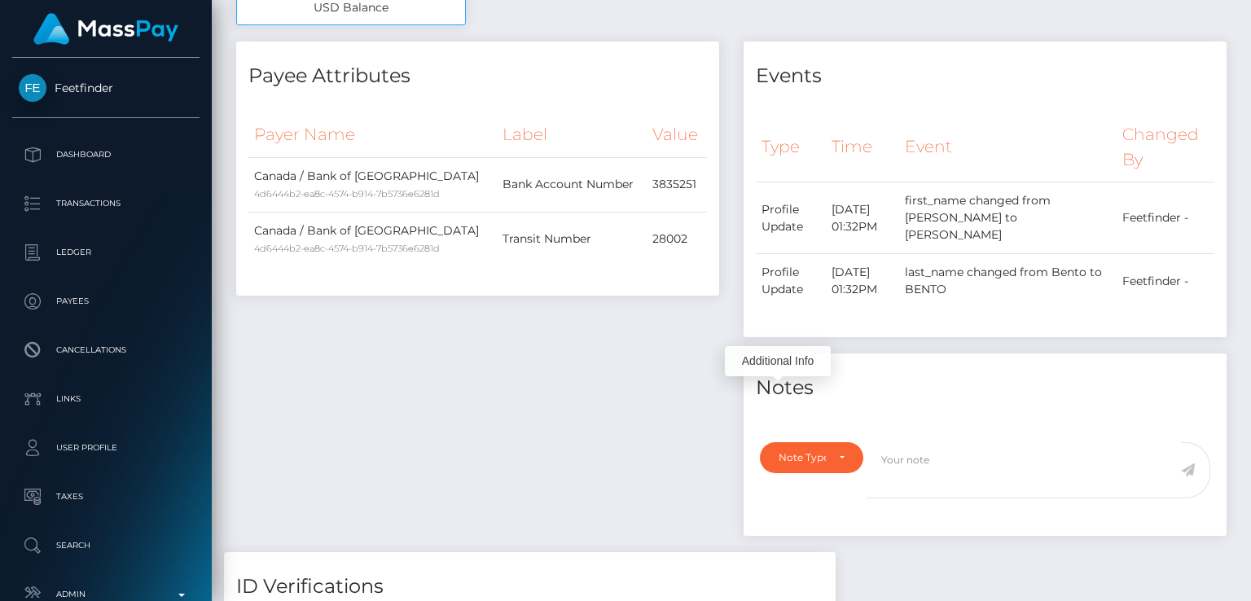
scroll to position [0, 0]
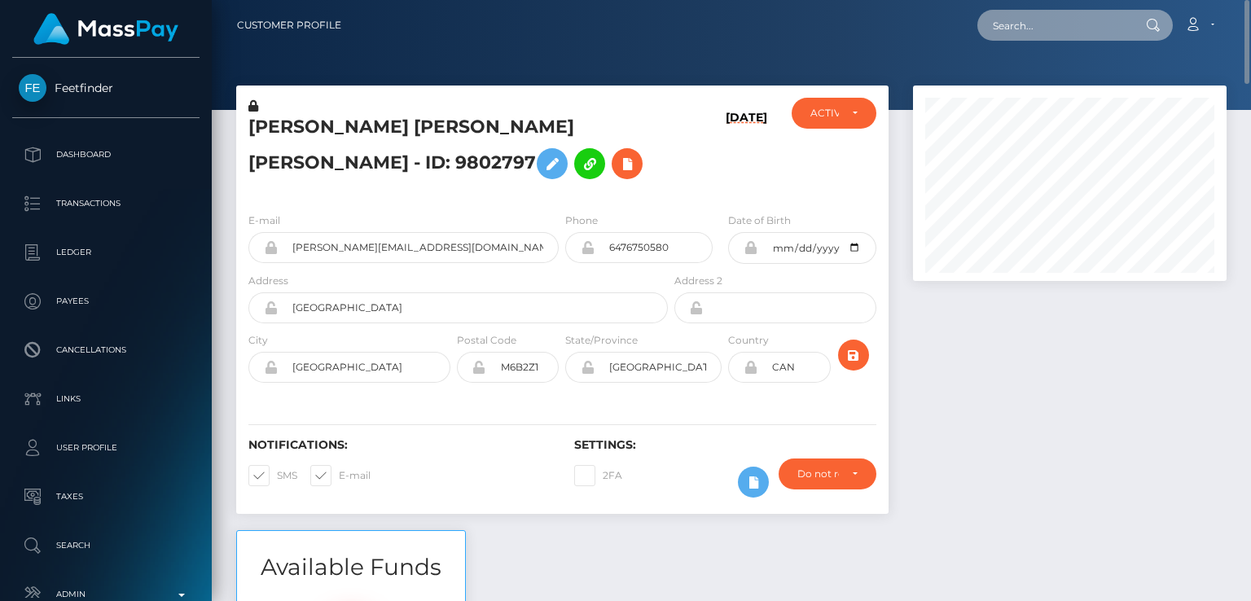
click at [1046, 39] on input "text" at bounding box center [1053, 25] width 153 height 31
paste input "naitlibat63@gmail.com"
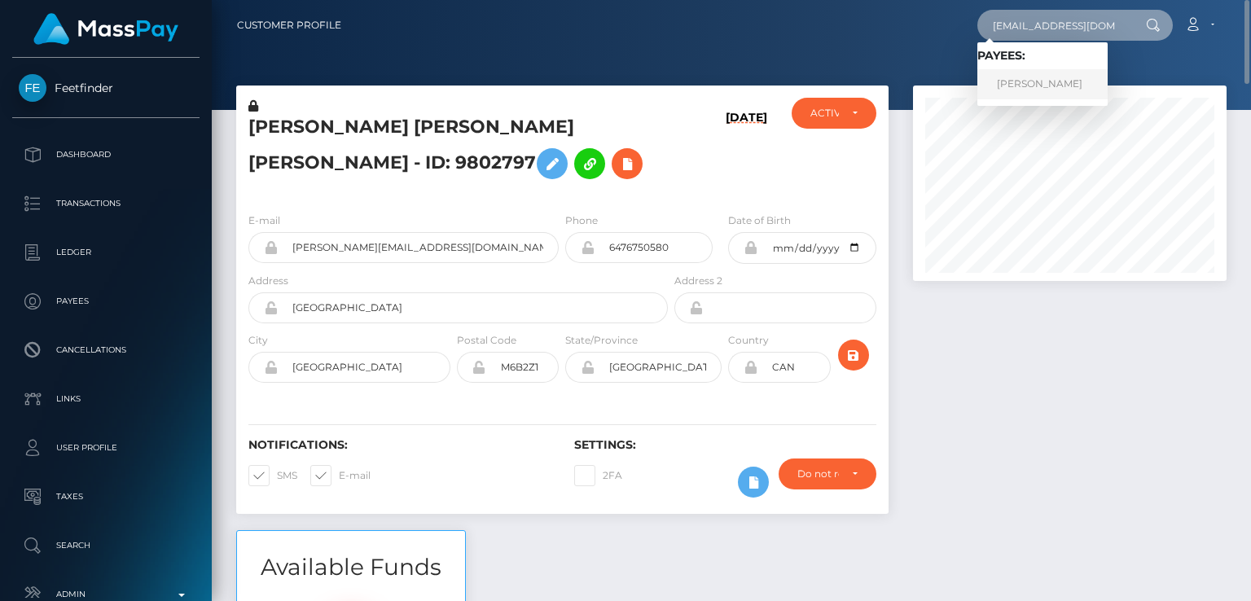
type input "naitlibat63@gmail.com"
click at [1044, 80] on link "NATALIIA BATURINA" at bounding box center [1042, 84] width 130 height 30
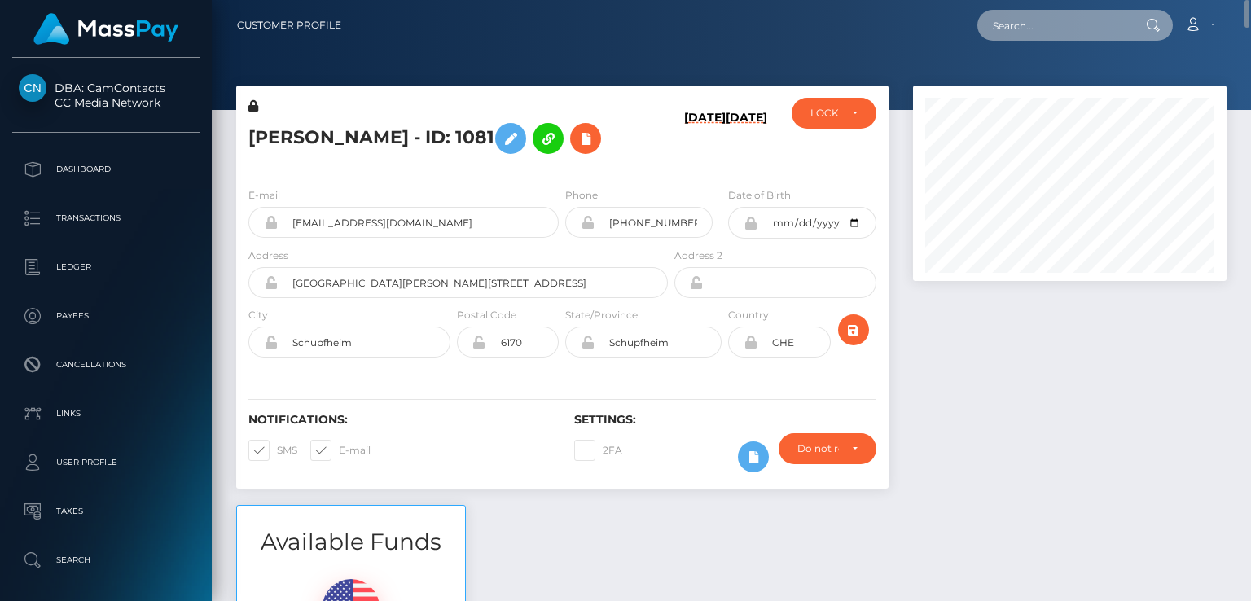
click at [1033, 33] on input "text" at bounding box center [1053, 25] width 153 height 31
paste input "anastasiaobeni@gmail.com"
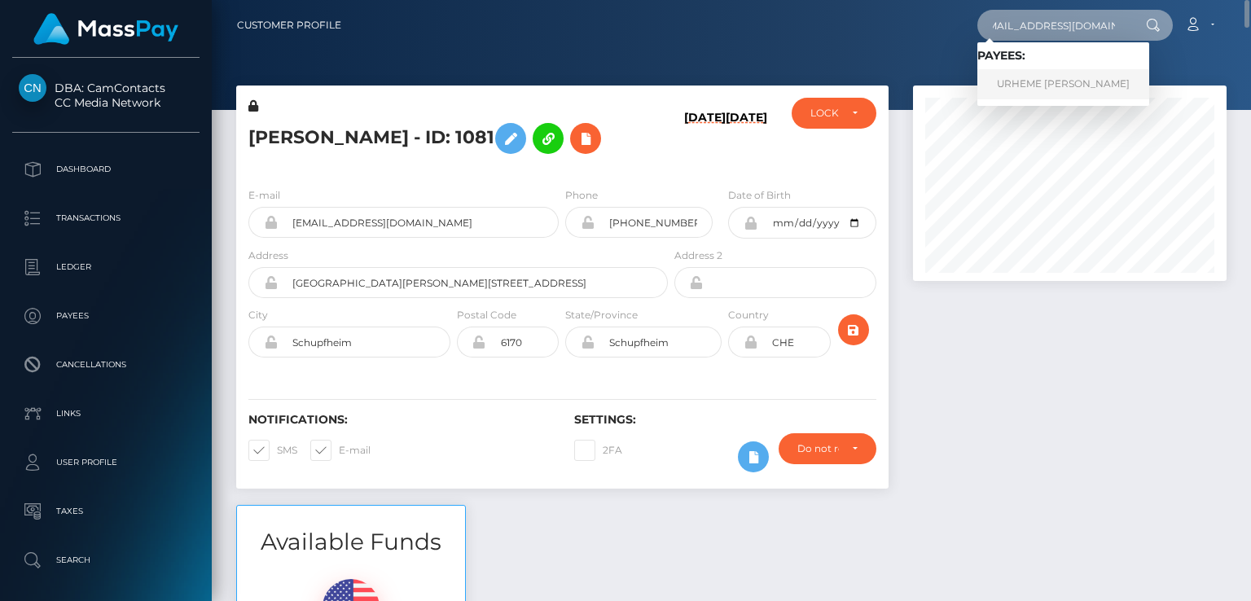
type input "anastasiaobeni@gmail.com"
click at [1111, 86] on link "URHEME ANASTASIA OGBENI" at bounding box center [1063, 84] width 172 height 30
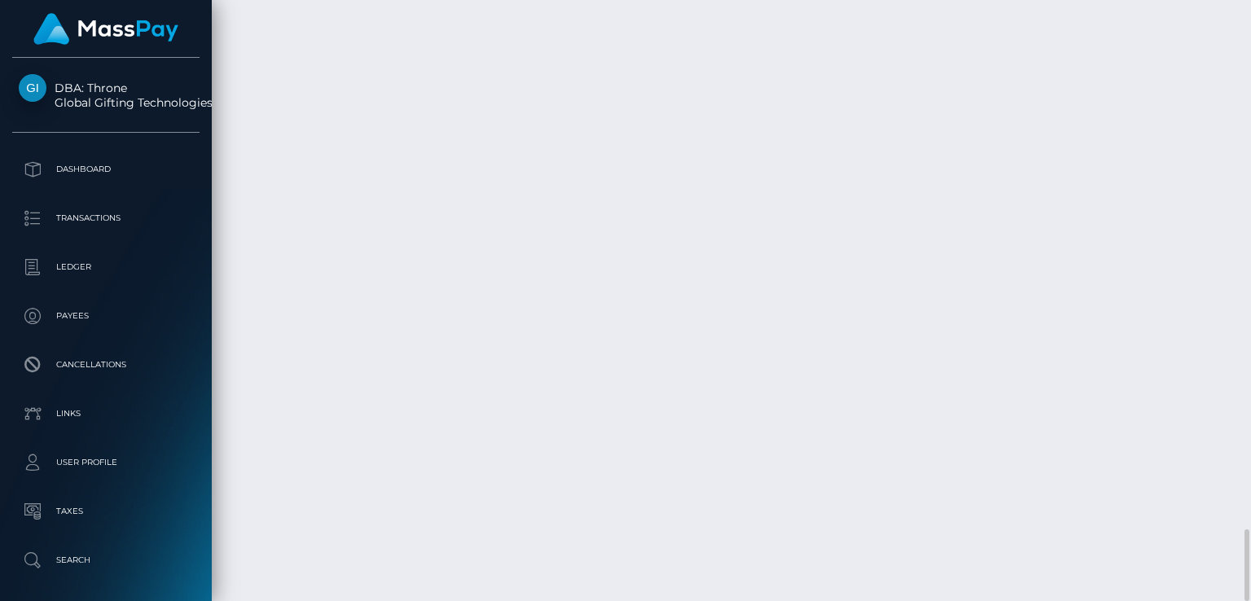
scroll to position [195, 313]
click at [1164, 222] on div "Force status update" at bounding box center [1152, 217] width 119 height 30
drag, startPoint x: 358, startPoint y: 251, endPoint x: 244, endPoint y: 250, distance: 113.2
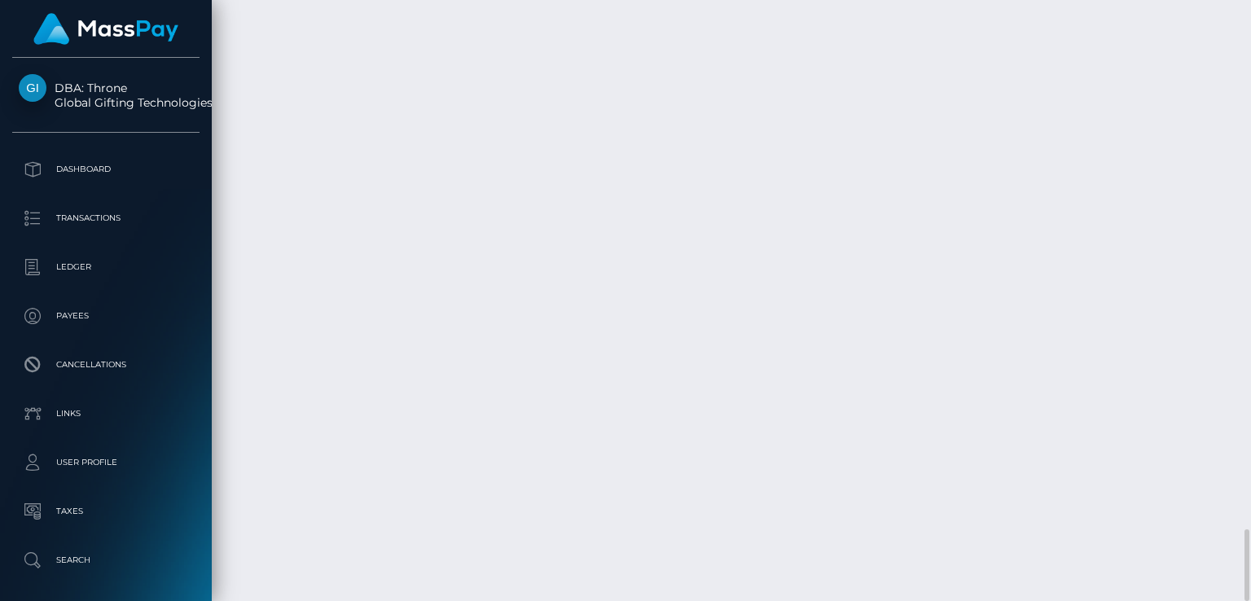
copy td "[DATE]"
drag, startPoint x: 1076, startPoint y: 258, endPoint x: 1013, endPoint y: 258, distance: 62.7
copy td "412.53 CAD"
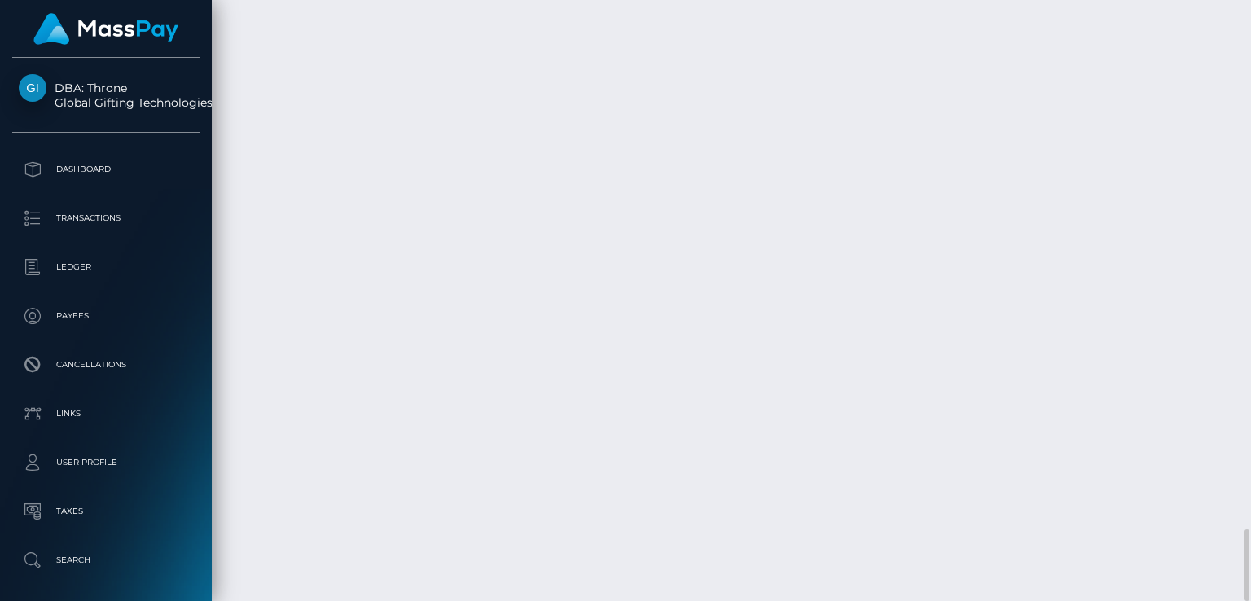
click at [732, 242] on div "Additional Info" at bounding box center [718, 237] width 106 height 30
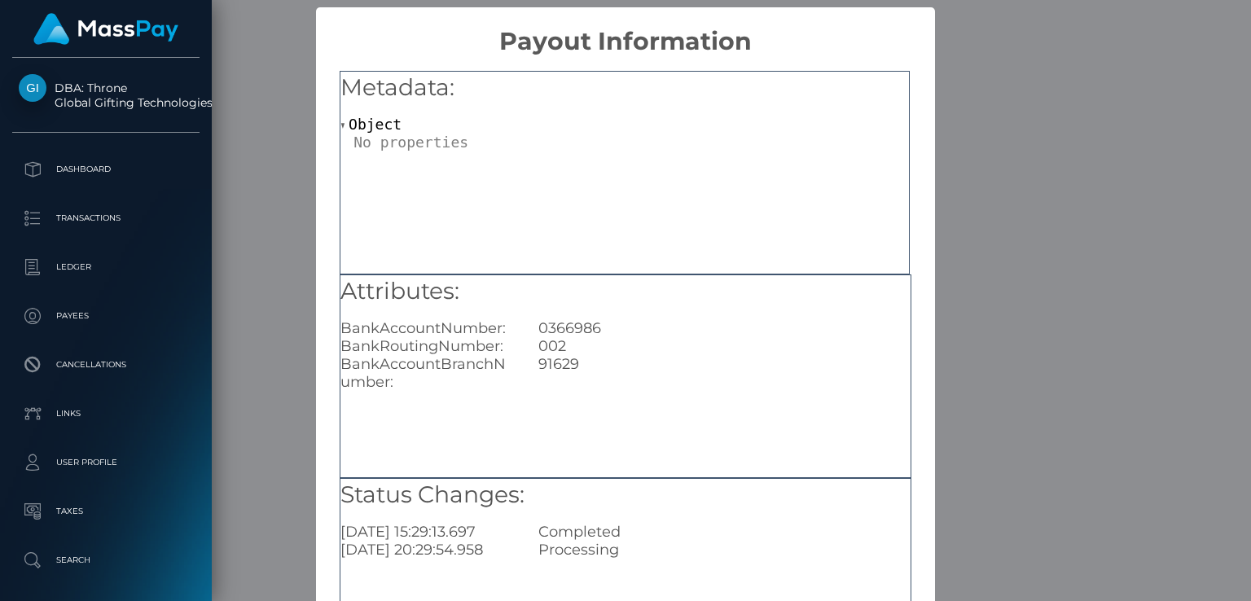
click at [590, 323] on div "0366986" at bounding box center [724, 328] width 396 height 18
copy div "0366986"
click at [968, 86] on div "× Payout Information Metadata: Object Attributes: BankAccountNumber: 0366986 Ba…" at bounding box center [625, 300] width 1251 height 601
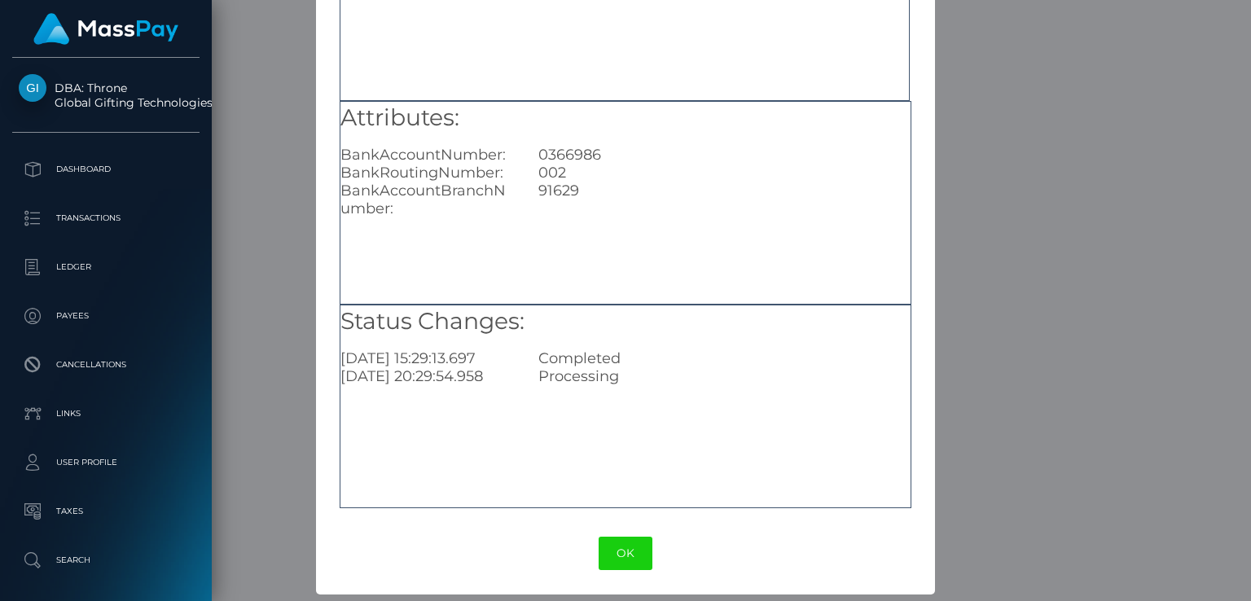
click at [639, 531] on div "OK No Cancel" at bounding box center [625, 554] width 618 height 50
click at [634, 551] on button "OK" at bounding box center [626, 553] width 54 height 33
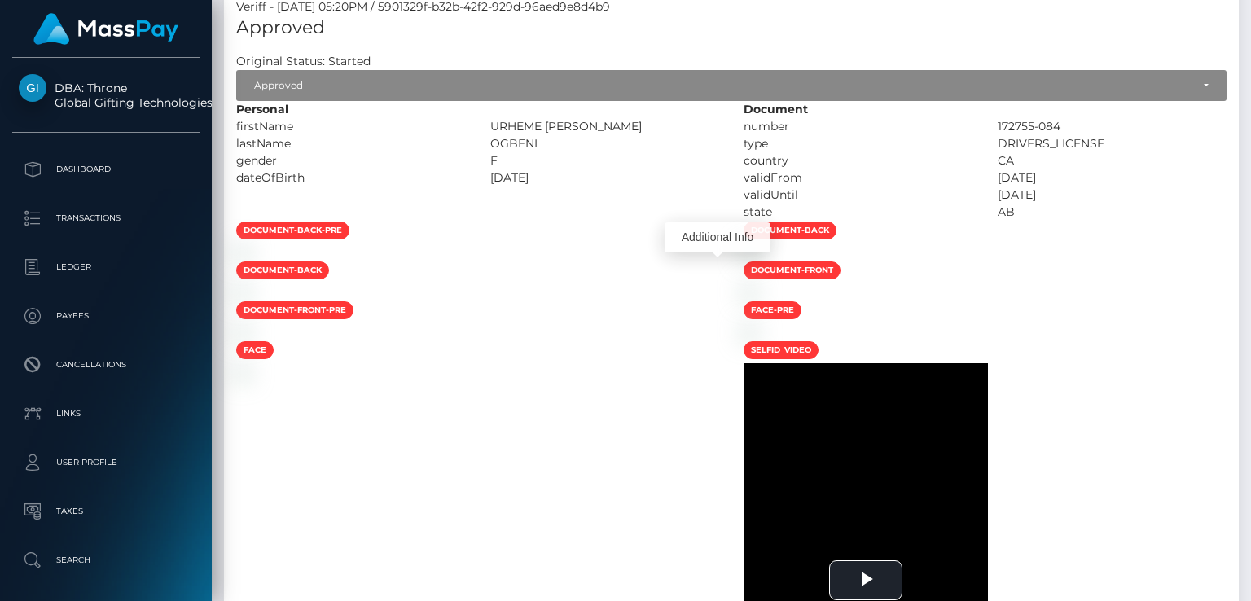
scroll to position [0, 0]
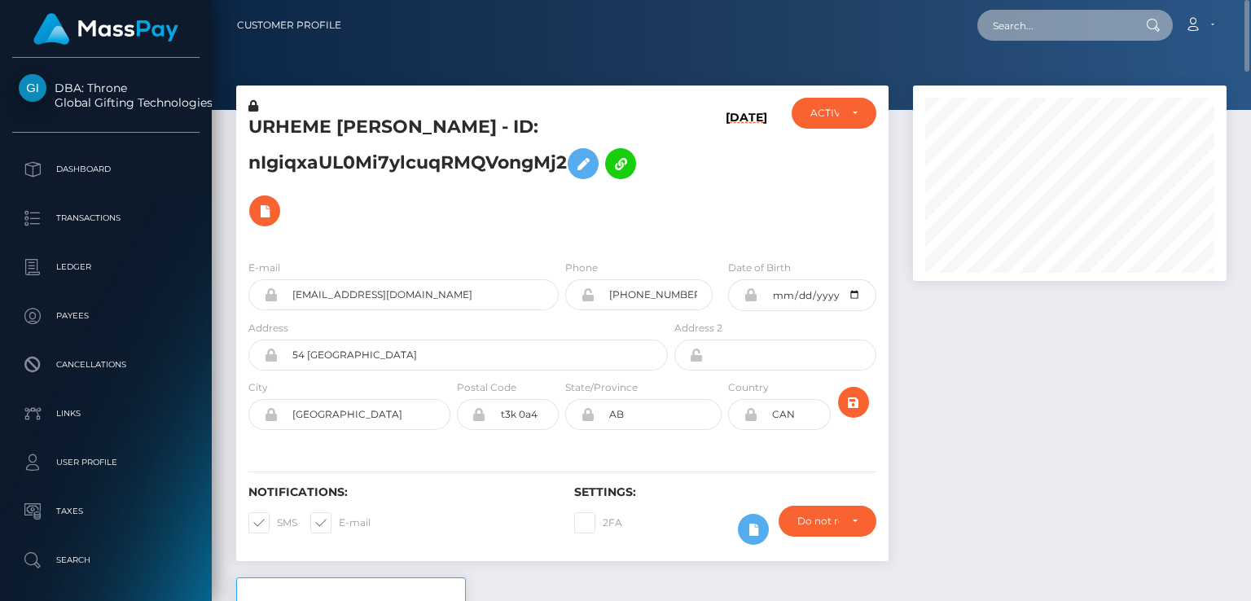
paste input "[EMAIL_ADDRESS][DOMAIN_NAME]"
type input "[EMAIL_ADDRESS][DOMAIN_NAME]"
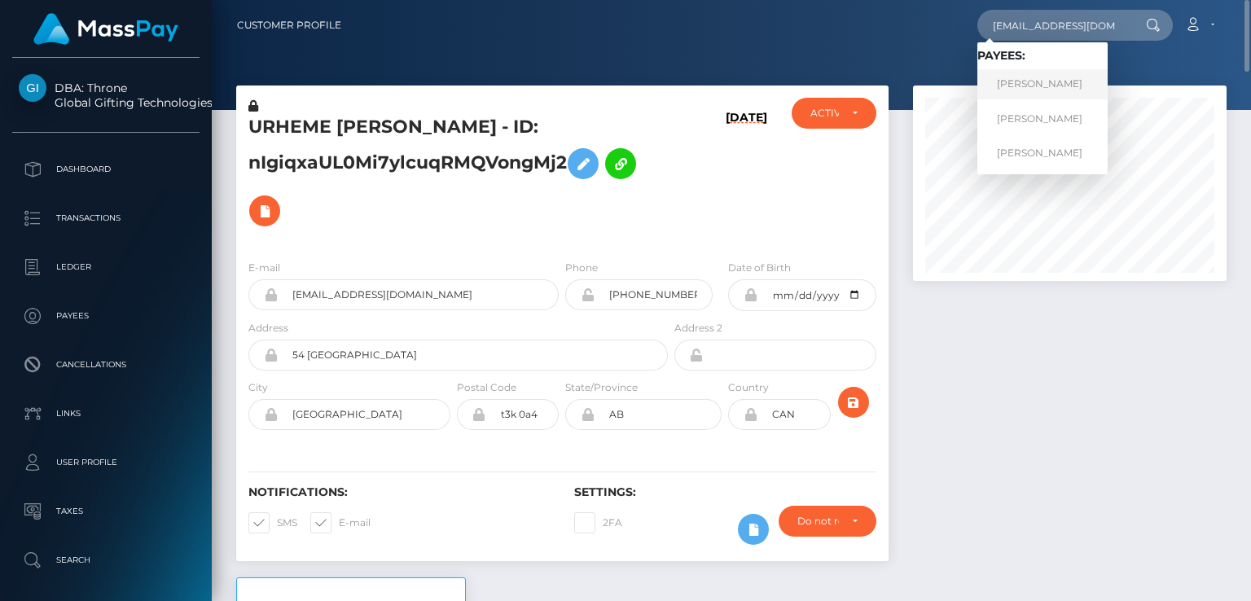
click at [1047, 92] on link "ANASTASIIA HONCHAROVA" at bounding box center [1042, 84] width 130 height 30
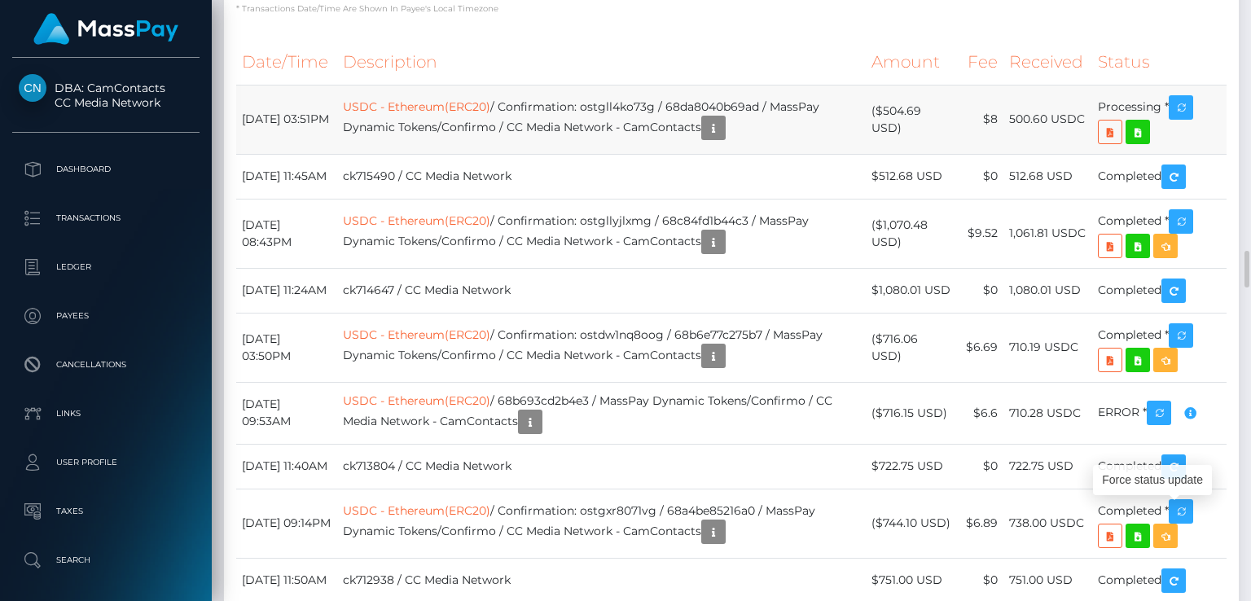
scroll to position [195, 313]
click at [1198, 154] on td "Processing *" at bounding box center [1159, 119] width 134 height 69
click at [1184, 118] on icon "button" at bounding box center [1181, 108] width 20 height 20
click at [1152, 472] on div "Force status update" at bounding box center [1152, 480] width 119 height 30
click at [590, 15] on p "* Transactions date/time are shown in payee's local timezone" at bounding box center [731, 8] width 990 height 12
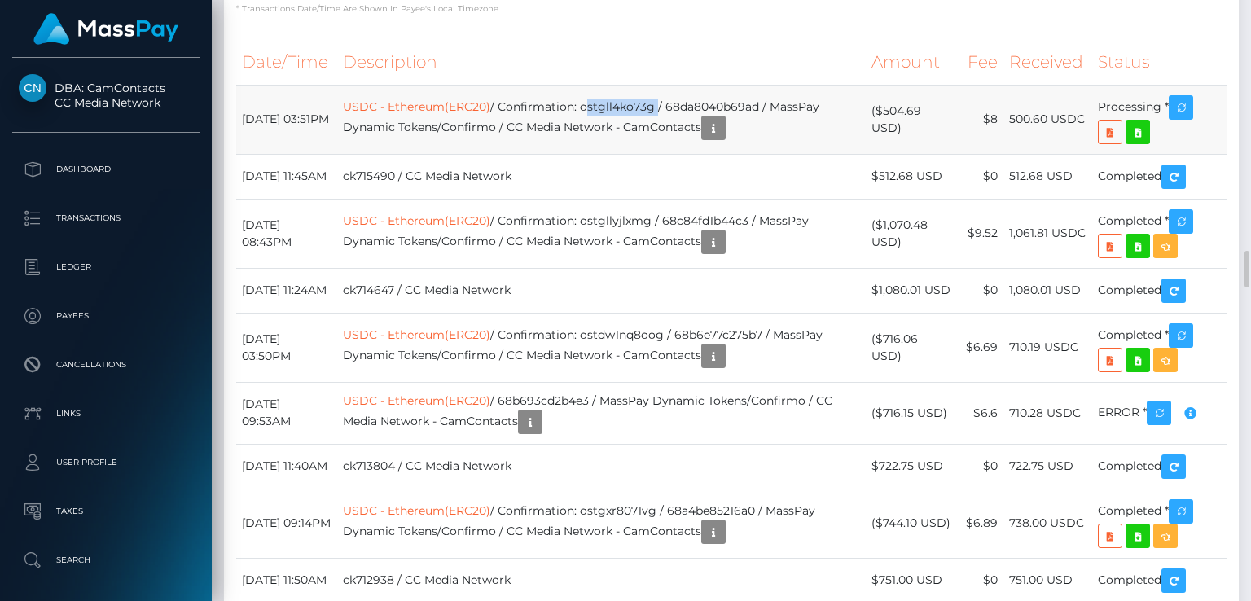
drag, startPoint x: 686, startPoint y: 516, endPoint x: 615, endPoint y: 515, distance: 70.9
click at [615, 154] on td "USDC - Ethereum(ERC20) / Confirmation: ostgll4ko73g / 68da8040b69ad / MassPay D…" at bounding box center [601, 119] width 529 height 69
copy td "ostgll4ko73g"
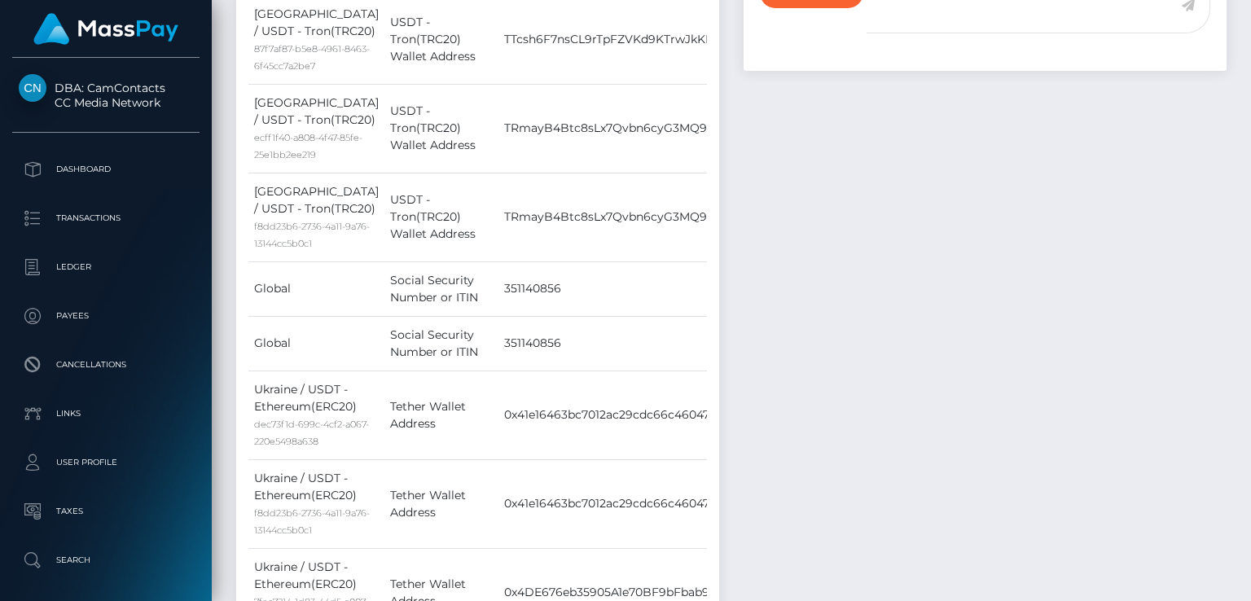
scroll to position [0, 0]
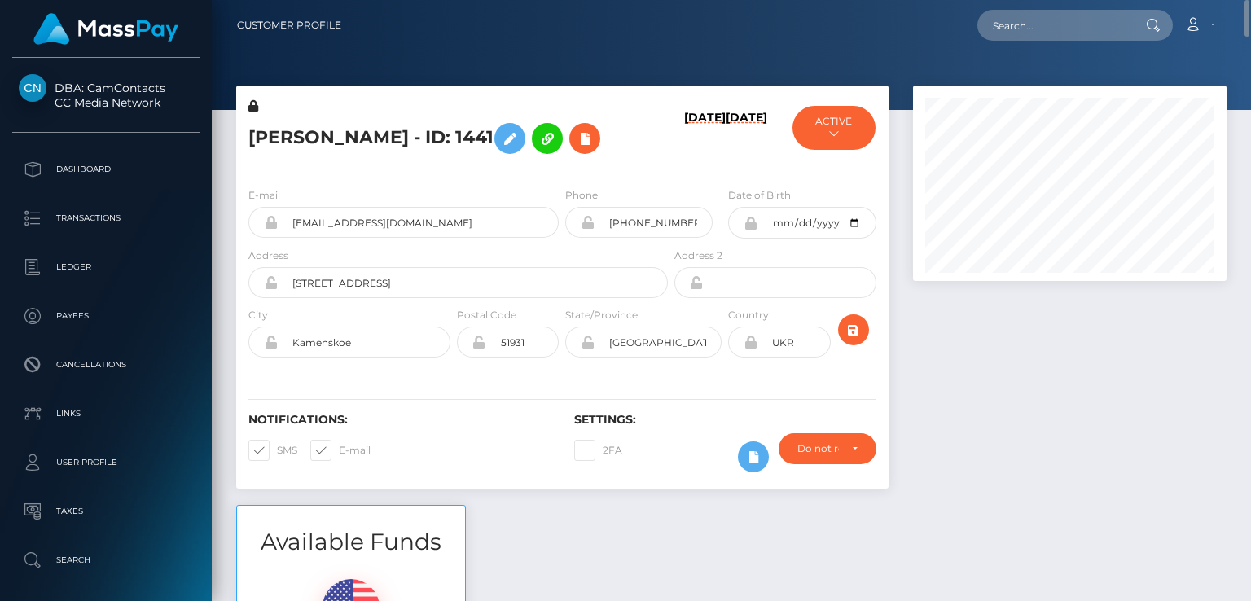
click at [340, 134] on h5 "[PERSON_NAME] - ID: 1441" at bounding box center [453, 138] width 410 height 47
copy h5 "ANASTASIIA"
click at [972, 23] on div "Loading... Loading... Account Edit Profile Logout" at bounding box center [789, 25] width 871 height 34
click at [1003, 27] on input "text" at bounding box center [1053, 25] width 153 height 31
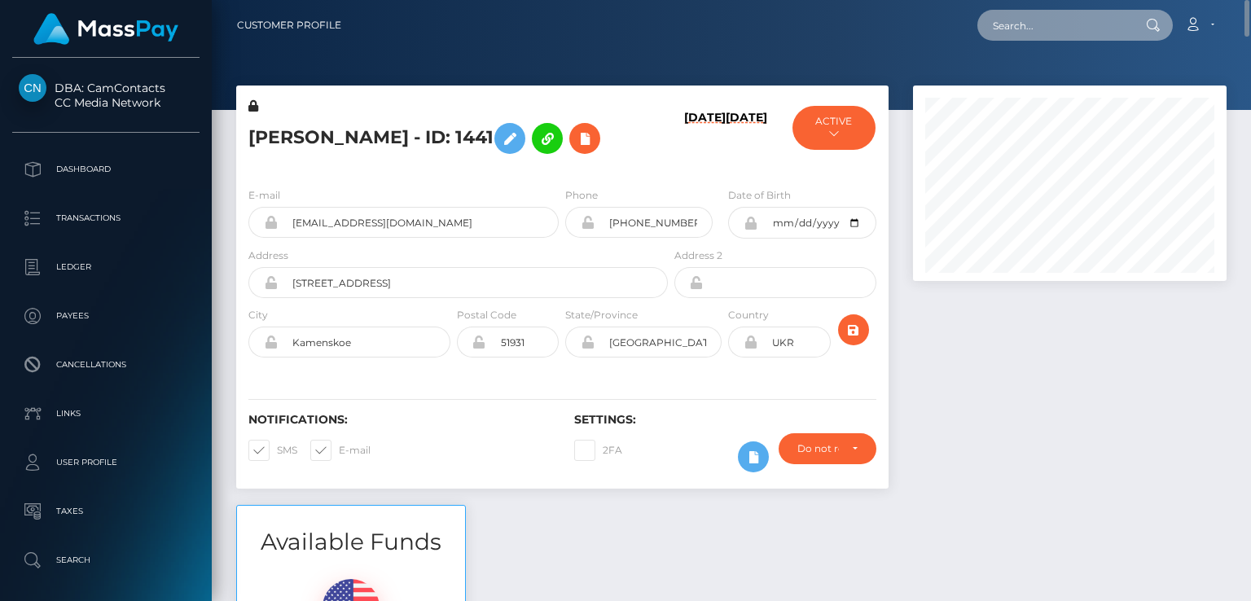
paste input "[EMAIL_ADDRESS][DOMAIN_NAME]"
type input "[EMAIL_ADDRESS][DOMAIN_NAME]"
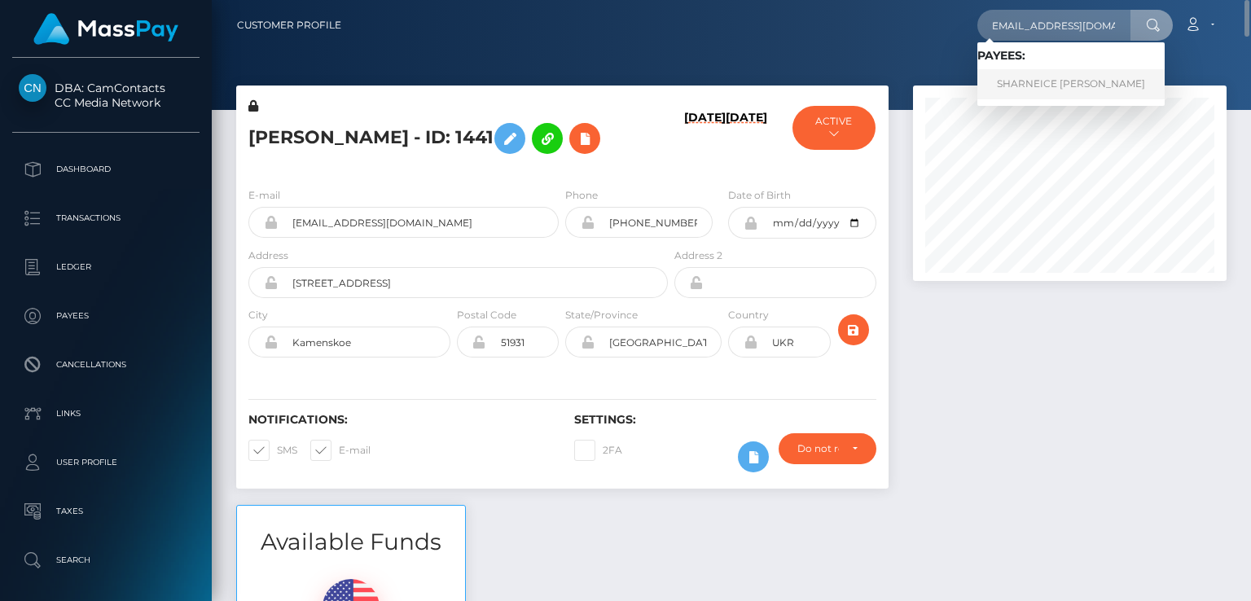
scroll to position [0, 0]
click at [1095, 75] on link "SHARNEICE LAKENA TURNER" at bounding box center [1070, 84] width 187 height 30
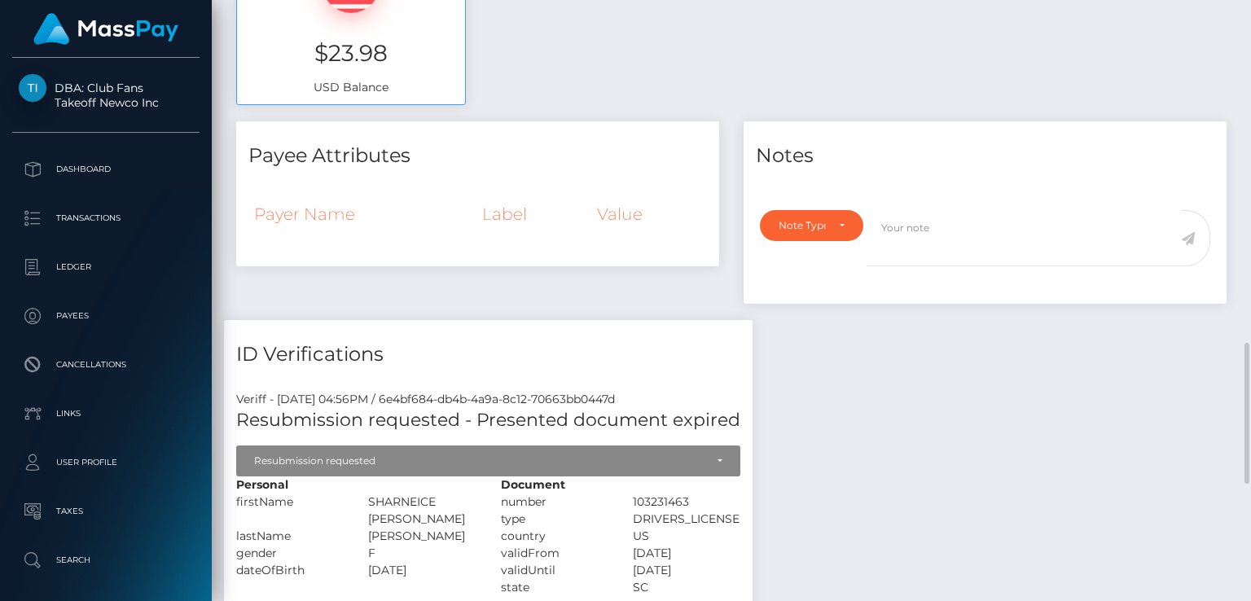
scroll to position [840, 0]
